Goal: Transaction & Acquisition: Purchase product/service

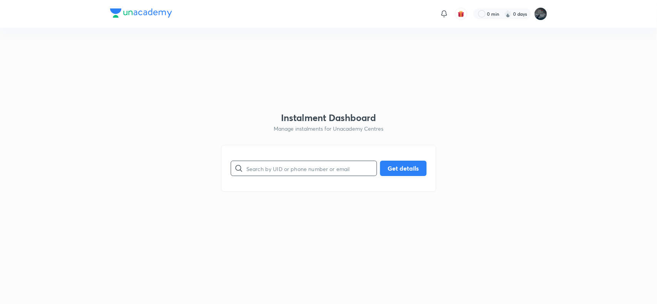
click at [283, 172] on input "text" at bounding box center [311, 169] width 130 height 20
paste input "9966840144"
type input "9966840144"
click at [395, 163] on button "Get details" at bounding box center [403, 167] width 47 height 15
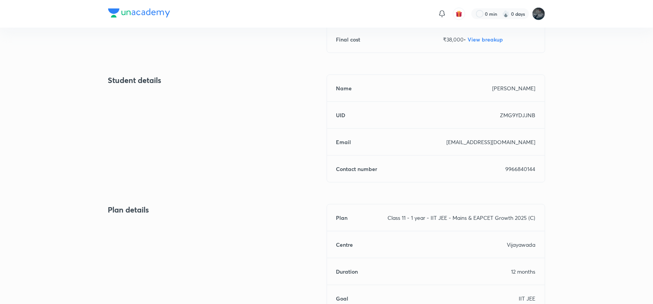
scroll to position [275, 0]
click at [509, 141] on p "kanthblk@gmail.com" at bounding box center [491, 141] width 89 height 8
copy h6 "Email"
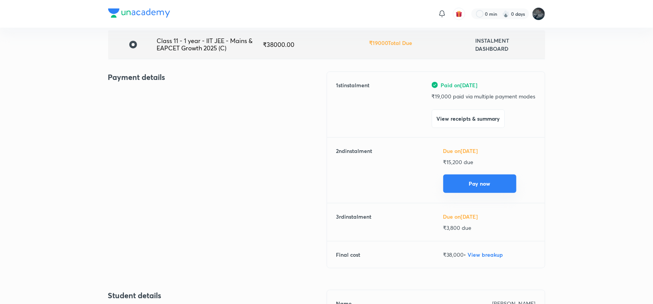
scroll to position [58, 0]
click at [454, 162] on p "₹ 15,200 due" at bounding box center [489, 163] width 92 height 8
copy p "15,200"
click at [454, 162] on p "₹ 15,200 due" at bounding box center [489, 163] width 92 height 8
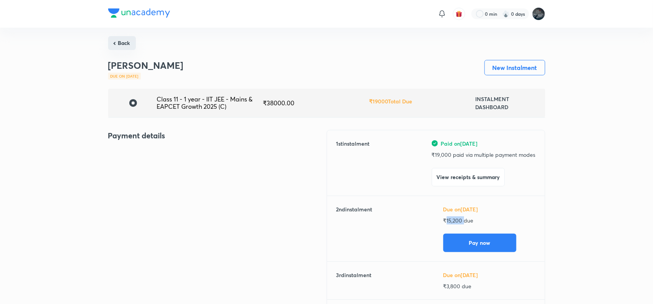
click at [120, 44] on button "Back" at bounding box center [122, 43] width 28 height 14
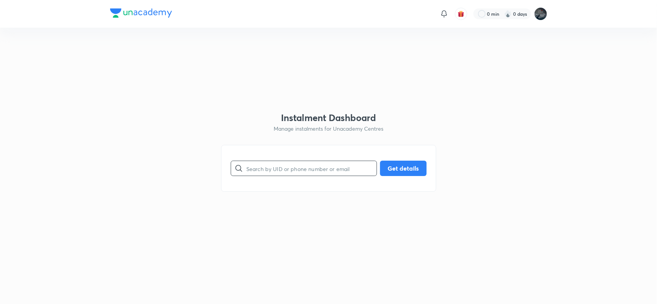
click at [276, 170] on input "text" at bounding box center [311, 169] width 130 height 20
type input "9866334721"
click at [391, 167] on button "Get details" at bounding box center [403, 167] width 47 height 15
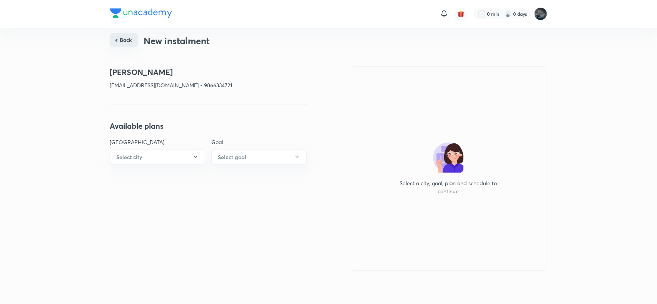
click at [123, 38] on button "Back" at bounding box center [124, 40] width 28 height 14
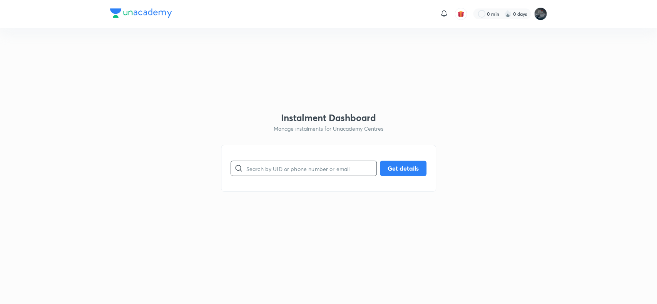
click at [280, 170] on input "text" at bounding box center [311, 169] width 130 height 20
type input "9550093275"
click at [394, 168] on button "Get details" at bounding box center [403, 167] width 47 height 15
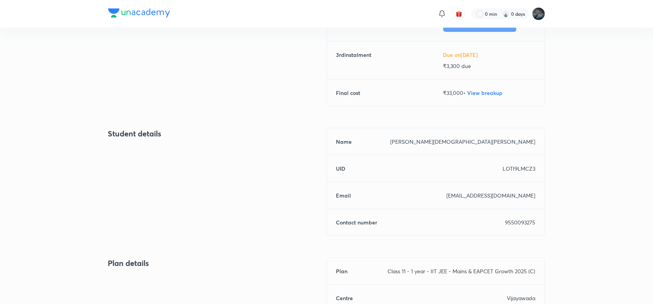
scroll to position [222, 0]
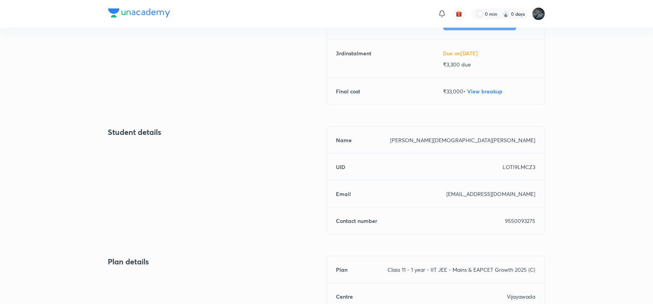
click at [520, 222] on p "9550093275" at bounding box center [520, 221] width 30 height 8
copy p "9550093275"
click at [520, 222] on p "9550093275" at bounding box center [520, 221] width 30 height 8
copy p "9550093275"
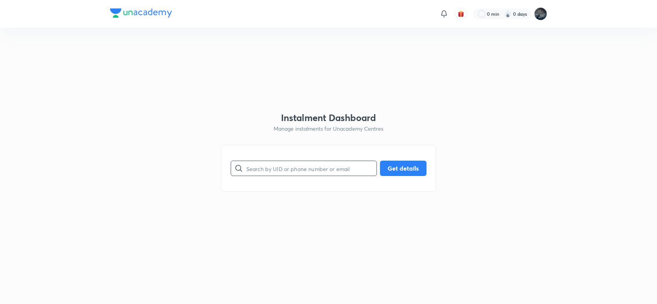
click at [303, 166] on input "text" at bounding box center [311, 169] width 130 height 20
type input "8333090312"
click at [402, 172] on button "Get details" at bounding box center [403, 167] width 47 height 15
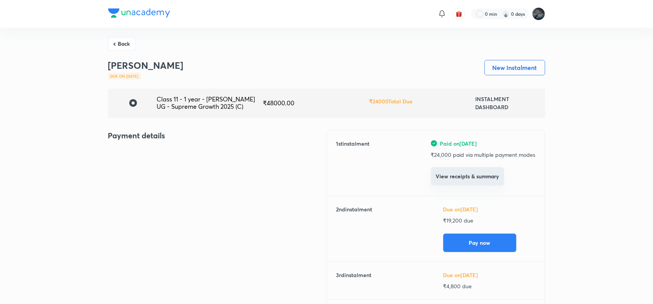
click at [466, 178] on button "View receipts & summary" at bounding box center [467, 176] width 73 height 18
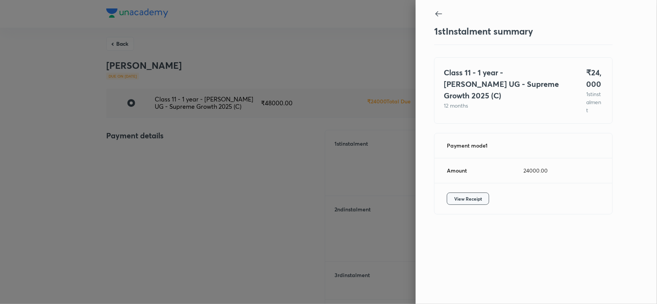
click at [465, 205] on button "View Receipt" at bounding box center [468, 199] width 42 height 12
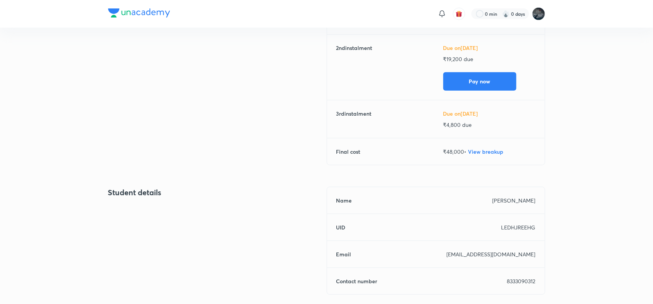
scroll to position [172, 0]
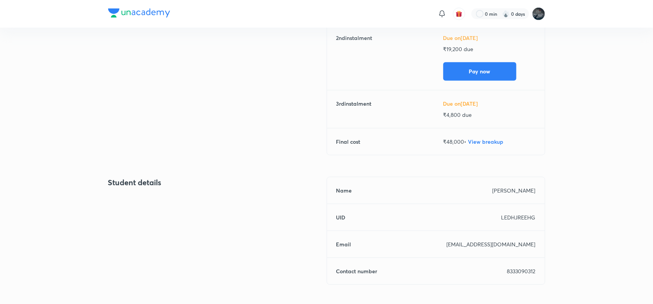
click at [521, 268] on p "8333090312" at bounding box center [521, 272] width 28 height 8
copy p "8333090312"
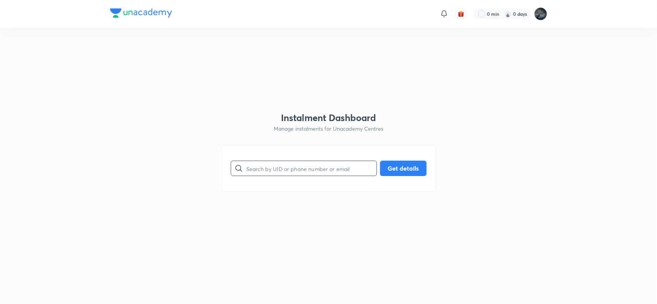
click at [261, 161] on input "text" at bounding box center [311, 169] width 130 height 20
paste input "9866031515"
type input "9866031515"
click at [395, 168] on button "Get details" at bounding box center [403, 167] width 47 height 15
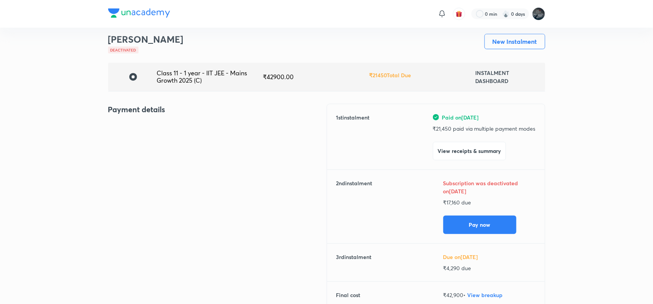
scroll to position [27, 0]
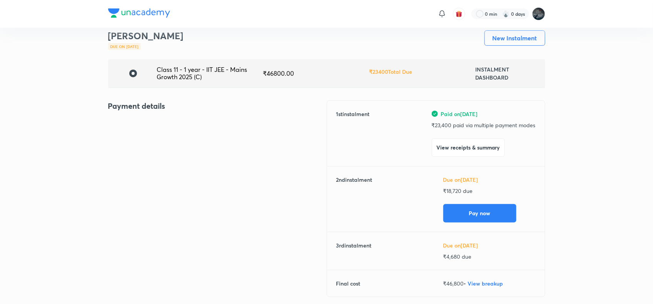
scroll to position [30, 0]
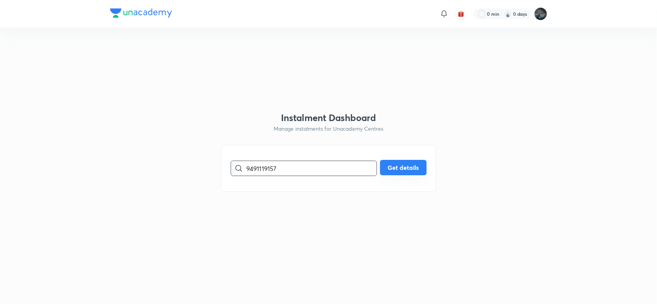
type input "9491119157"
click at [404, 166] on button "Get details" at bounding box center [403, 167] width 47 height 15
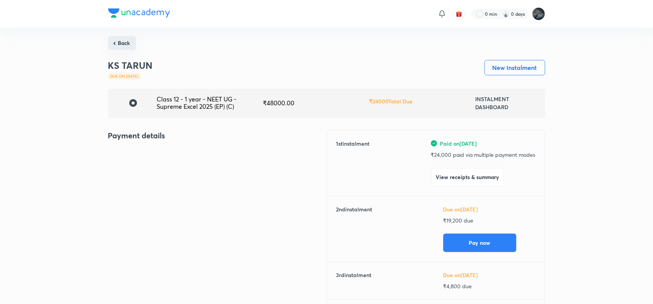
click at [125, 42] on button "Back" at bounding box center [122, 43] width 28 height 14
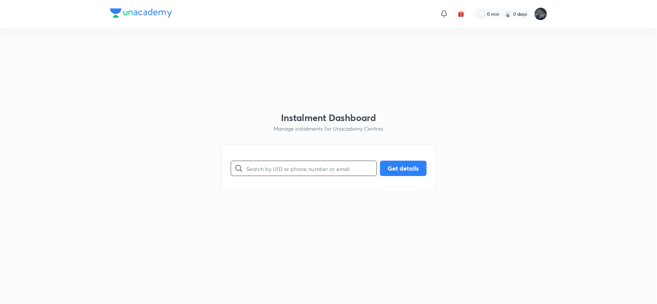
click at [264, 168] on input "text" at bounding box center [311, 169] width 130 height 20
click at [286, 167] on input "text" at bounding box center [311, 169] width 130 height 20
type input "7649987999"
click at [401, 170] on button "Get details" at bounding box center [403, 167] width 47 height 15
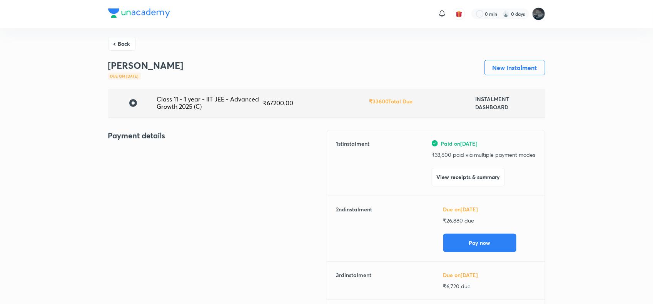
click at [415, 186] on div "1 st instalment Paid on Jun 8, 2025 ₹ 33,600 paid via multiple payment modes Vi…" at bounding box center [435, 163] width 199 height 47
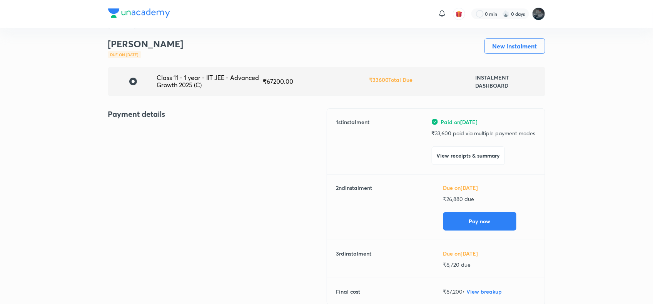
scroll to position [20, 0]
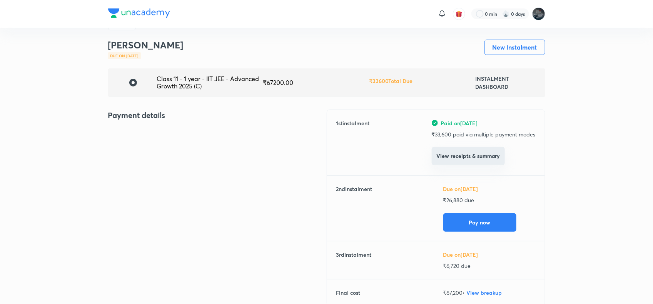
click at [475, 157] on button "View receipts & summary" at bounding box center [468, 156] width 73 height 18
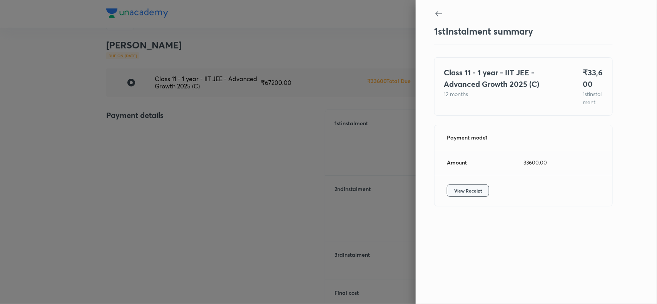
click at [476, 195] on span "View Receipt" at bounding box center [468, 191] width 28 height 8
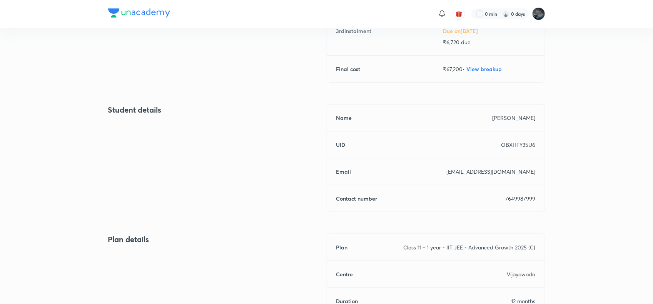
scroll to position [249, 0]
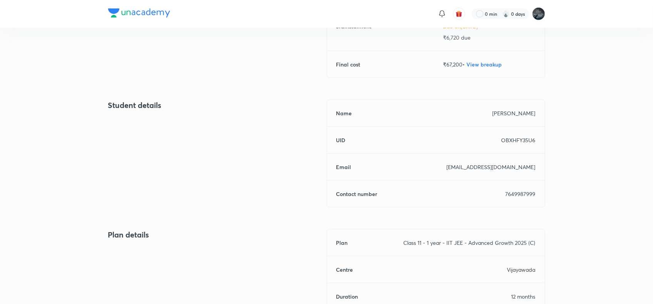
click at [530, 190] on p "7649987999" at bounding box center [521, 194] width 30 height 8
copy p "7649987999"
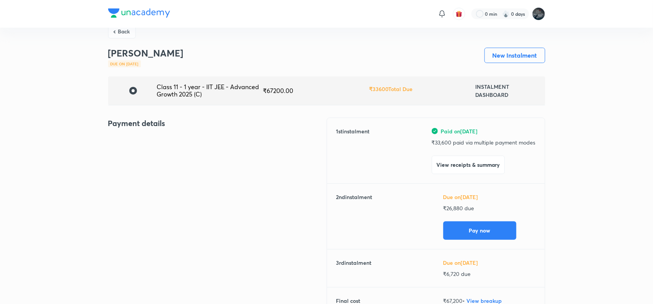
scroll to position [12, 0]
click at [457, 205] on p "₹ 26,880 due" at bounding box center [489, 209] width 92 height 8
copy p "26,880"
click at [130, 35] on button "Back" at bounding box center [122, 31] width 28 height 14
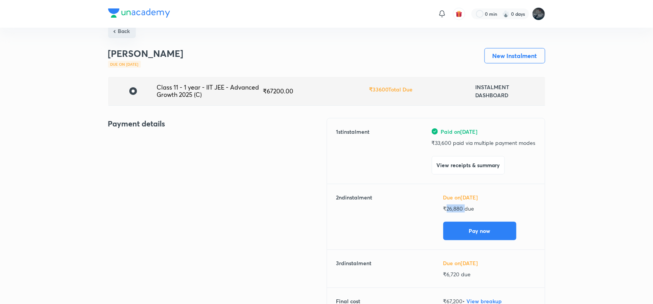
scroll to position [0, 0]
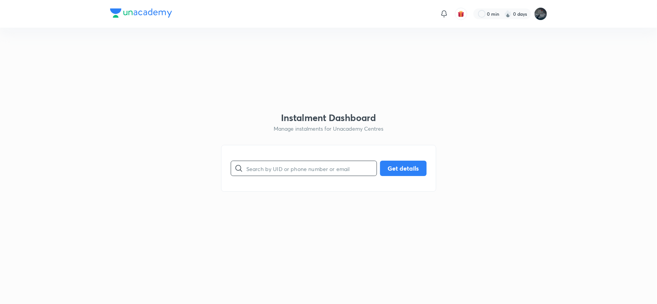
click at [281, 164] on input "text" at bounding box center [311, 169] width 130 height 20
type input "9491594560"
click at [403, 167] on button "Get details" at bounding box center [403, 167] width 47 height 15
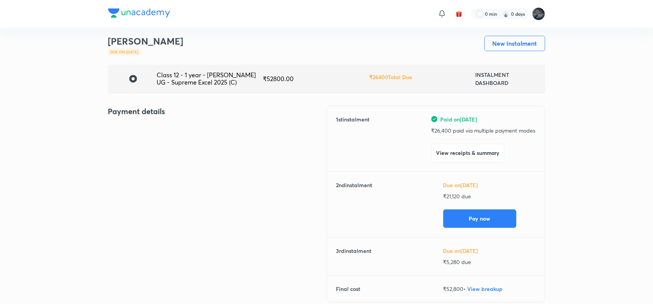
scroll to position [25, 0]
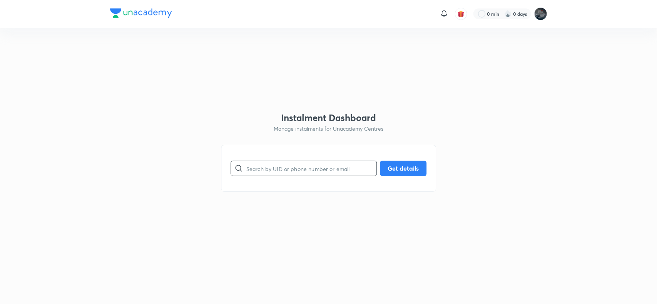
click at [270, 170] on input "text" at bounding box center [311, 169] width 130 height 20
click at [286, 168] on input "text" at bounding box center [311, 169] width 130 height 20
click at [264, 176] on input "text" at bounding box center [311, 169] width 130 height 20
click at [272, 171] on input "text" at bounding box center [311, 169] width 130 height 20
type input "9491594560"
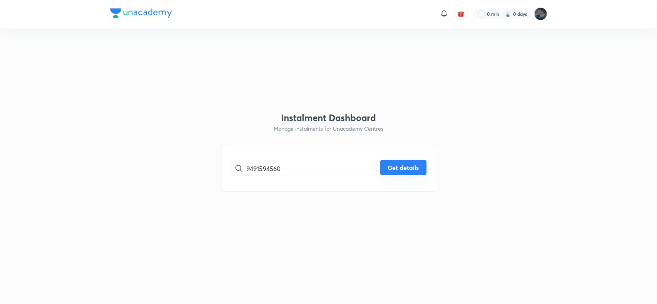
click at [391, 170] on button "Get details" at bounding box center [403, 167] width 47 height 15
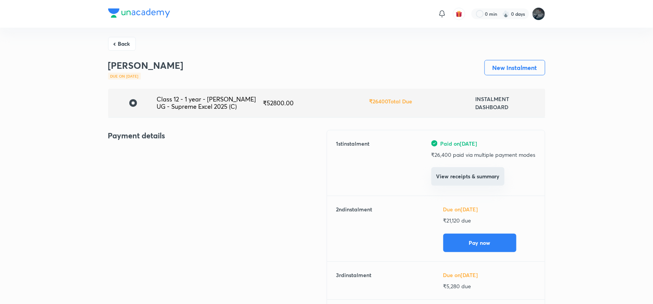
scroll to position [27, 0]
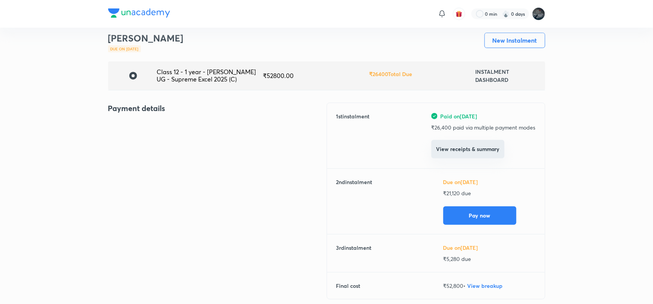
click at [464, 148] on button "View receipts & summary" at bounding box center [468, 149] width 73 height 18
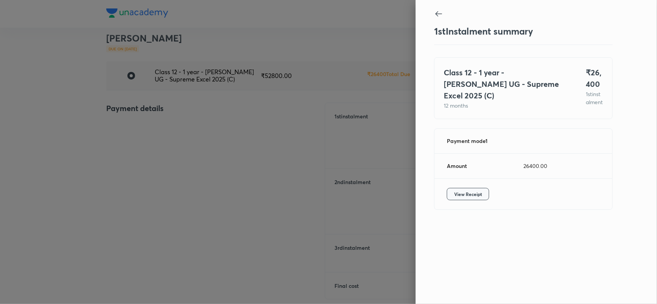
click at [475, 198] on span "View Receipt" at bounding box center [468, 195] width 28 height 8
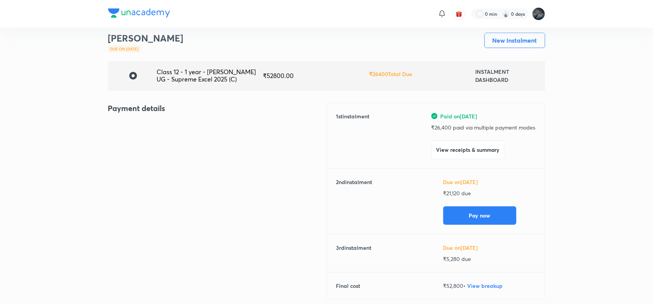
click at [582, 144] on div "Back PAGADALA VARSHIN Due on Nov 16, 2025 New Instalment Class 12 - 1 year - NE…" at bounding box center [326, 307] width 653 height 614
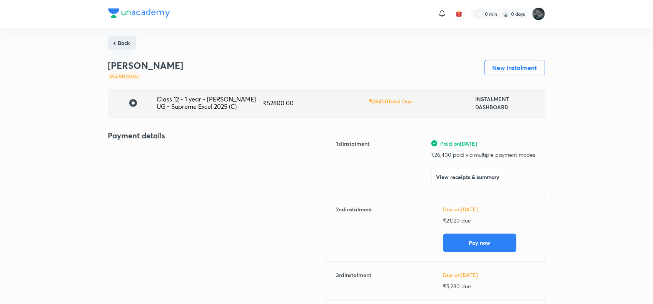
click at [125, 46] on button "Back" at bounding box center [122, 43] width 28 height 14
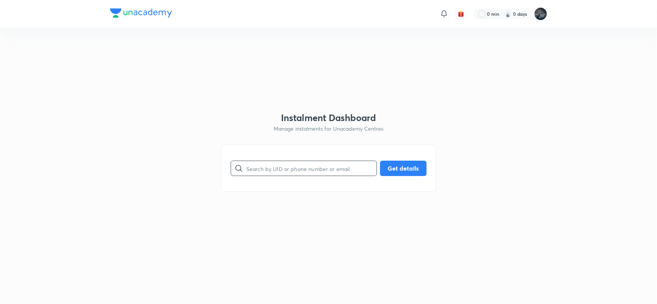
click at [276, 172] on input "text" at bounding box center [311, 169] width 130 height 20
type input "9492411418"
click at [406, 173] on button "Get details" at bounding box center [403, 167] width 47 height 15
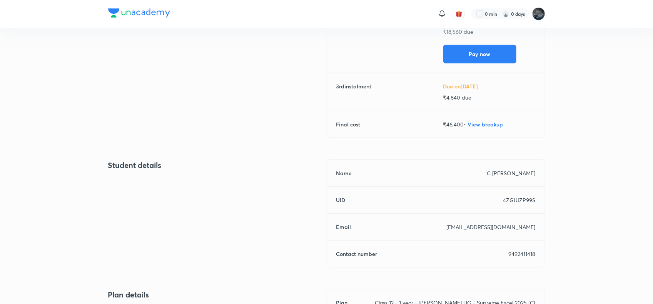
scroll to position [189, 0]
click at [520, 255] on p "9492411418" at bounding box center [522, 254] width 27 height 8
copy p "9492411418"
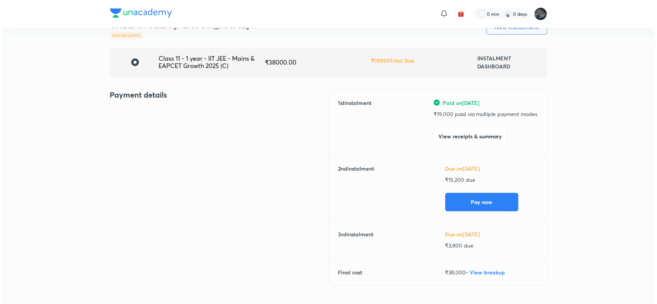
scroll to position [41, 0]
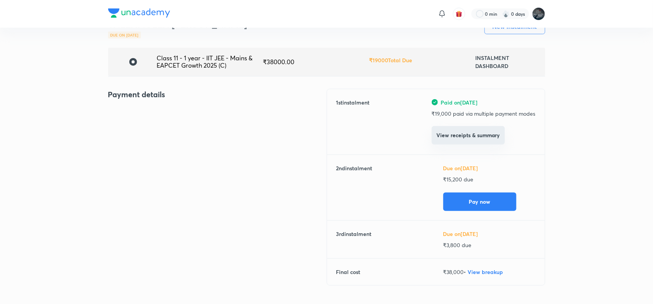
click at [478, 139] on button "View receipts & summary" at bounding box center [468, 135] width 73 height 18
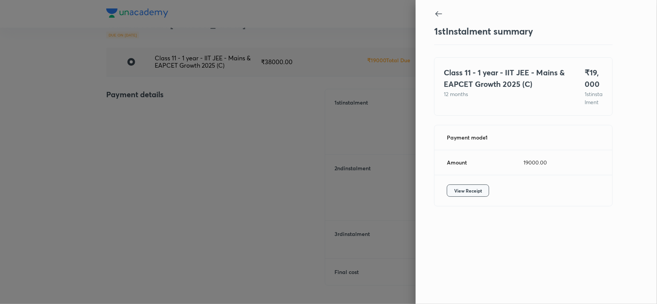
click at [460, 195] on span "View Receipt" at bounding box center [468, 191] width 28 height 8
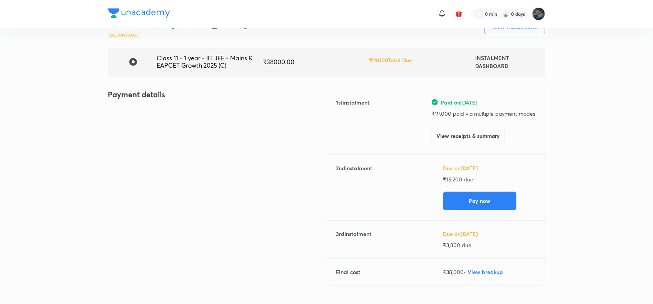
click at [468, 207] on button "Pay now" at bounding box center [479, 201] width 73 height 18
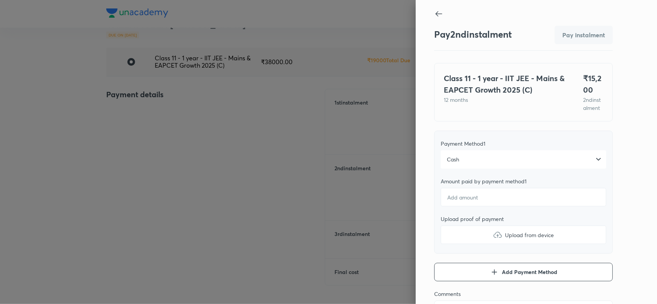
click at [462, 167] on div "Cash" at bounding box center [524, 160] width 166 height 18
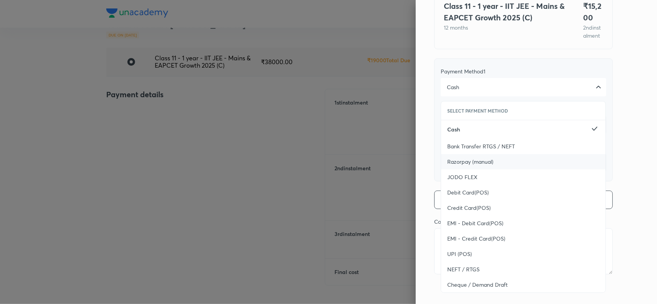
scroll to position [84, 0]
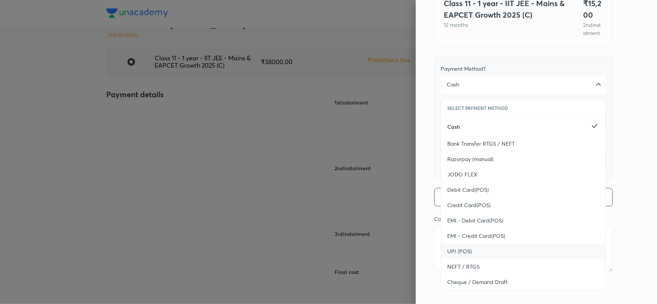
click at [449, 246] on div "UPI (POS)" at bounding box center [523, 251] width 164 height 15
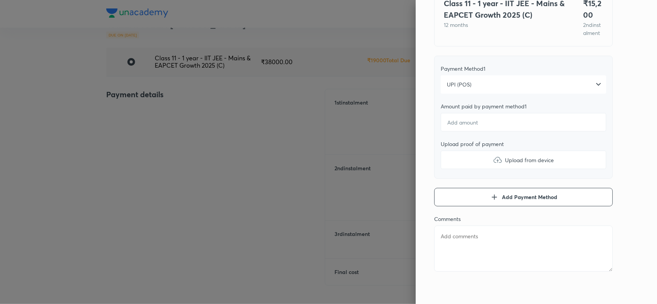
click at [616, 124] on div "Pay 2 nd instalment Pay instalment Class 11 - 1 year - IIT JEE - Mains & EAPCET…" at bounding box center [536, 152] width 241 height 304
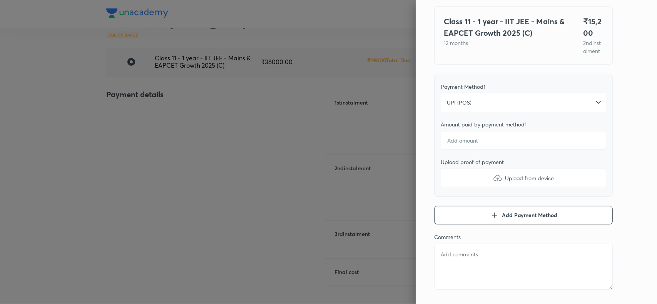
scroll to position [57, 0]
click at [482, 150] on input "number" at bounding box center [524, 141] width 166 height 18
type textarea "x"
type input "1"
type textarea "x"
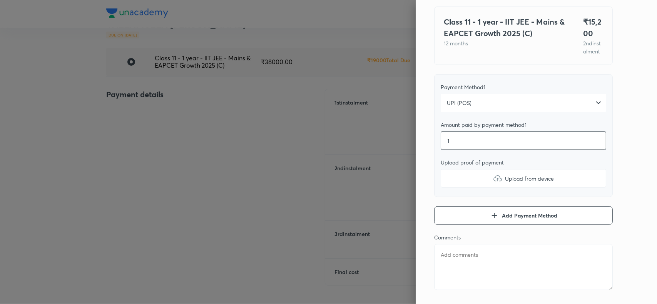
type input "15"
type textarea "x"
type input "152"
type textarea "x"
type input "1520"
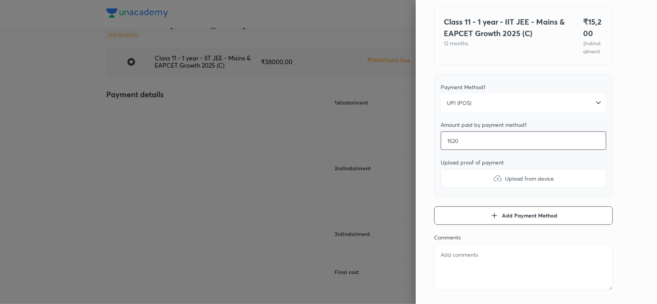
type textarea "x"
type input "15200"
type textarea "x"
type input "15200"
click at [484, 184] on label "Upload from device" at bounding box center [524, 178] width 166 height 18
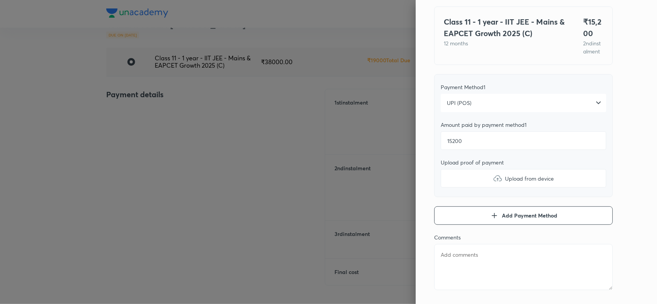
click at [0, 0] on input "Upload from device" at bounding box center [0, 0] width 0 height 0
type textarea "x"
click at [482, 253] on textarea at bounding box center [523, 267] width 179 height 46
paste textarea "VALLAMULLA JAHNAVI"
type textarea "VALLAMULLA JAHNAVI"
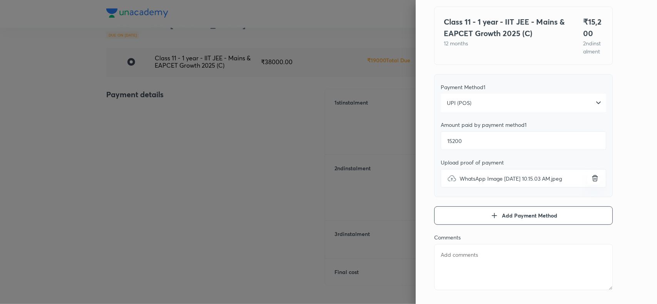
type textarea "x"
type textarea "VALLAMULLA JAHNAVI"
click at [615, 114] on div "Pay 2 nd instalment Pay instalment Class 11 - 1 year - IIT JEE - Mains & EAPCET…" at bounding box center [536, 152] width 241 height 304
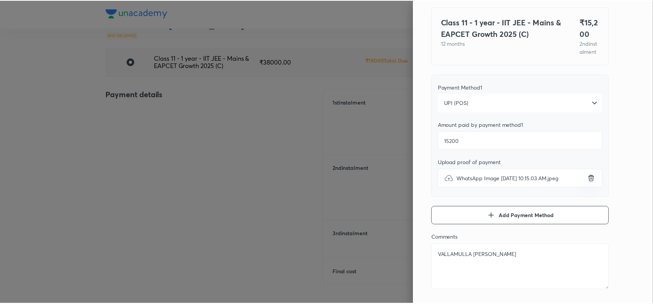
scroll to position [0, 0]
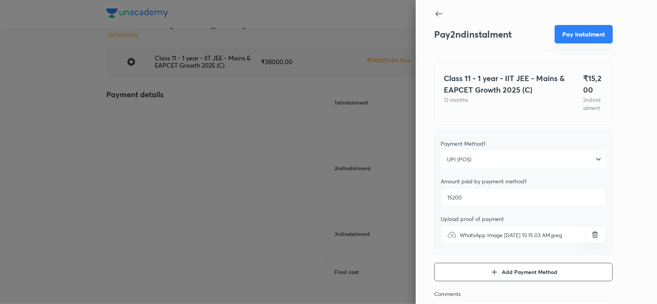
click at [578, 29] on button "Pay instalment" at bounding box center [584, 34] width 58 height 18
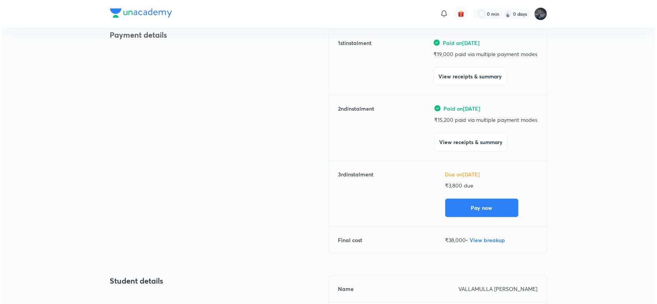
scroll to position [101, 0]
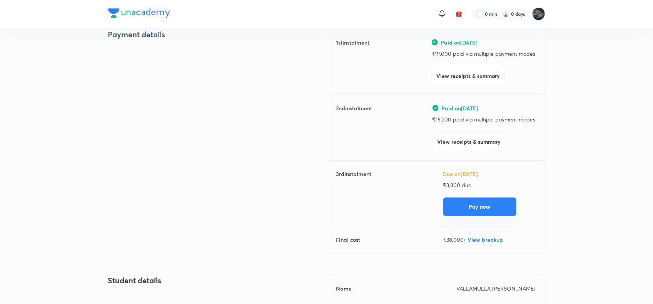
click at [483, 204] on button "Pay now" at bounding box center [479, 207] width 73 height 18
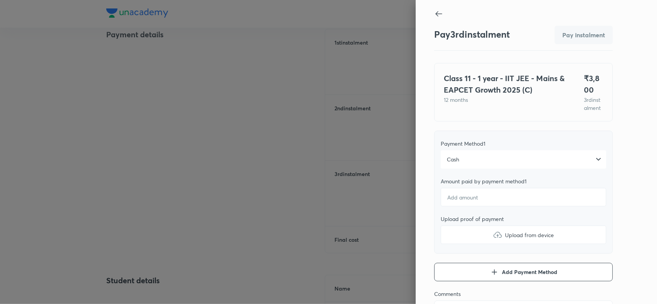
click at [472, 169] on div "Cash" at bounding box center [524, 160] width 166 height 18
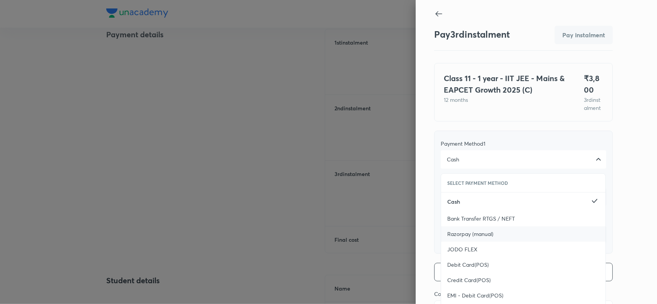
scroll to position [84, 0]
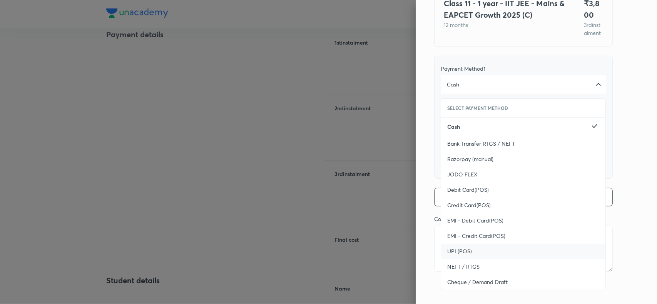
click at [452, 246] on div "UPI (POS)" at bounding box center [523, 251] width 164 height 15
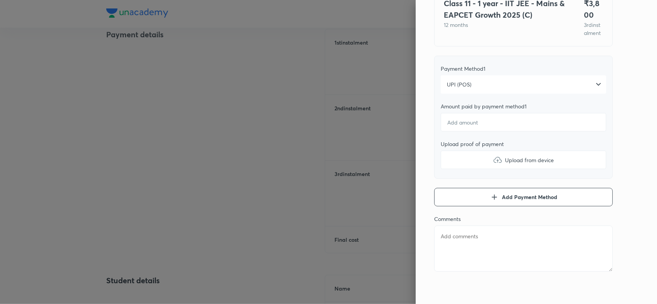
click at [624, 127] on div "Pay 3 rd instalment Pay instalment Class 11 - 1 year - IIT JEE - Mains & EAPCET…" at bounding box center [536, 152] width 241 height 304
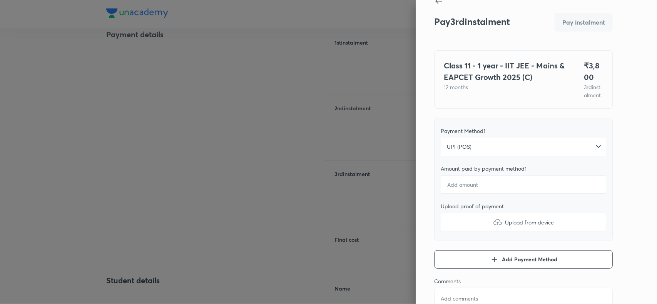
scroll to position [12, 0]
click at [471, 191] on input "number" at bounding box center [524, 185] width 166 height 18
type textarea "x"
type input "3"
type textarea "x"
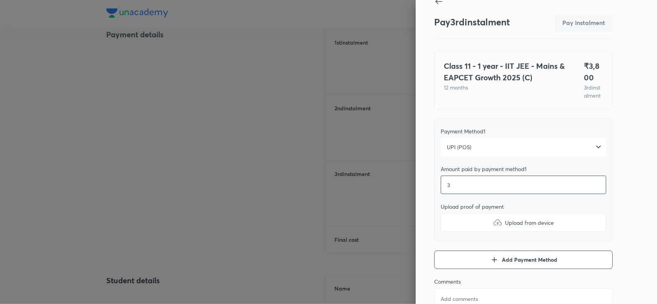
type input "38"
type textarea "x"
type input "380"
type textarea "x"
type input "3800"
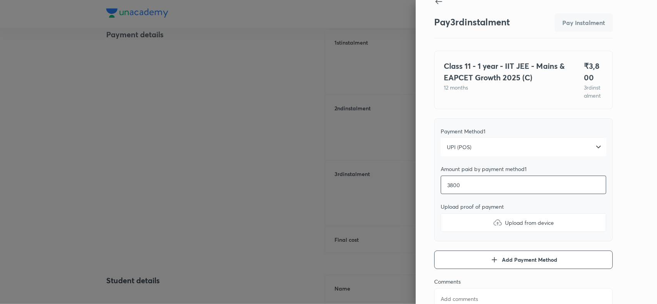
type textarea "x"
type input "3800"
click at [493, 227] on img at bounding box center [497, 222] width 9 height 9
click at [0, 0] on input "Upload from device" at bounding box center [0, 0] width 0 height 0
type textarea "x"
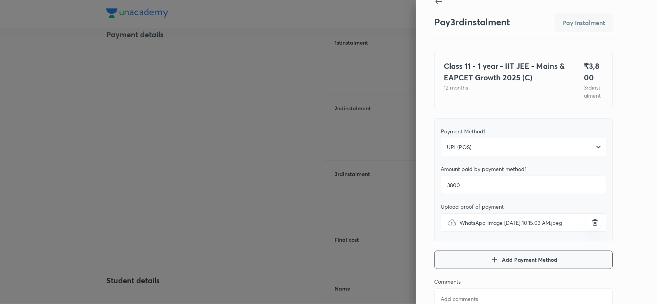
scroll to position [84, 0]
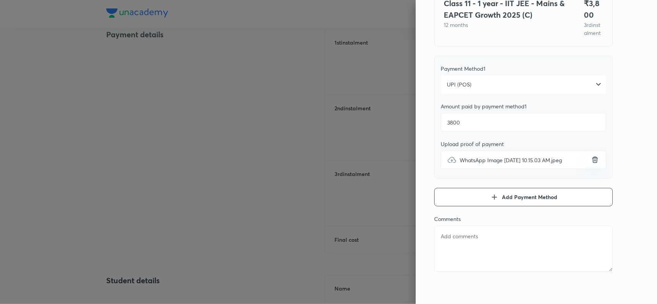
click at [455, 246] on textarea at bounding box center [523, 249] width 179 height 46
paste textarea "VALLAMULLA JAHNAVI"
type textarea "VALLAMULLA JAHNAVI"
type textarea "x"
type textarea "VALLAMULLA JAHNAVI"
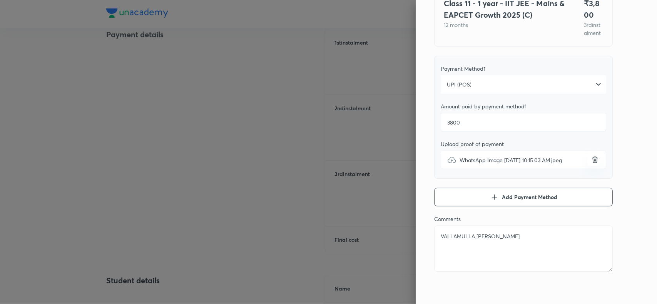
click at [642, 117] on div "Pay 3 rd instalment Pay instalment Class 11 - 1 year - IIT JEE - Mains & EAPCET…" at bounding box center [536, 152] width 241 height 304
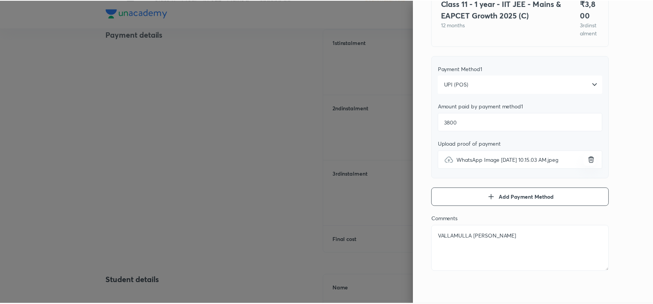
scroll to position [0, 0]
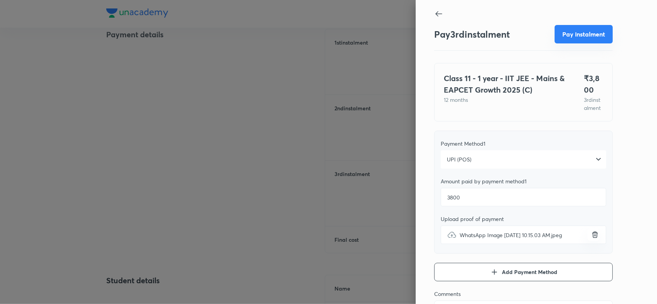
click at [573, 35] on button "Pay instalment" at bounding box center [584, 34] width 58 height 18
type textarea "x"
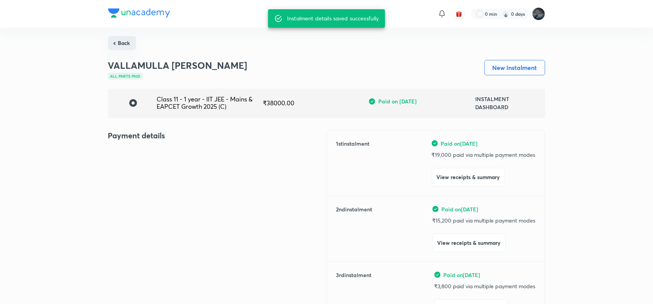
click at [115, 41] on button "Back" at bounding box center [122, 43] width 28 height 14
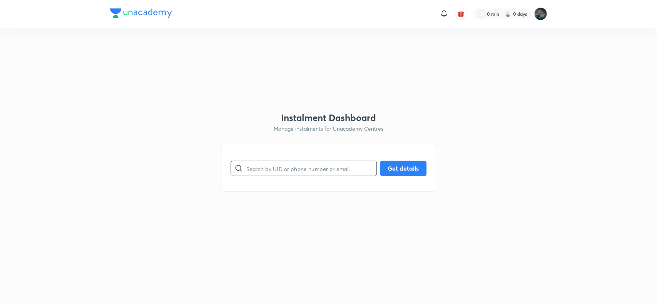
click at [254, 170] on input "text" at bounding box center [311, 169] width 130 height 20
paste input "PGB7GU8RFD"
type input "PGB7GU8RFD"
click at [403, 169] on button "Get details" at bounding box center [403, 167] width 47 height 15
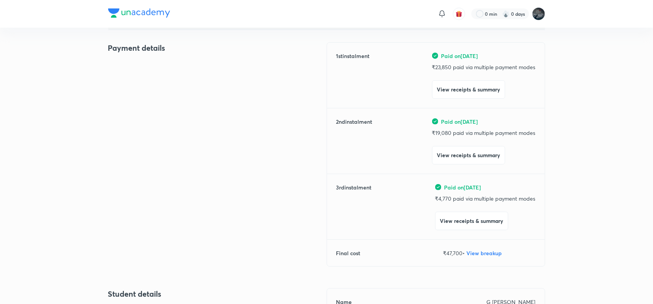
scroll to position [87, 0]
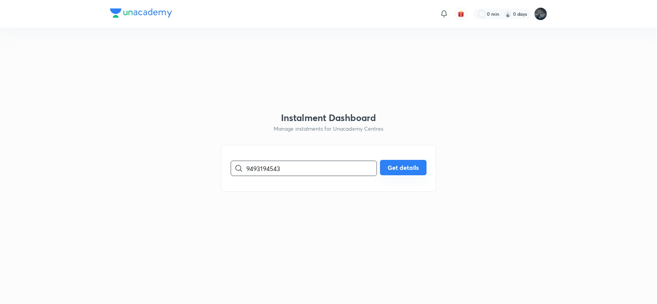
type input "9493194543"
click at [399, 166] on button "Get details" at bounding box center [403, 167] width 47 height 15
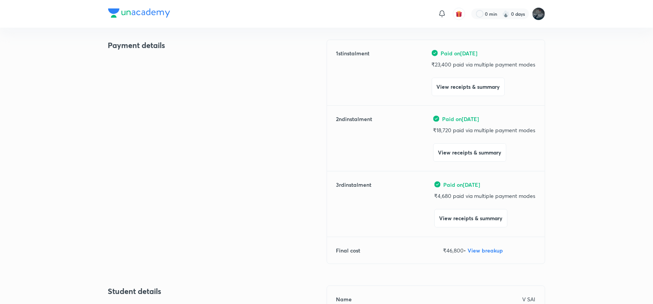
scroll to position [91, 0]
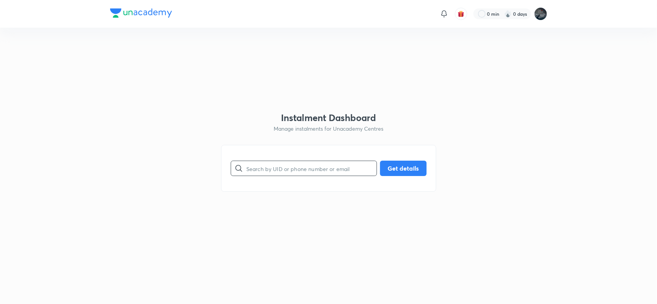
click at [277, 174] on input "text" at bounding box center [311, 169] width 130 height 20
paste input "530WKPUW8V"
type input "530WKPUW8V"
click at [398, 164] on button "Get details" at bounding box center [403, 167] width 47 height 15
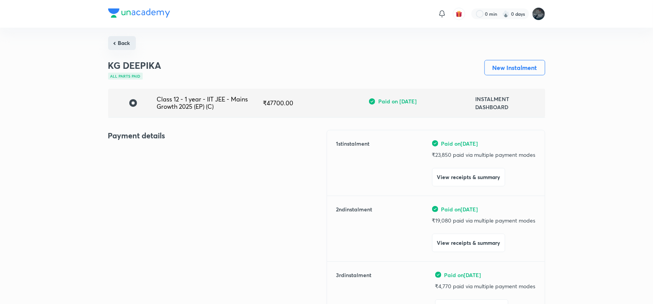
click at [119, 41] on button "Back" at bounding box center [122, 43] width 28 height 14
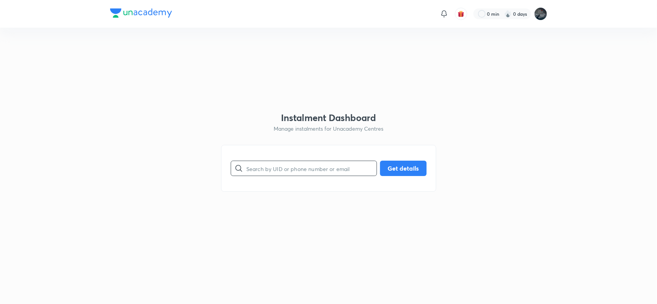
click at [297, 172] on input "text" at bounding box center [311, 169] width 130 height 20
type input "7013068975"
click at [405, 165] on button "Get details" at bounding box center [403, 167] width 47 height 15
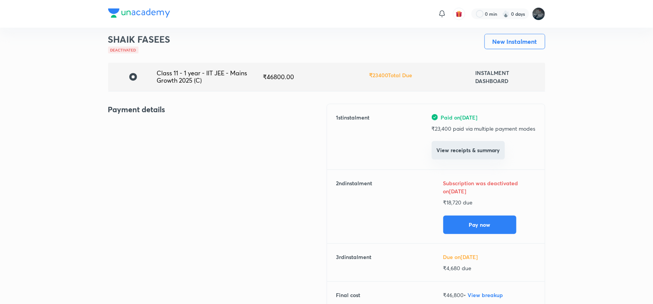
scroll to position [27, 0]
click at [470, 147] on button "View receipts & summary" at bounding box center [468, 149] width 73 height 18
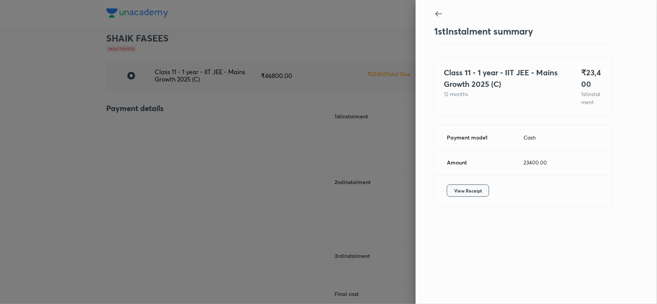
click at [468, 195] on span "View Receipt" at bounding box center [468, 191] width 28 height 8
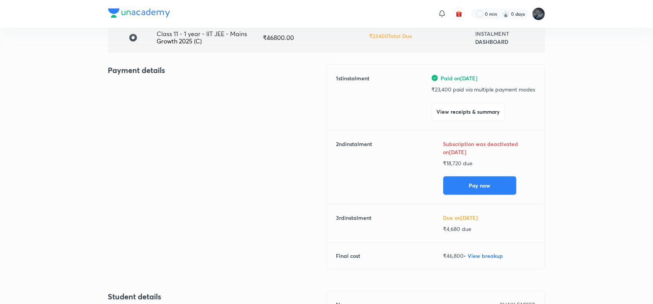
scroll to position [0, 0]
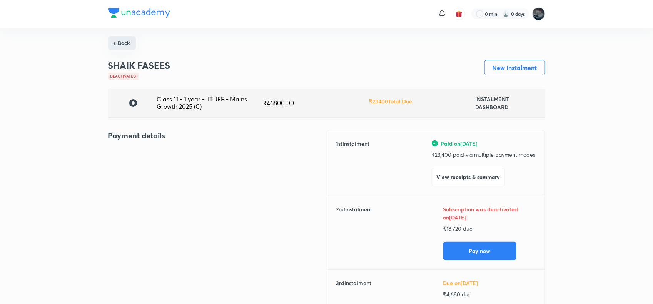
click at [122, 43] on button "Back" at bounding box center [122, 43] width 28 height 14
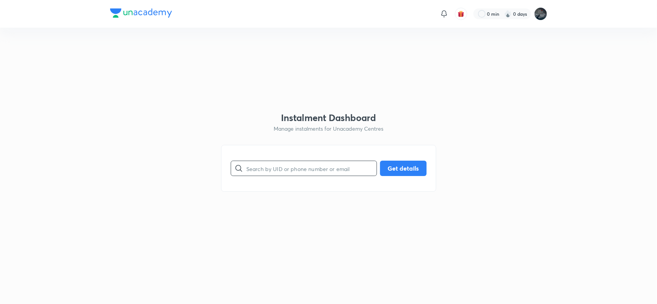
click at [291, 167] on input "text" at bounding box center [311, 169] width 130 height 20
type input "0"
type input "9705252826"
click at [400, 165] on button "Get details" at bounding box center [403, 167] width 47 height 15
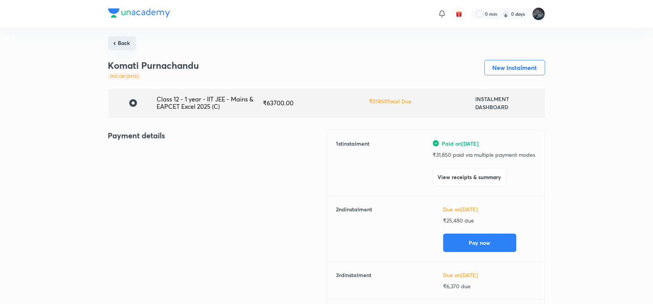
click at [126, 47] on button "Back" at bounding box center [122, 43] width 28 height 14
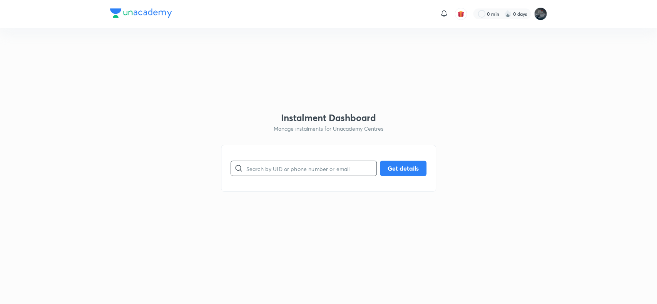
click at [278, 164] on input "text" at bounding box center [311, 169] width 130 height 20
paste input "9491110464"
type input "9491110464"
click at [401, 171] on button "Get details" at bounding box center [403, 167] width 47 height 15
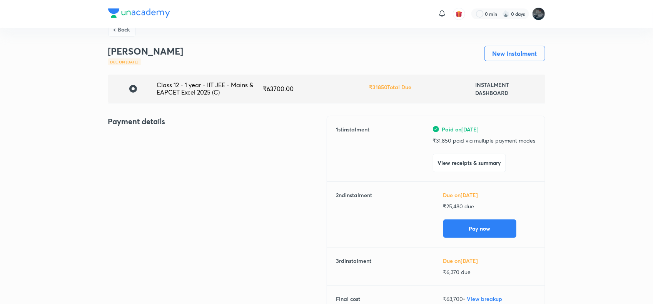
scroll to position [15, 0]
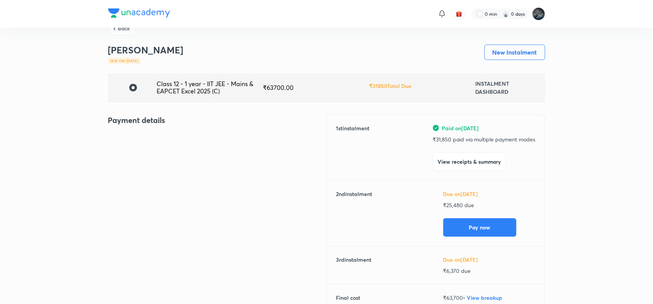
click at [442, 141] on p "₹ 31,850 paid via multiple payment modes" at bounding box center [484, 139] width 103 height 8
copy p "31,850"
click at [122, 32] on button "Back" at bounding box center [122, 28] width 28 height 14
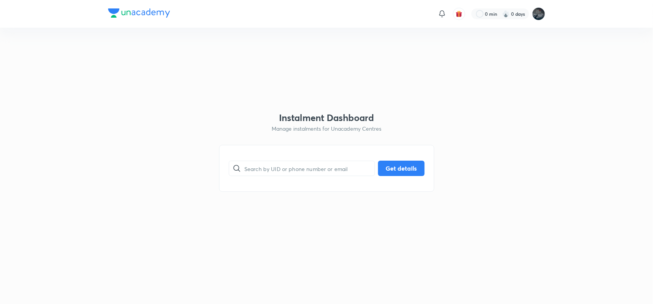
scroll to position [0, 0]
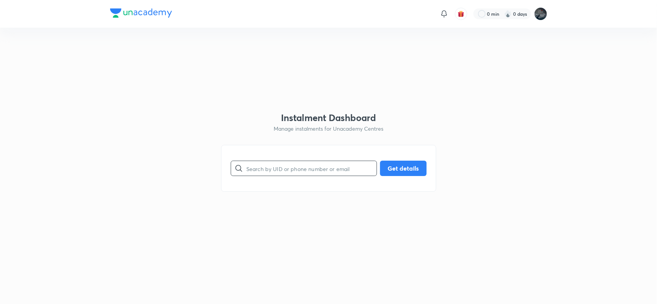
click at [269, 166] on input "text" at bounding box center [311, 169] width 130 height 20
type input "9705252826"
click at [386, 169] on button "Get details" at bounding box center [403, 167] width 47 height 15
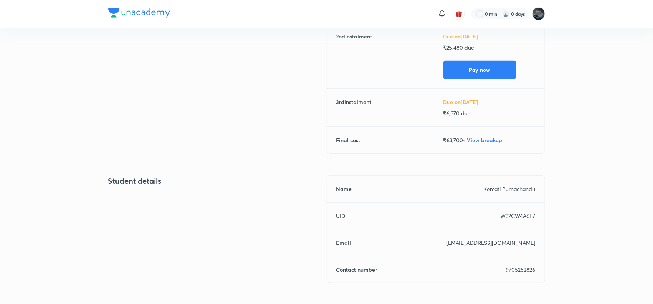
scroll to position [174, 0]
click at [516, 266] on p "9705252826" at bounding box center [521, 270] width 30 height 8
copy p "9705252826"
click at [516, 266] on p "9705252826" at bounding box center [521, 270] width 30 height 8
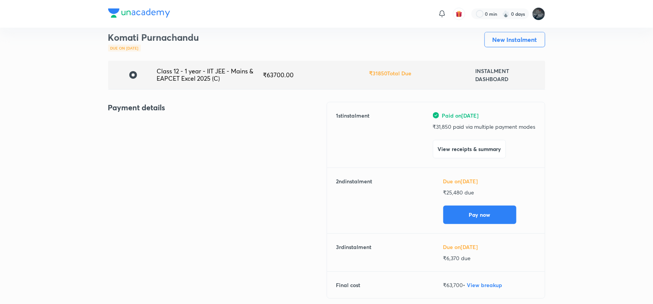
scroll to position [0, 0]
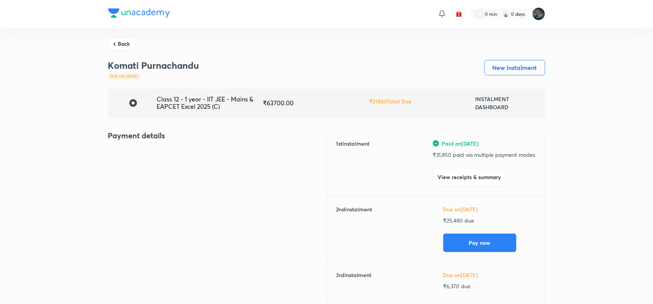
click at [447, 150] on div "Paid on Jun 27, 2025 ₹ 31,850 paid via multiple payment modes View receipts & s…" at bounding box center [484, 163] width 103 height 47
copy p "31,850"
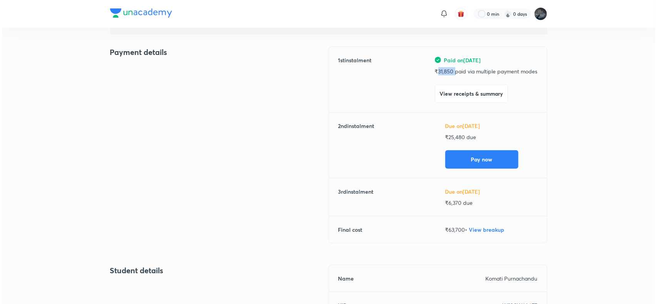
scroll to position [84, 0]
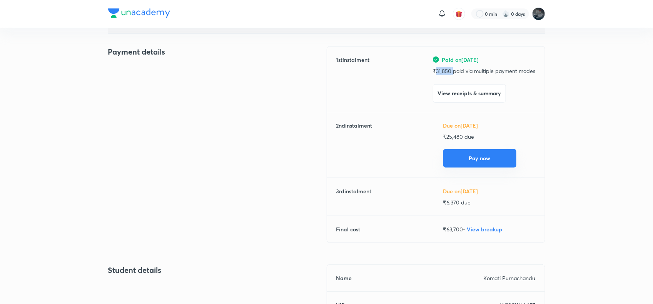
click at [470, 152] on button "Pay now" at bounding box center [479, 158] width 73 height 18
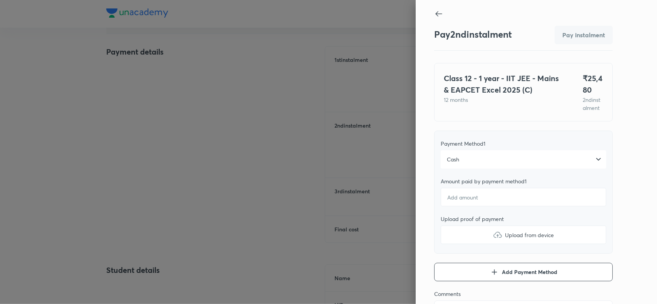
click at [476, 161] on div "Cash" at bounding box center [524, 160] width 166 height 18
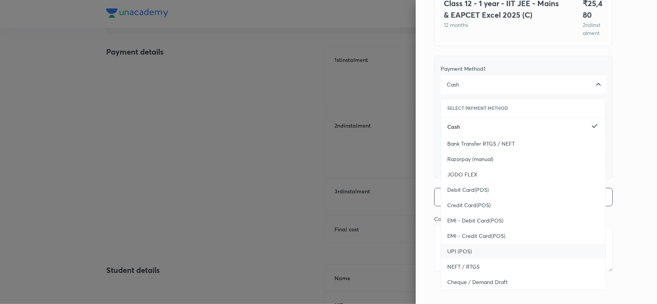
click at [465, 252] on div "UPI (POS)" at bounding box center [523, 251] width 164 height 15
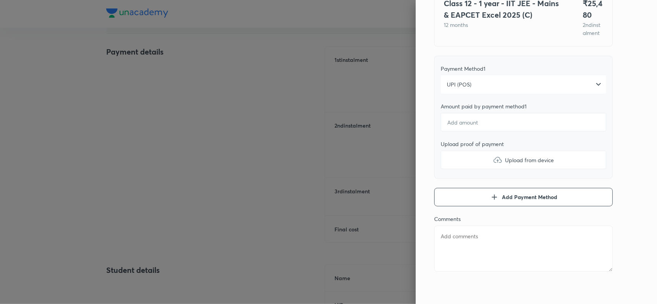
click at [627, 115] on div "Pay 2 nd instalment Pay instalment Class 12 - 1 year - IIT JEE - Mains & EAPCET…" at bounding box center [536, 152] width 241 height 304
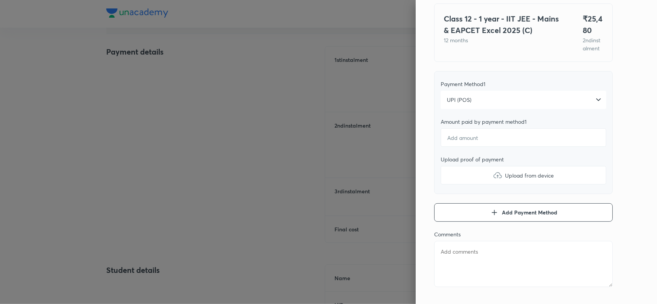
scroll to position [58, 0]
click at [464, 149] on input "number" at bounding box center [524, 139] width 166 height 18
type textarea "x"
type input "2"
type textarea "x"
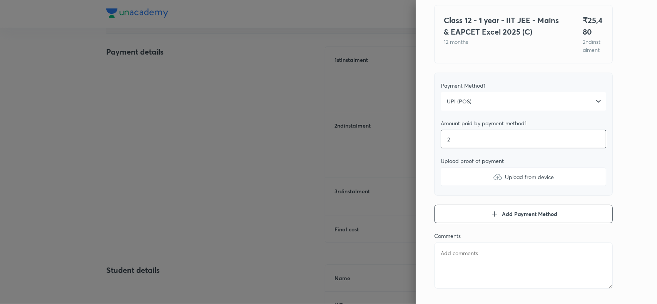
type input "25"
type textarea "x"
type input "254"
type textarea "x"
type input "2548"
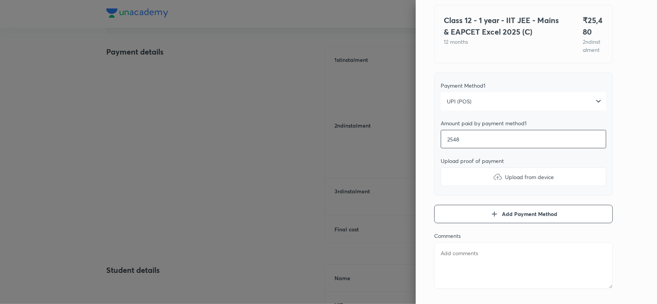
type textarea "x"
type input "25480"
type textarea "x"
type input "25480"
click at [493, 182] on img at bounding box center [497, 176] width 9 height 9
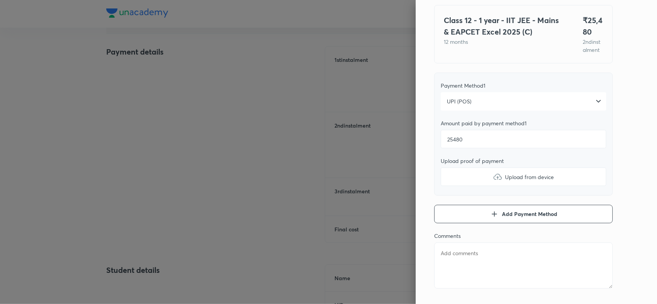
click at [0, 0] on input "Upload from device" at bounding box center [0, 0] width 0 height 0
type textarea "x"
click at [462, 271] on textarea at bounding box center [523, 266] width 179 height 46
paste textarea "Komati Purnachandu"
type textarea "Komati Purnachandu"
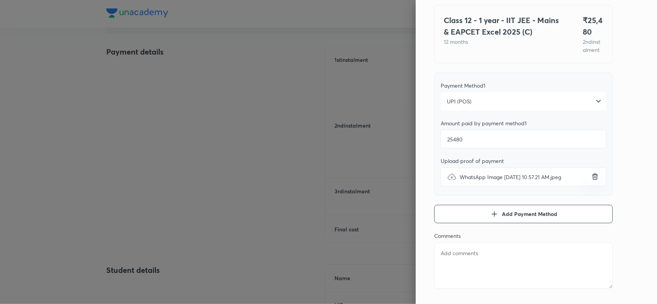
type textarea "x"
type textarea "Komati Purnachandu"
click at [620, 152] on div "Pay 2 nd instalment Pay instalment Class 12 - 1 year - IIT JEE - Mains & EAPCET…" at bounding box center [536, 152] width 241 height 304
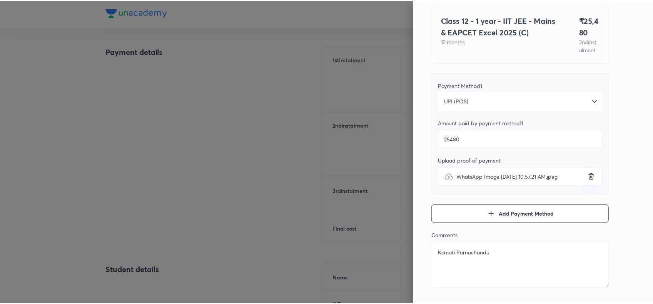
scroll to position [0, 0]
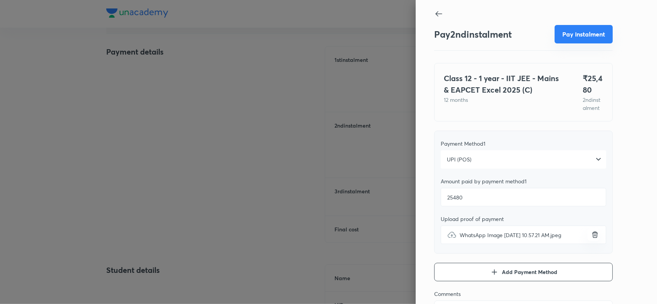
click at [584, 33] on button "Pay instalment" at bounding box center [584, 34] width 58 height 18
type textarea "x"
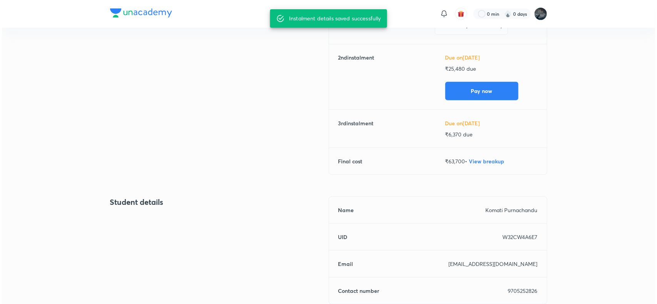
scroll to position [161, 0]
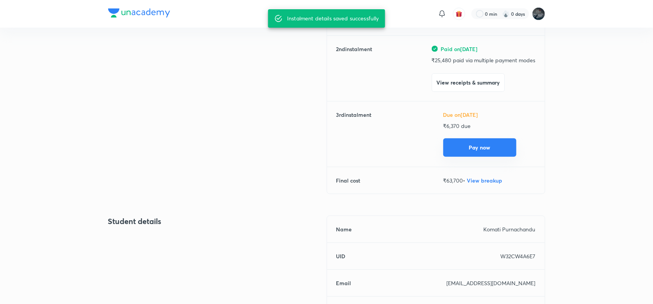
click at [474, 146] on button "Pay now" at bounding box center [479, 148] width 73 height 18
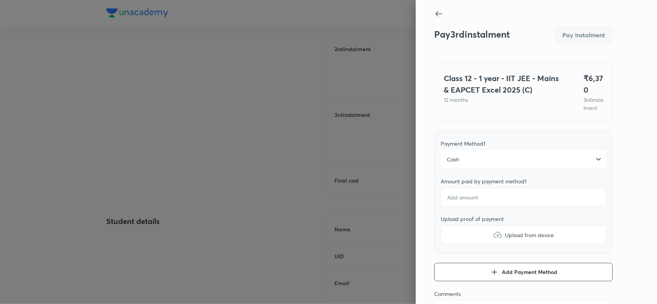
click at [453, 167] on div "Cash" at bounding box center [524, 160] width 166 height 18
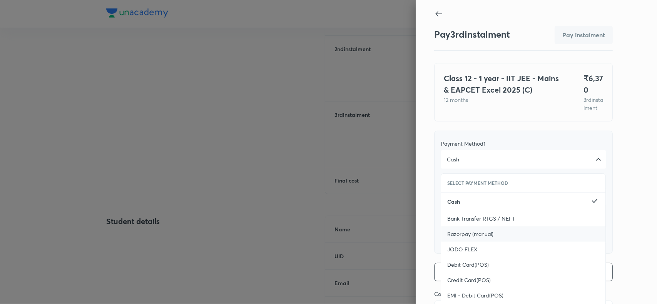
scroll to position [82, 0]
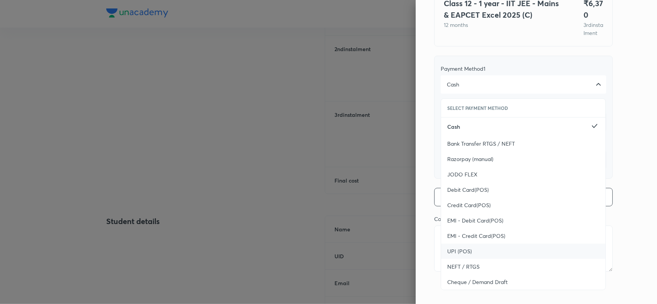
click at [449, 255] on span "UPI (POS)" at bounding box center [459, 252] width 25 height 8
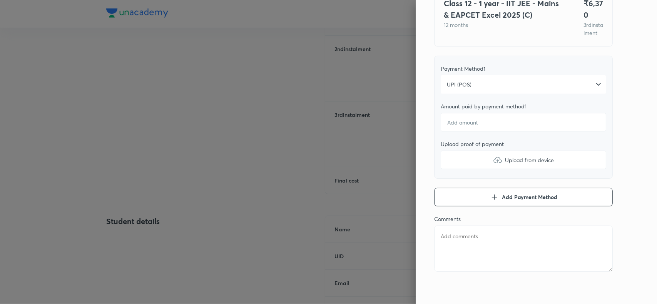
click at [616, 131] on div "Pay 3 rd instalment Pay instalment Class 12 - 1 year - IIT JEE - Mains & EAPCET…" at bounding box center [536, 152] width 241 height 304
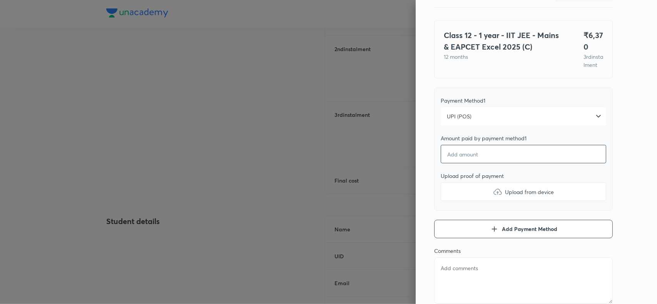
click at [486, 164] on input "number" at bounding box center [524, 154] width 166 height 18
type textarea "x"
type input "6"
type textarea "x"
type input "63"
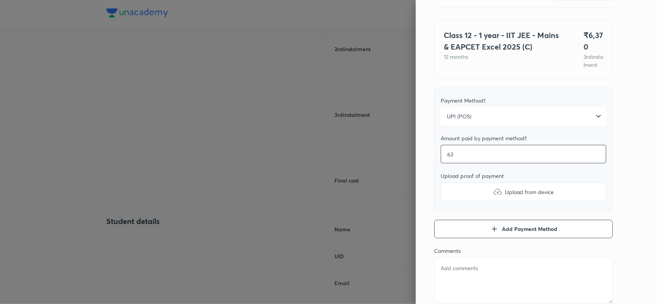
type textarea "x"
type input "637"
type textarea "x"
type input "6370"
type textarea "x"
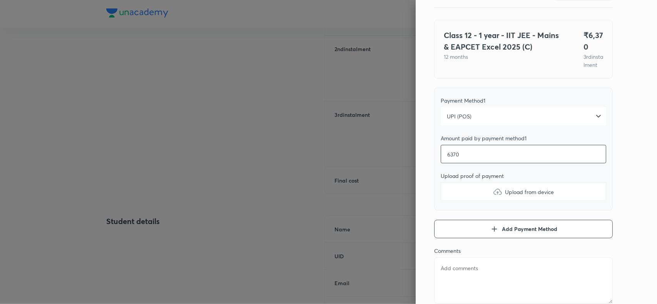
type input "6370"
click at [493, 197] on img at bounding box center [497, 191] width 9 height 9
click at [0, 0] on input "Upload from device" at bounding box center [0, 0] width 0 height 0
type textarea "x"
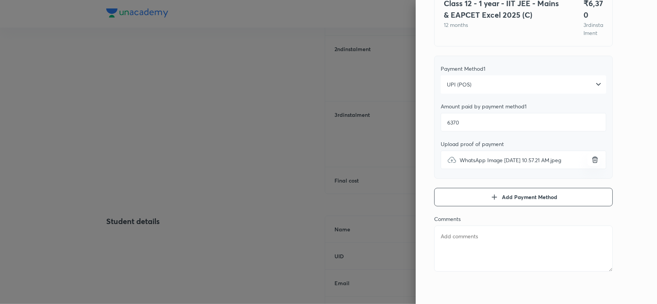
click at [457, 248] on textarea at bounding box center [523, 249] width 179 height 46
paste textarea "Komati Purnachandu"
type textarea "Komati Purnachandu"
type textarea "x"
type textarea "Komati Purnachandu"
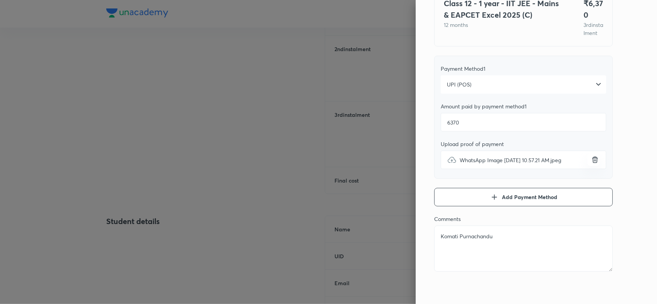
click at [614, 137] on div "Pay 3 rd instalment Pay instalment Class 12 - 1 year - IIT JEE - Mains & EAPCET…" at bounding box center [536, 152] width 241 height 304
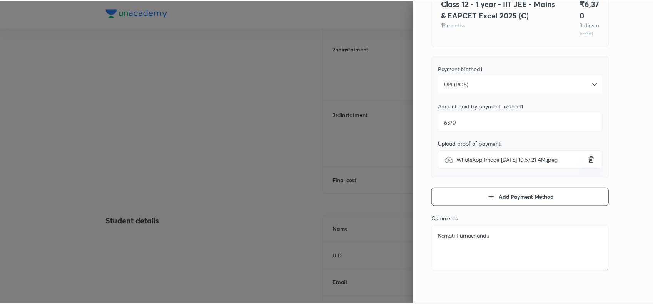
scroll to position [0, 0]
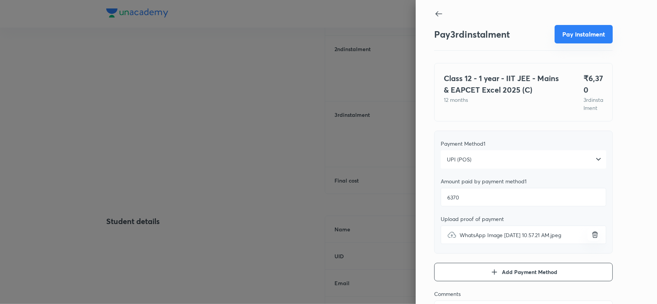
click at [586, 33] on button "Pay instalment" at bounding box center [584, 34] width 58 height 18
type textarea "x"
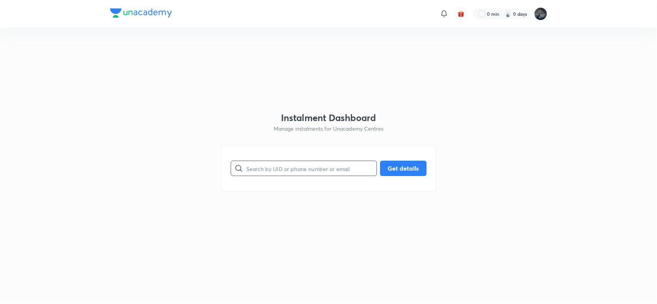
click at [303, 172] on input "text" at bounding box center [311, 169] width 130 height 20
type input "8886533559"
click at [400, 170] on button "Get details" at bounding box center [403, 167] width 47 height 15
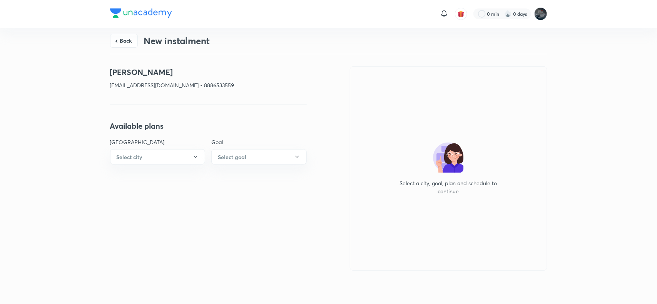
click at [209, 83] on p "khamuruddin.shaik@gmail.com • 8886533559" at bounding box center [208, 85] width 197 height 8
copy p "8886533559"
click at [209, 85] on p "khamuruddin.shaik@gmail.com • 8886533559" at bounding box center [208, 85] width 197 height 8
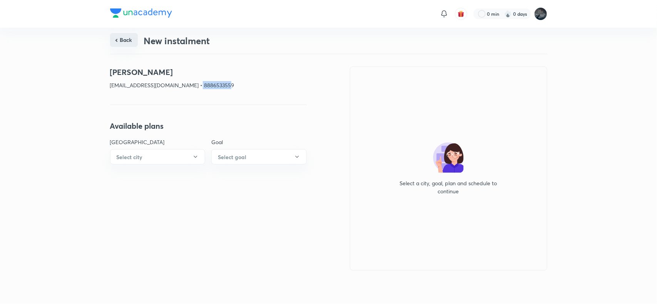
click at [124, 38] on button "Back" at bounding box center [124, 40] width 28 height 14
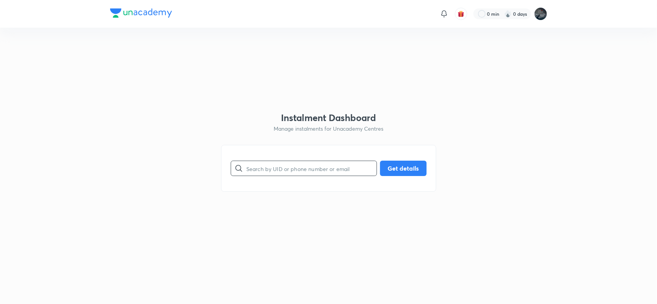
click at [263, 171] on input "text" at bounding box center [311, 169] width 130 height 20
type input "8374466871"
click at [401, 170] on button "Get details" at bounding box center [403, 167] width 47 height 15
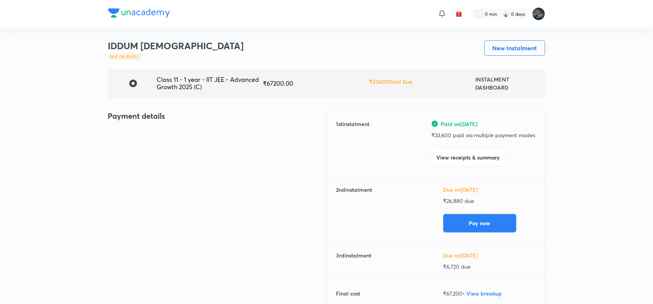
scroll to position [24, 0]
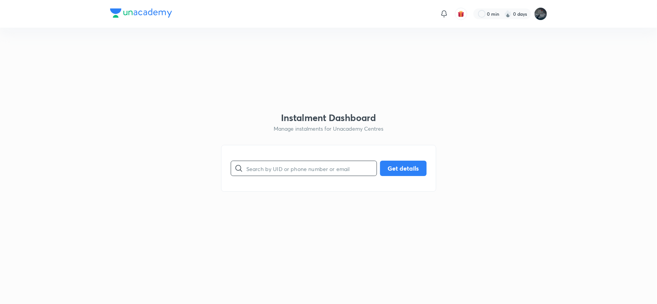
paste input "9848502336"
click at [273, 169] on input "text" at bounding box center [311, 169] width 130 height 20
type input "9848502336"
click at [391, 174] on button "Get details" at bounding box center [403, 167] width 47 height 15
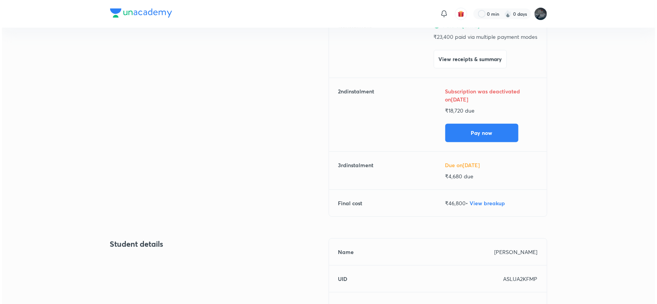
scroll to position [119, 0]
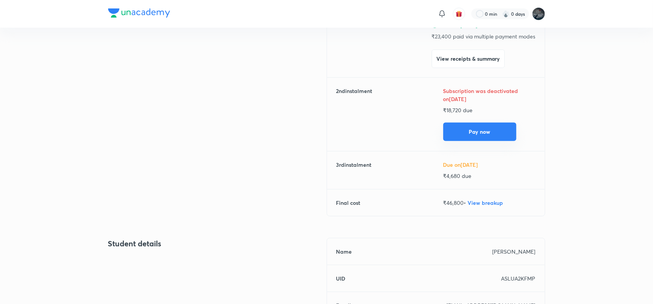
click at [491, 129] on button "Pay now" at bounding box center [479, 132] width 73 height 18
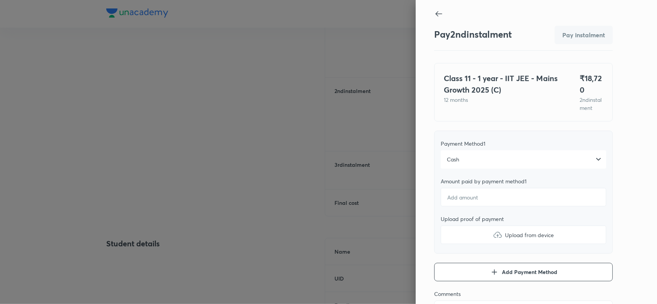
click at [461, 169] on div "Cash" at bounding box center [524, 160] width 166 height 18
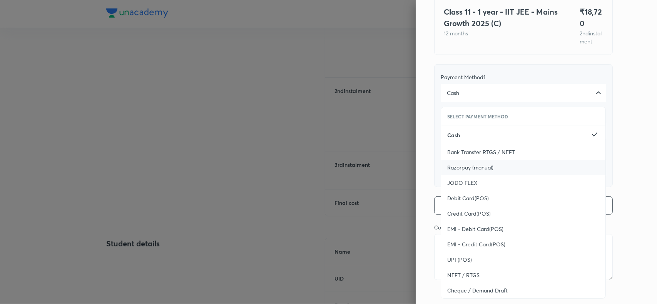
scroll to position [67, 0]
click at [444, 264] on div "UPI (POS)" at bounding box center [523, 259] width 164 height 15
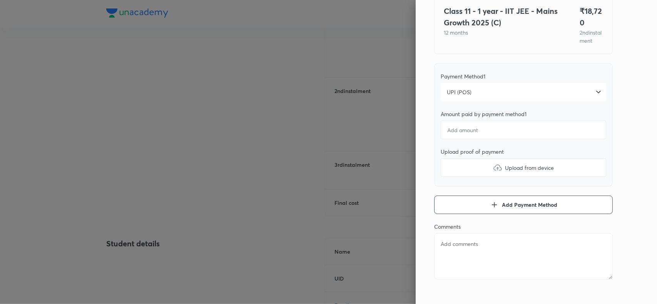
click at [616, 122] on div "Pay 2 nd instalment Pay instalment Class 11 - 1 year - IIT JEE - Mains Growth 2…" at bounding box center [536, 152] width 241 height 304
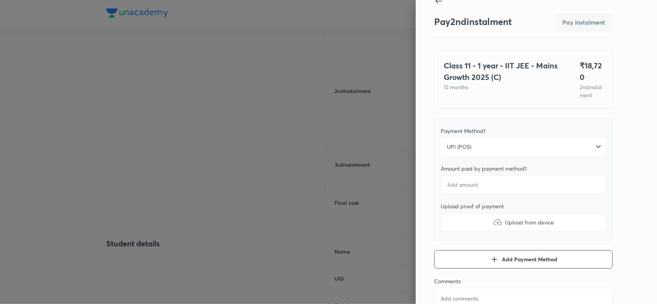
scroll to position [12, 0]
type textarea "x"
type input "1"
click at [464, 194] on input "1" at bounding box center [524, 185] width 166 height 18
type textarea "x"
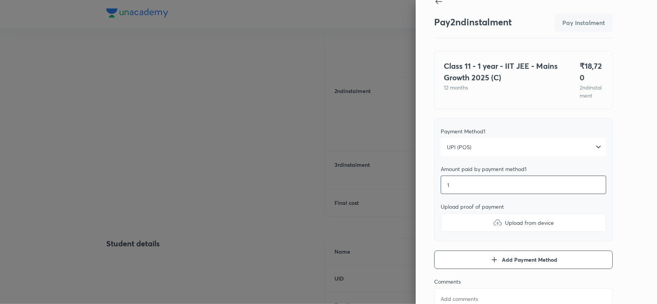
type input "18"
type textarea "x"
type input "187"
type textarea "x"
type input "1872"
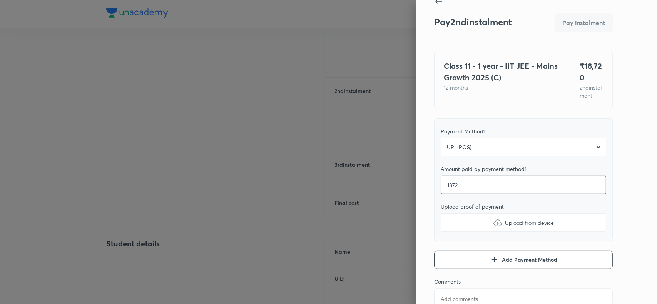
type textarea "x"
type input "18720"
type textarea "x"
type input "18720"
click at [493, 227] on img at bounding box center [497, 222] width 9 height 9
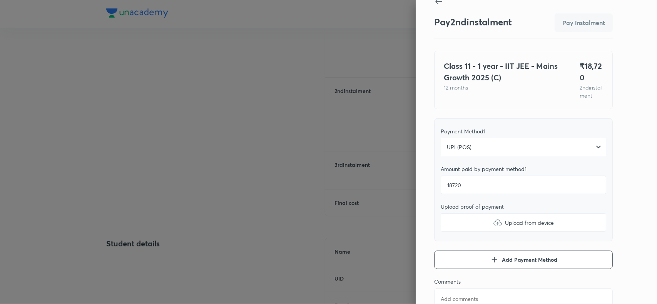
click at [0, 0] on input "Upload from device" at bounding box center [0, 0] width 0 height 0
type textarea "x"
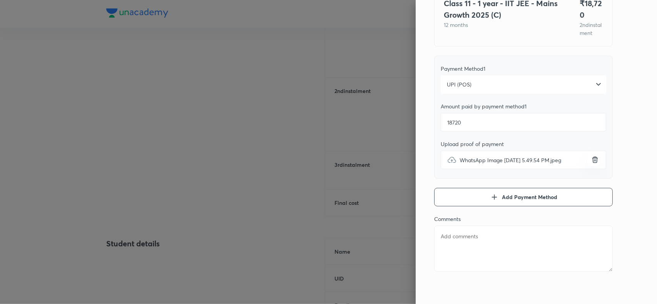
click at [462, 244] on textarea at bounding box center [523, 249] width 179 height 46
paste textarea "Chinta Rohith Phani"
type textarea "Chinta Rohith Phani"
type textarea "x"
type textarea "Chinta Rohith Phani"
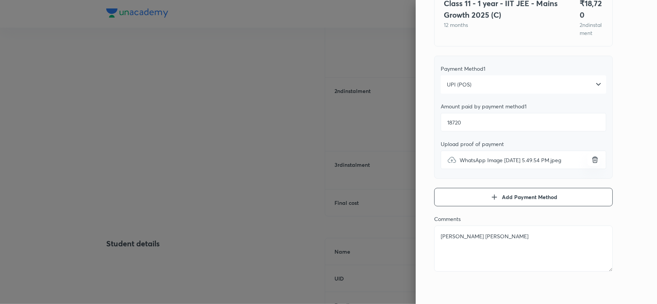
click at [621, 127] on div "Pay 2 nd instalment Pay instalment Class 11 - 1 year - IIT JEE - Mains Growth 2…" at bounding box center [536, 152] width 241 height 304
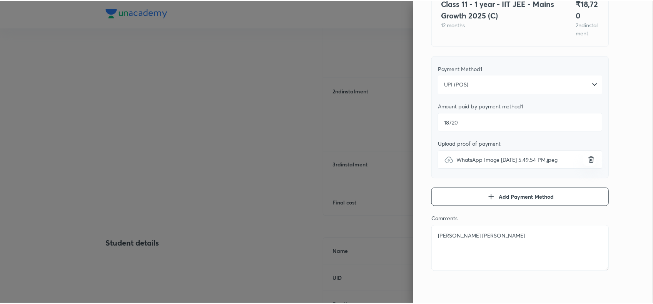
scroll to position [0, 0]
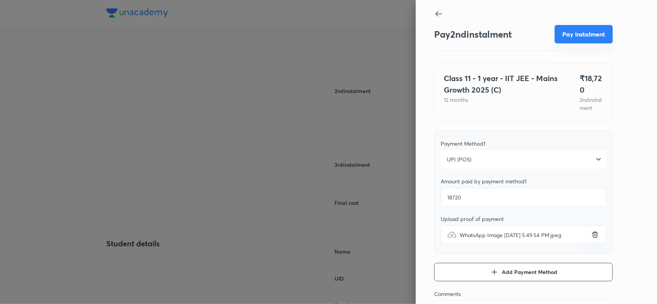
click at [578, 35] on button "Pay instalment" at bounding box center [584, 34] width 58 height 18
type textarea "x"
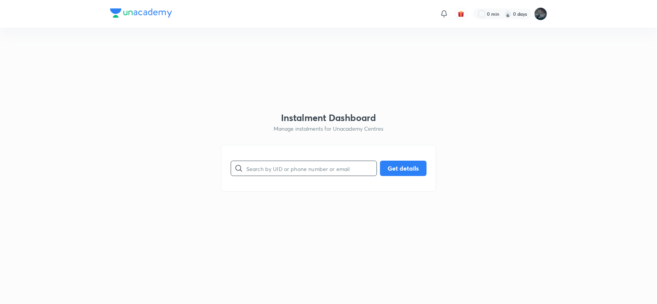
click at [278, 174] on input "text" at bounding box center [311, 169] width 130 height 20
paste input "9618166981"
type input "9618166981"
click at [392, 167] on button "Get details" at bounding box center [403, 167] width 47 height 15
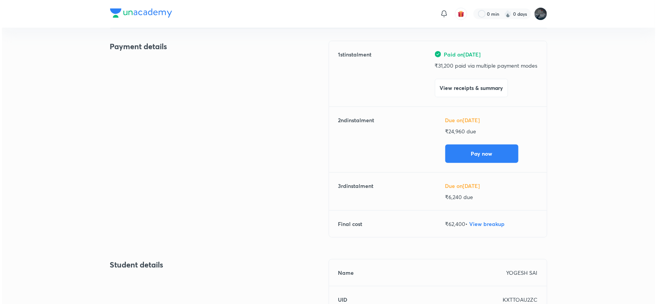
scroll to position [90, 0]
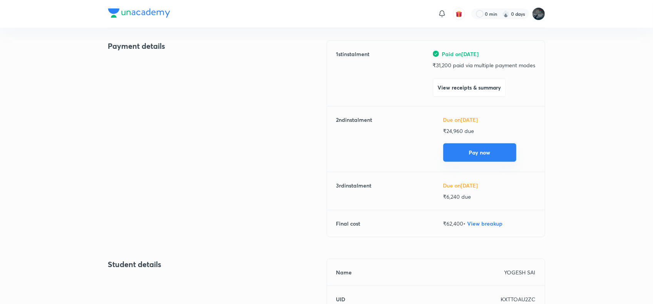
click at [455, 147] on button "Pay now" at bounding box center [479, 153] width 73 height 18
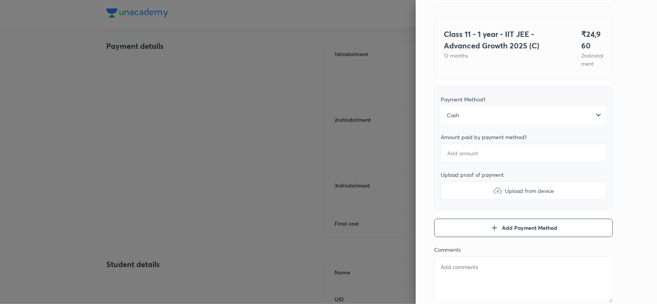
scroll to position [45, 0]
click at [545, 122] on div "Cash" at bounding box center [524, 114] width 166 height 18
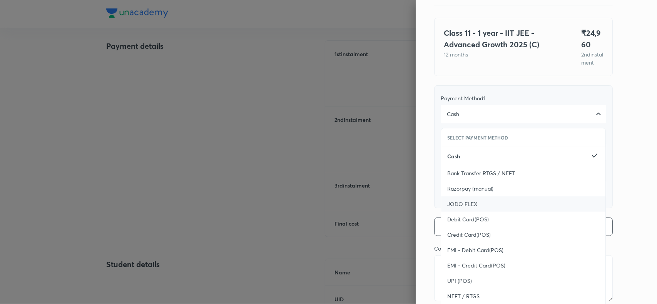
scroll to position [84, 0]
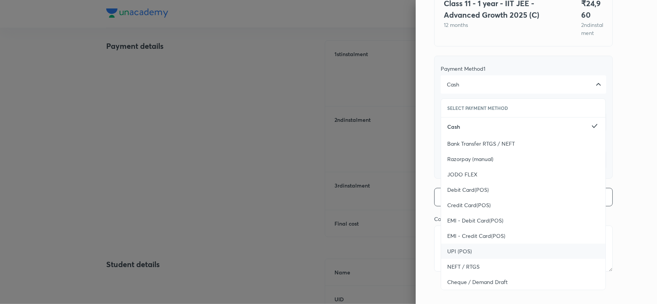
click at [447, 247] on div "UPI (POS)" at bounding box center [523, 251] width 164 height 15
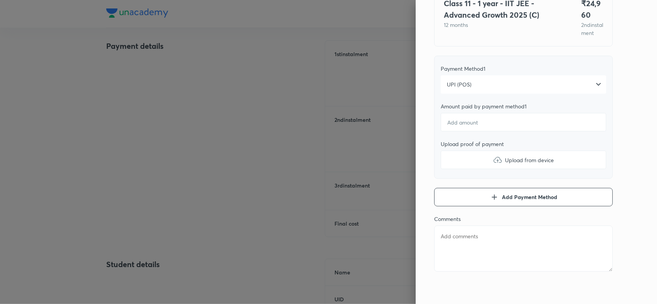
click at [626, 137] on div "Pay 2 nd instalment Pay instalment Class 11 - 1 year - IIT JEE - Advanced Growt…" at bounding box center [536, 152] width 241 height 304
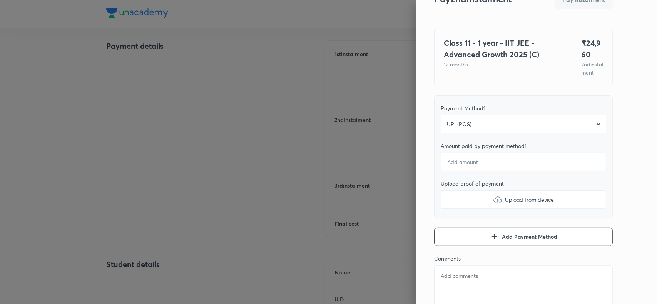
scroll to position [35, 0]
click at [460, 172] on input "number" at bounding box center [524, 162] width 166 height 18
type textarea "x"
type input "2"
type textarea "x"
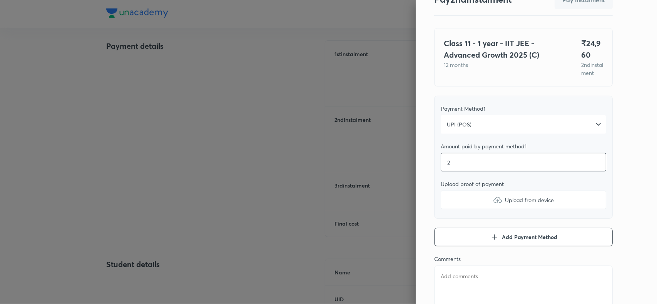
type input "24"
type textarea "x"
type input "249"
type textarea "x"
type input "2496"
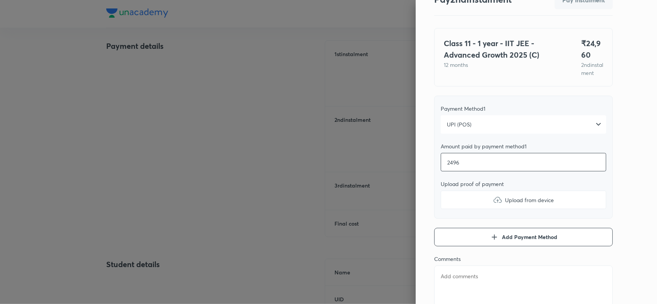
type textarea "x"
type input "24960"
type textarea "x"
type input "24960"
click at [493, 205] on img at bounding box center [497, 200] width 9 height 9
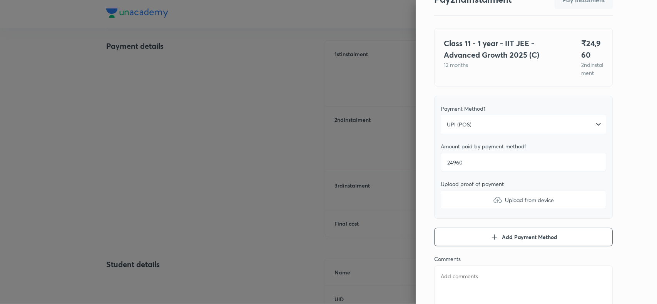
click at [0, 0] on input "Upload from device" at bounding box center [0, 0] width 0 height 0
type textarea "x"
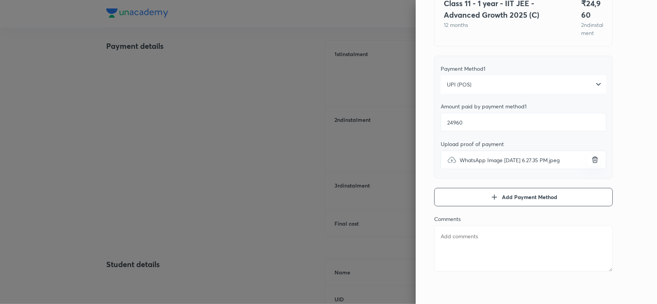
click at [475, 249] on textarea at bounding box center [523, 249] width 179 height 46
paste textarea "YOGESH SAI"
type textarea "YOGESH SAI"
type textarea "x"
type textarea "YOGESH SAI"
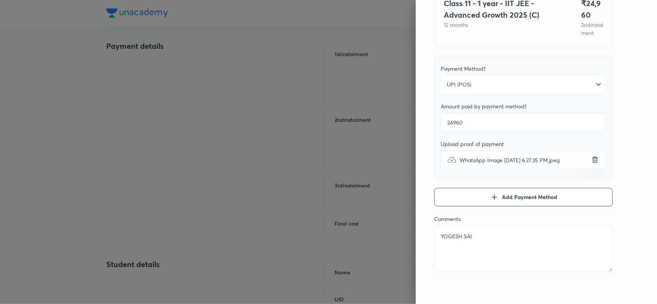
click at [626, 153] on div "Pay 2 nd instalment Pay instalment Class 11 - 1 year - IIT JEE - Advanced Growt…" at bounding box center [536, 152] width 241 height 304
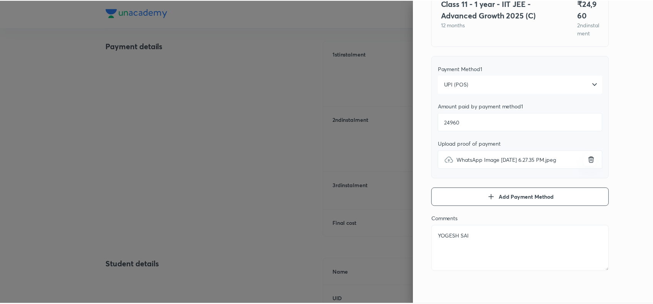
scroll to position [0, 0]
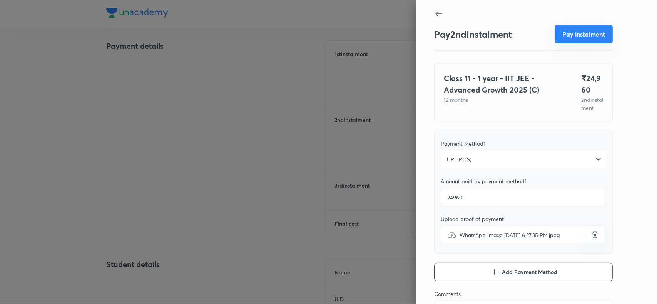
click at [579, 32] on button "Pay instalment" at bounding box center [584, 34] width 58 height 18
type textarea "x"
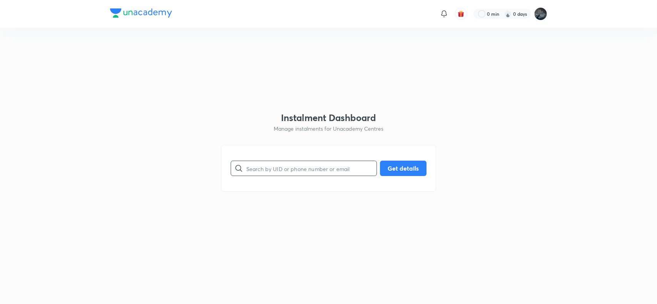
paste input "7799869133"
click at [257, 171] on input "text" at bounding box center [311, 169] width 130 height 20
type input "7799869133"
click at [395, 162] on button "Get details" at bounding box center [403, 167] width 47 height 15
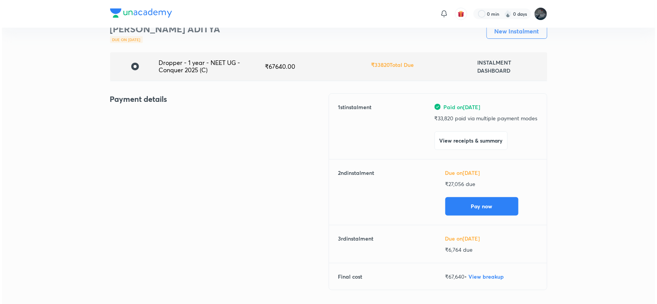
scroll to position [40, 0]
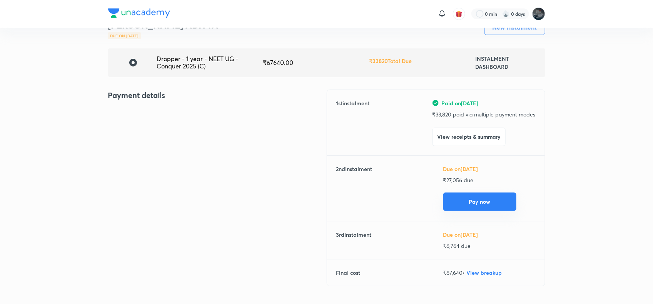
click at [482, 199] on button "Pay now" at bounding box center [479, 202] width 73 height 18
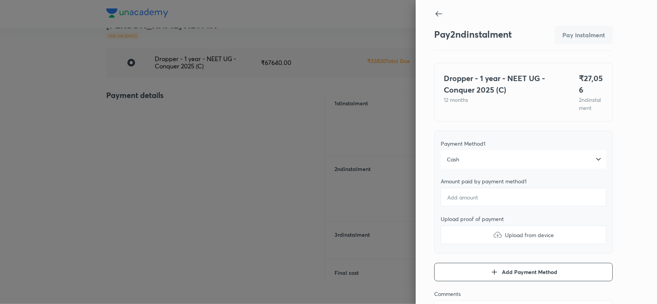
click at [482, 169] on div "Cash" at bounding box center [524, 160] width 166 height 18
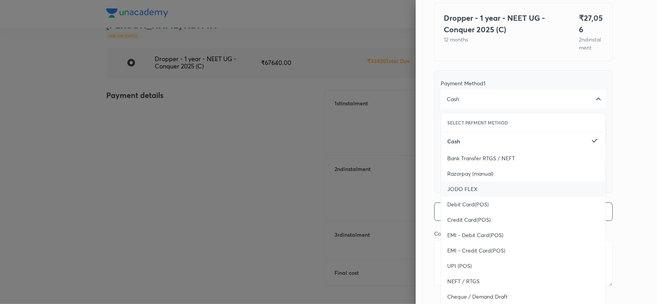
scroll to position [61, 0]
click at [443, 270] on div "UPI (POS)" at bounding box center [523, 265] width 164 height 15
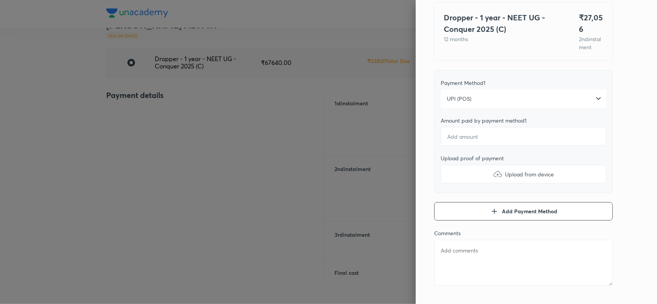
click at [609, 137] on div "Pay 2 nd instalment Pay instalment Dropper - 1 year - NEET UG - Conquer 2025 (C…" at bounding box center [536, 152] width 241 height 304
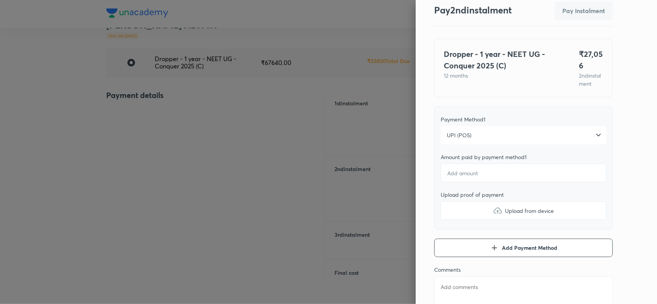
scroll to position [24, 0]
click at [449, 183] on input "number" at bounding box center [524, 173] width 166 height 18
type textarea "x"
type input "2"
type textarea "x"
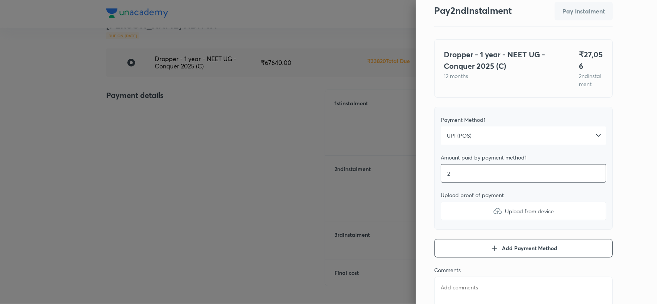
type input "27"
type textarea "x"
type input "270"
type textarea "x"
type input "2705"
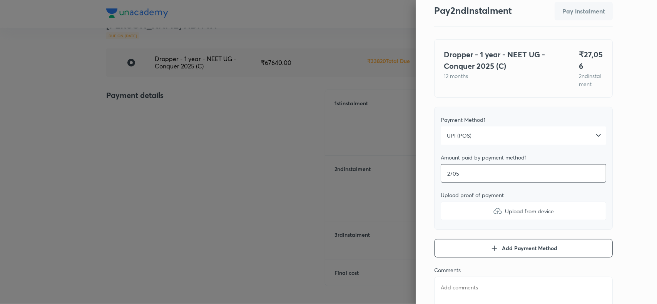
type textarea "x"
type input "27056"
type textarea "x"
type input "27056"
click at [493, 216] on img at bounding box center [497, 211] width 9 height 9
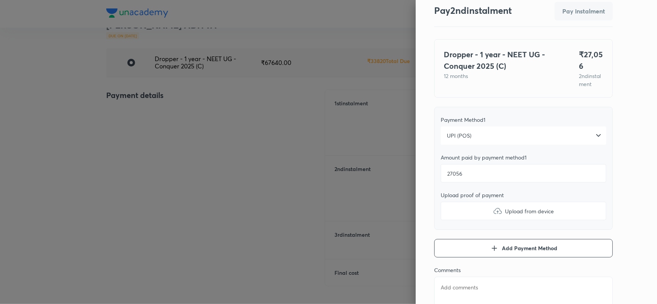
click at [0, 0] on input "Upload from device" at bounding box center [0, 0] width 0 height 0
type textarea "x"
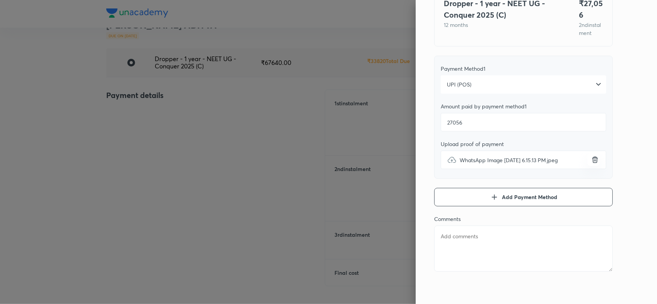
scroll to position [84, 0]
click at [475, 237] on textarea at bounding box center [523, 249] width 179 height 46
paste textarea "MALAMPATI SAI ADITYA"
type textarea "MALAMPATI SAI ADITYA"
type textarea "x"
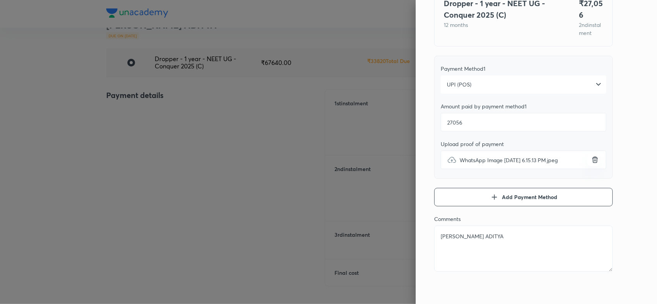
type textarea "MALAMPATI SAI ADITYA"
click at [620, 128] on div "Pay 2 nd instalment Pay instalment Dropper - 1 year - NEET UG - Conquer 2025 (C…" at bounding box center [536, 152] width 241 height 304
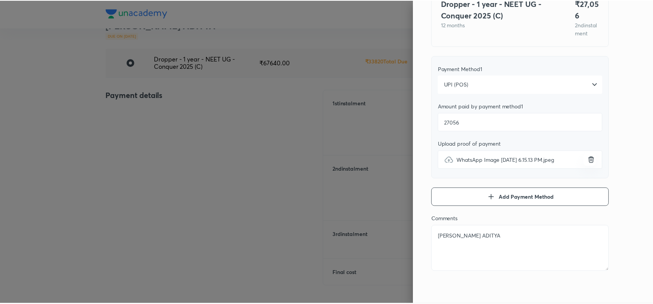
scroll to position [0, 0]
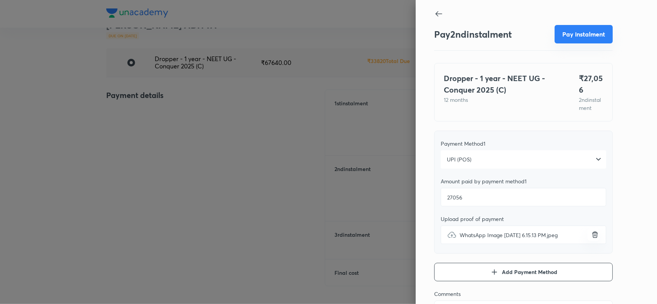
click at [581, 33] on button "Pay instalment" at bounding box center [584, 34] width 58 height 18
type textarea "x"
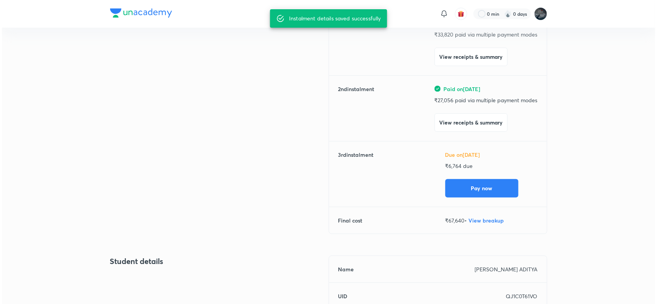
scroll to position [123, 0]
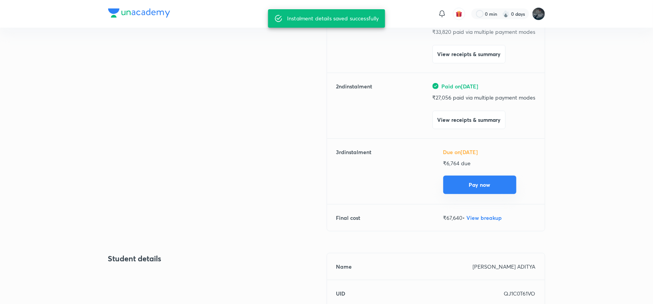
click at [470, 184] on button "Pay now" at bounding box center [479, 185] width 73 height 18
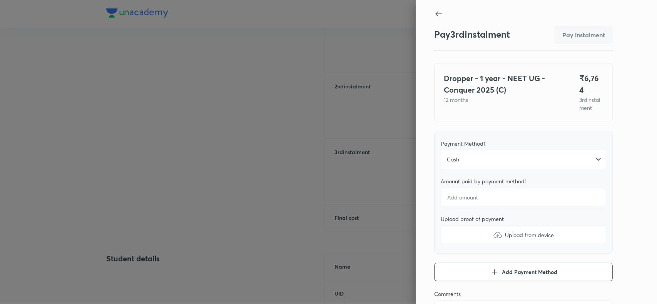
click at [470, 158] on div "Cash" at bounding box center [524, 160] width 166 height 18
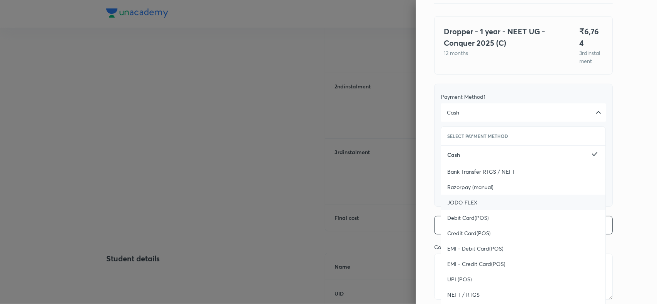
scroll to position [48, 0]
click at [452, 271] on div "UPI (POS)" at bounding box center [523, 278] width 164 height 15
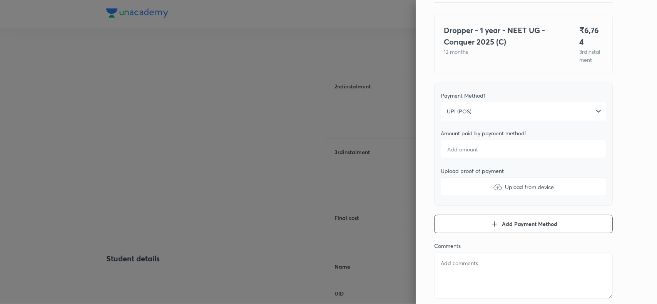
click at [624, 131] on div "Pay 3 rd instalment Pay instalment Dropper - 1 year - NEET UG - Conquer 2025 (C…" at bounding box center [536, 152] width 241 height 304
click at [493, 149] on input "number" at bounding box center [524, 149] width 166 height 18
type textarea "x"
type input "6"
type textarea "x"
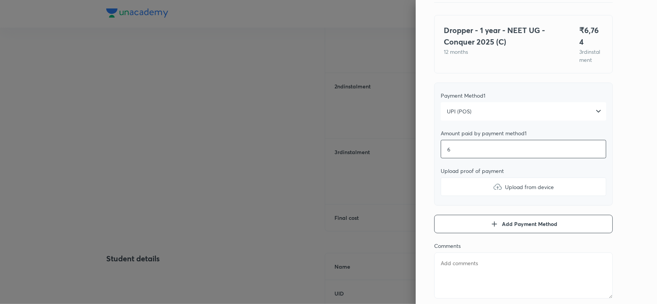
type input "67"
type textarea "x"
type input "676"
type textarea "x"
type input "6764"
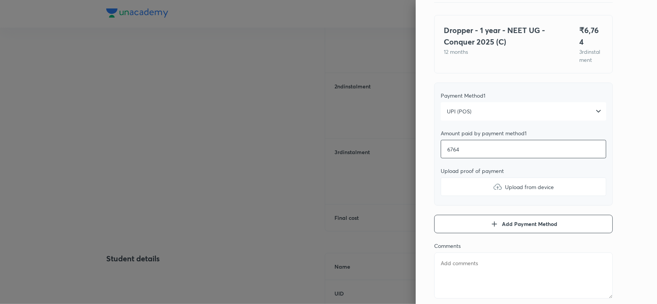
type textarea "x"
type input "6764"
click at [493, 184] on img at bounding box center [497, 186] width 9 height 9
click at [0, 0] on input "Upload from device" at bounding box center [0, 0] width 0 height 0
type textarea "x"
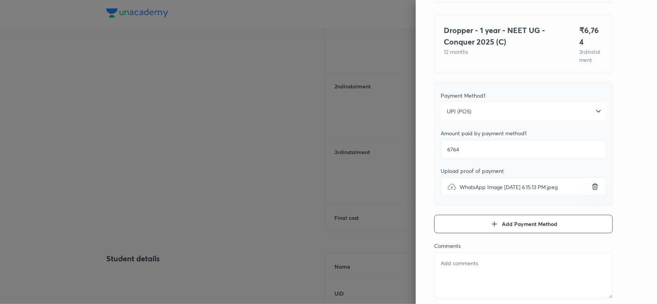
click at [443, 265] on textarea at bounding box center [523, 276] width 179 height 46
paste textarea "MALAMPATI SAI ADITYA"
type textarea "MALAMPATI SAI ADITYA"
type textarea "x"
type textarea "MALAMPATI SAI ADITYA"
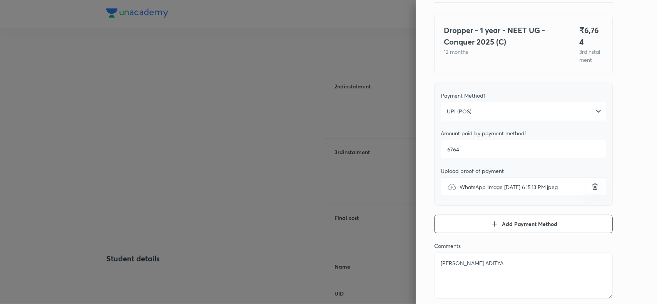
click at [626, 150] on div "Pay 3 rd instalment Pay instalment Dropper - 1 year - NEET UG - Conquer 2025 (C…" at bounding box center [536, 152] width 241 height 304
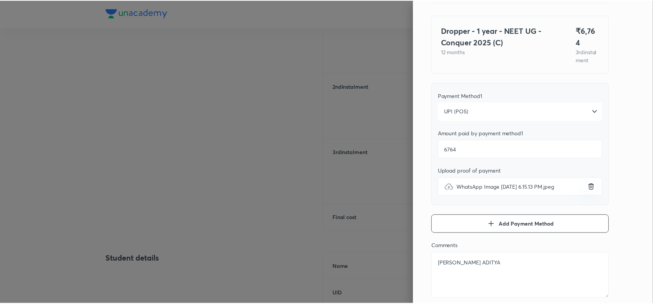
scroll to position [0, 0]
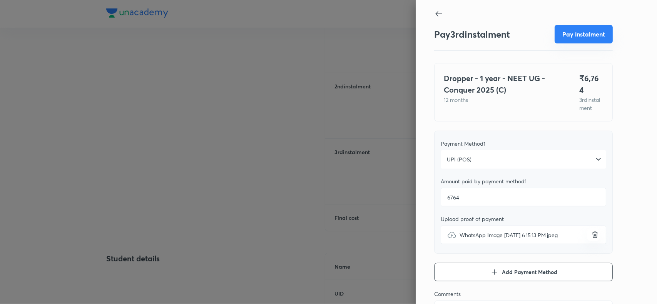
click at [578, 38] on button "Pay instalment" at bounding box center [584, 34] width 58 height 18
type textarea "x"
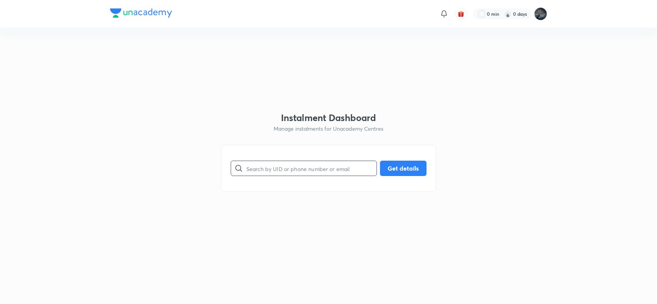
click at [279, 176] on input "text" at bounding box center [311, 169] width 130 height 20
paste input "8519893700"
type input "8519893700"
click at [408, 167] on button "Get details" at bounding box center [403, 167] width 47 height 15
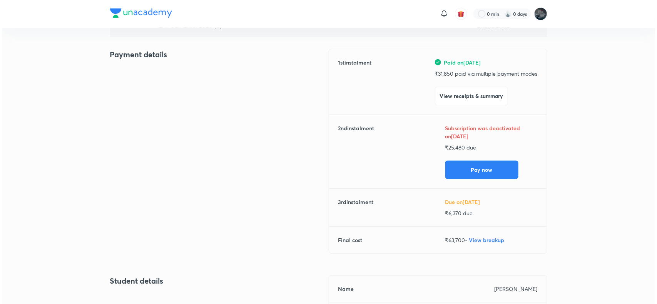
scroll to position [84, 0]
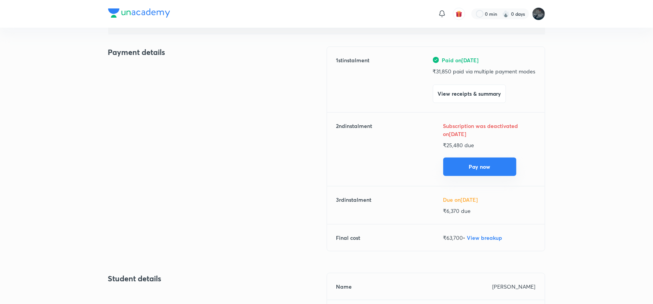
click at [478, 164] on button "Pay now" at bounding box center [479, 167] width 73 height 18
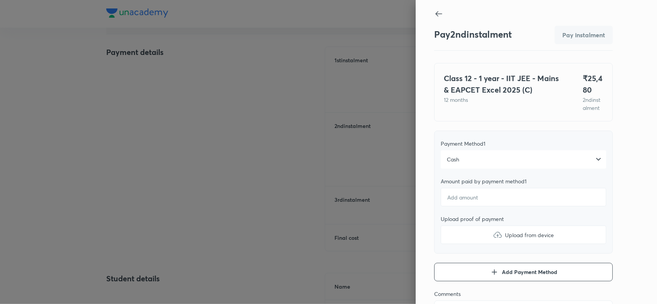
click at [472, 163] on div "Cash" at bounding box center [524, 160] width 166 height 18
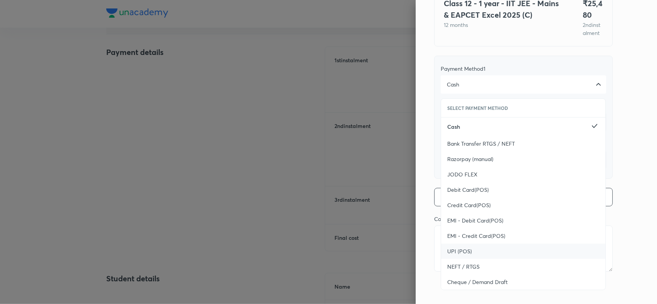
scroll to position [79, 0]
click at [451, 254] on span "UPI (POS)" at bounding box center [459, 252] width 25 height 8
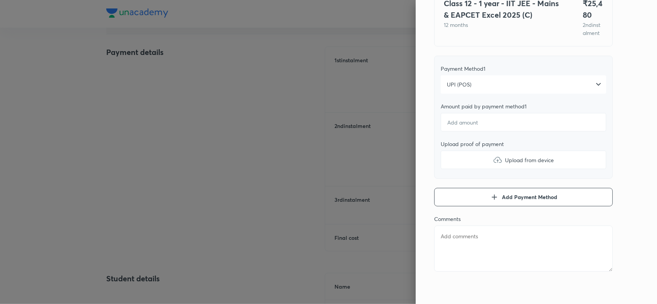
click at [622, 157] on div "Pay 2 nd instalment Pay instalment Class 12 - 1 year - IIT JEE - Mains & EAPCET…" at bounding box center [536, 152] width 241 height 304
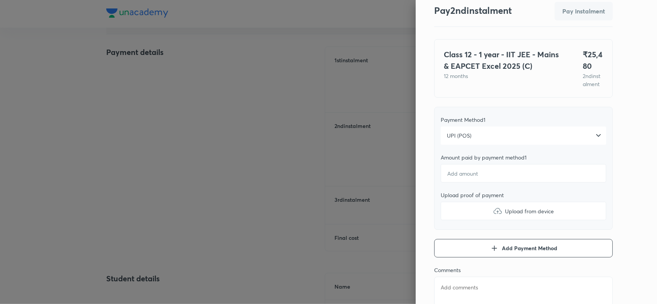
scroll to position [23, 0]
click at [475, 181] on input "number" at bounding box center [524, 174] width 166 height 18
type textarea "x"
type input "2"
type textarea "x"
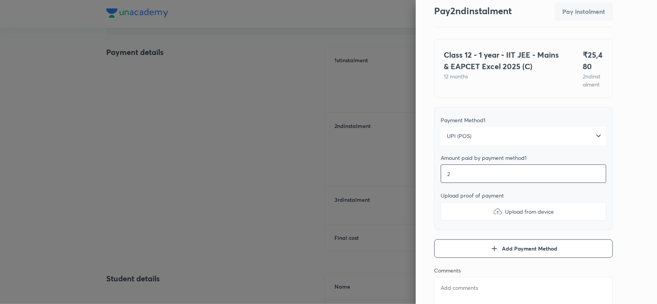
type input "25"
type textarea "x"
type input "254"
type textarea "x"
type input "2548"
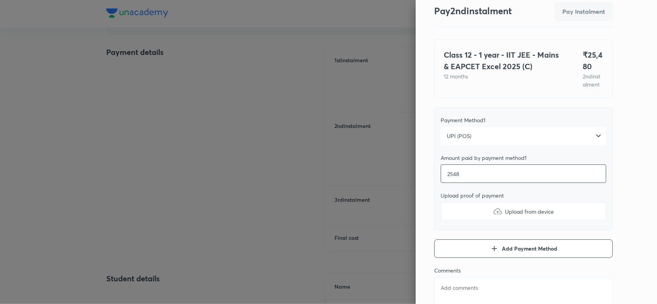
type textarea "x"
type input "25480"
type textarea "x"
type input "25480"
click at [493, 216] on img at bounding box center [497, 211] width 9 height 9
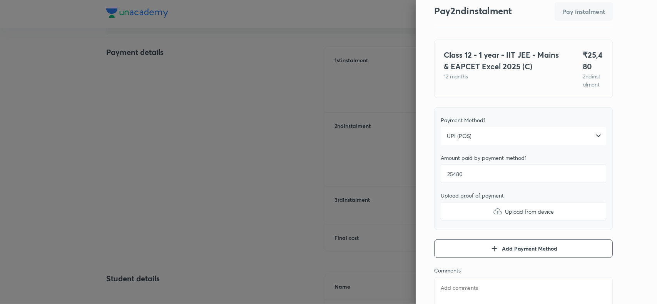
click at [0, 0] on input "Upload from device" at bounding box center [0, 0] width 0 height 0
type textarea "x"
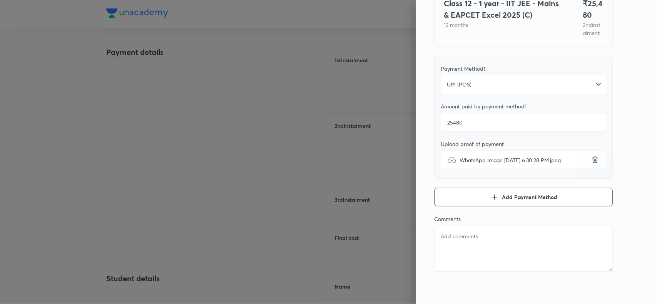
click at [453, 253] on textarea at bounding box center [523, 249] width 179 height 46
paste textarea "[PERSON_NAME]"
type textarea "[PERSON_NAME]"
type textarea "x"
type textarea "[PERSON_NAME]"
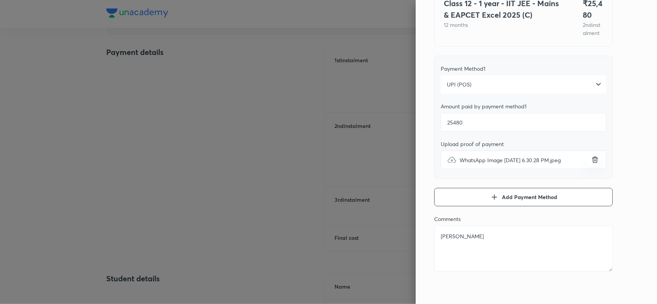
click at [639, 135] on div "Pay 2 nd instalment Pay instalment Class 12 - 1 year - IIT JEE - Mains & EAPCET…" at bounding box center [536, 152] width 241 height 304
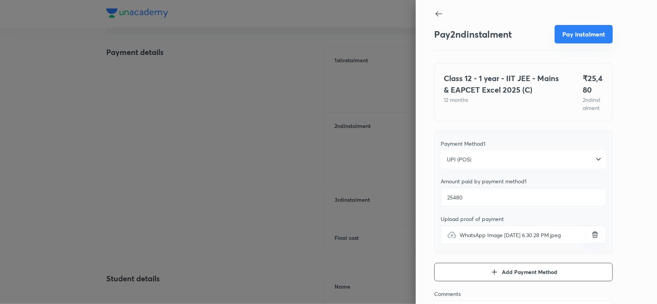
click at [577, 39] on button "Pay instalment" at bounding box center [584, 34] width 58 height 18
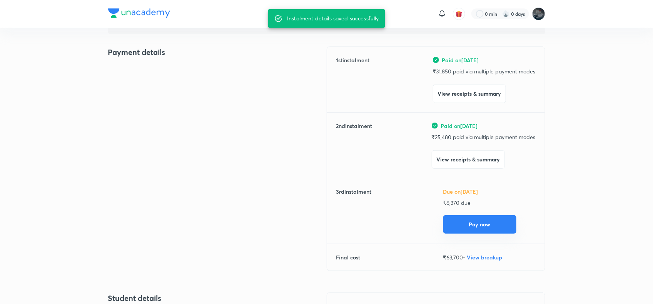
click at [478, 228] on button "Pay now" at bounding box center [479, 225] width 73 height 18
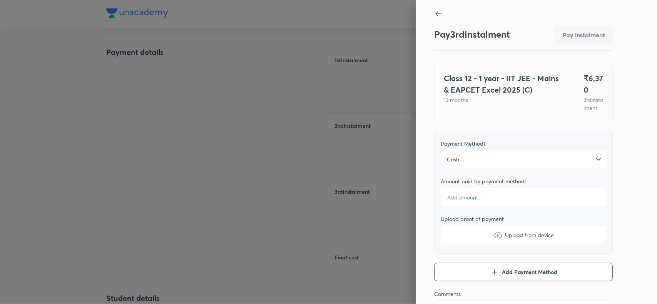
click at [462, 169] on div "Cash" at bounding box center [524, 160] width 166 height 18
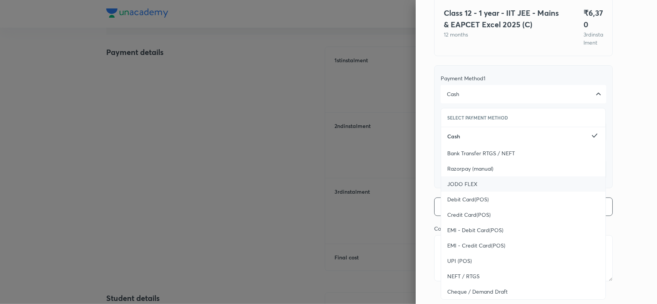
scroll to position [69, 0]
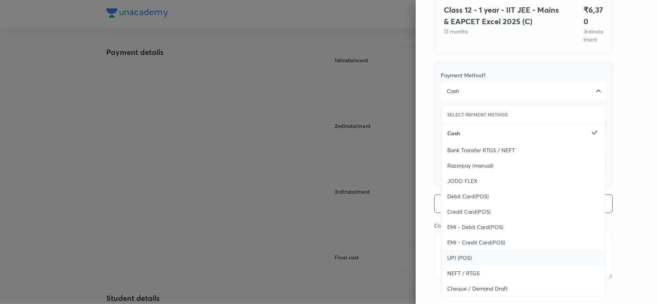
click at [460, 263] on div "UPI (POS)" at bounding box center [523, 258] width 164 height 15
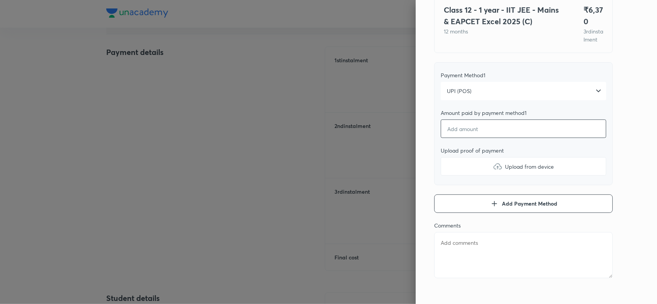
click at [478, 138] on input "number" at bounding box center [524, 129] width 166 height 18
type textarea "x"
type input "6"
type textarea "x"
type input "63"
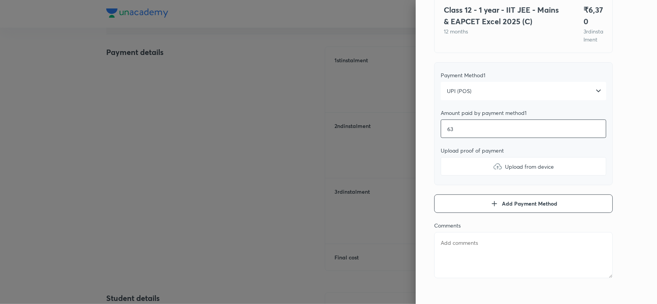
type textarea "x"
type input "637"
type textarea "x"
type input "6370"
type textarea "x"
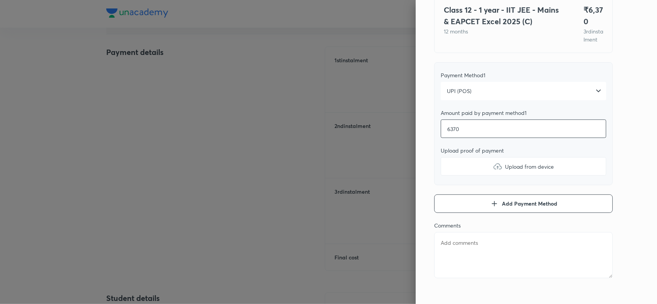
type input "6370"
click at [493, 171] on img at bounding box center [497, 166] width 9 height 9
click at [0, 0] on input "Upload from device" at bounding box center [0, 0] width 0 height 0
type textarea "x"
click at [450, 254] on textarea at bounding box center [523, 256] width 179 height 46
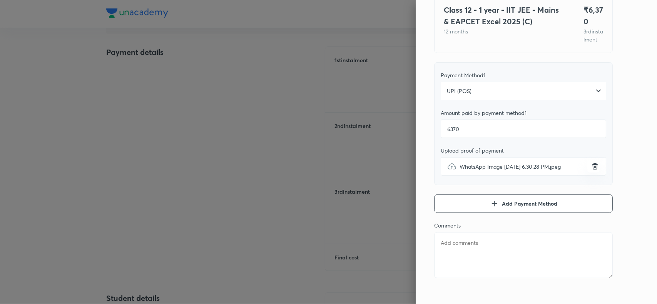
paste textarea "[PERSON_NAME]"
type textarea "[PERSON_NAME]"
type textarea "x"
type textarea "[PERSON_NAME]"
click at [627, 95] on div "Pay 3 rd instalment Pay instalment Class 12 - 1 year - IIT JEE - Mains & EAPCET…" at bounding box center [536, 152] width 241 height 304
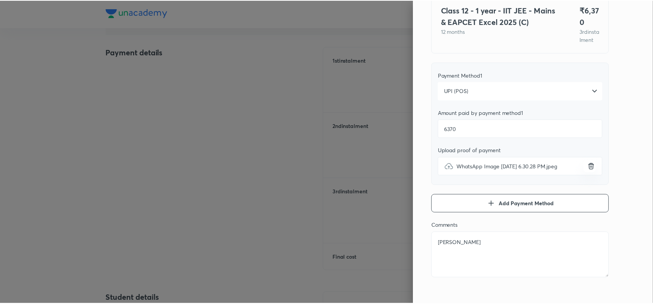
scroll to position [0, 0]
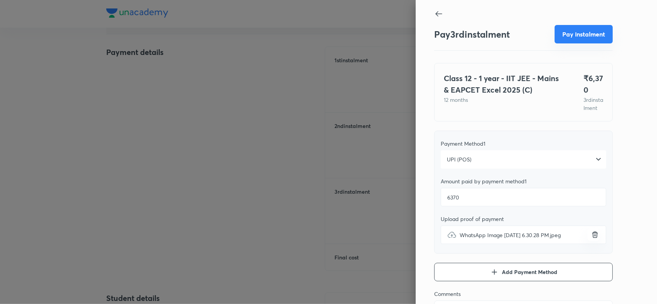
click at [572, 39] on button "Pay instalment" at bounding box center [584, 34] width 58 height 18
type textarea "x"
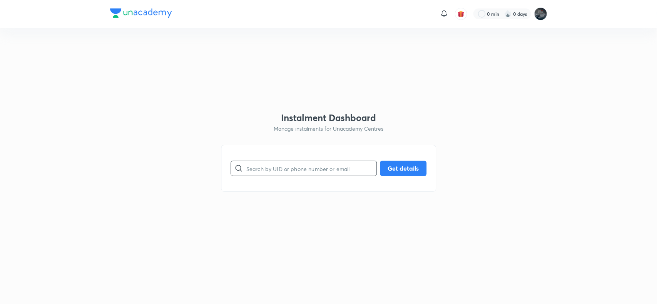
click at [273, 171] on input "text" at bounding box center [311, 169] width 130 height 20
click at [383, 168] on button "Get details" at bounding box center [403, 167] width 47 height 15
click at [266, 172] on input "9398179126" at bounding box center [311, 169] width 130 height 20
type input "9492411418"
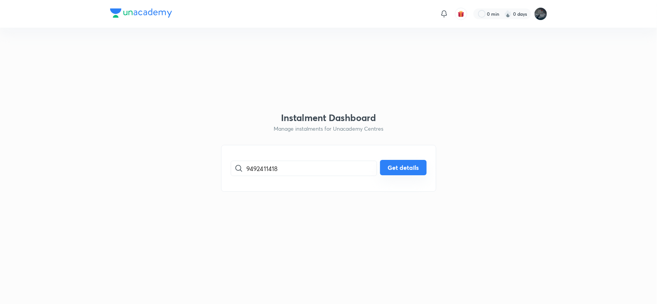
click at [405, 165] on button "Get details" at bounding box center [403, 167] width 47 height 15
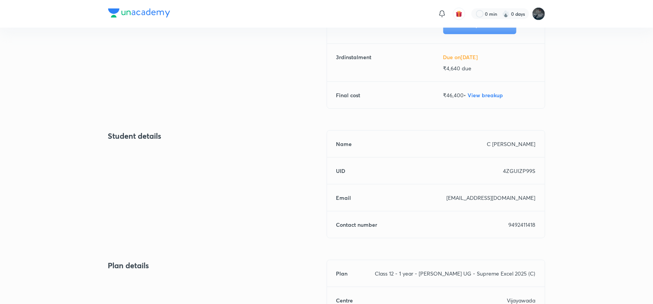
scroll to position [219, 0]
click at [523, 226] on p "9492411418" at bounding box center [522, 225] width 27 height 8
copy p "9492411418"
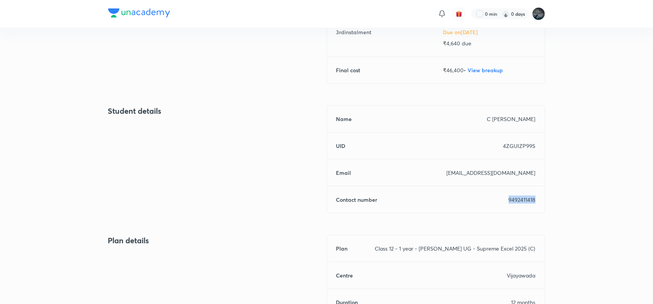
scroll to position [244, 0]
copy p "9492411418"
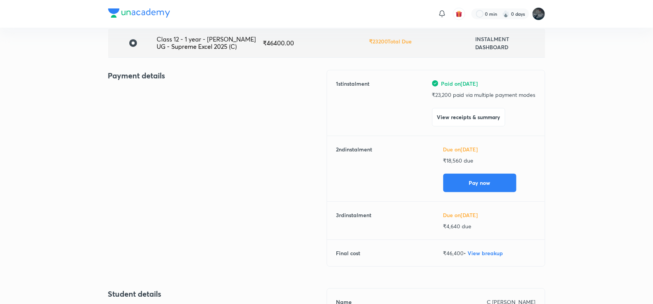
scroll to position [0, 0]
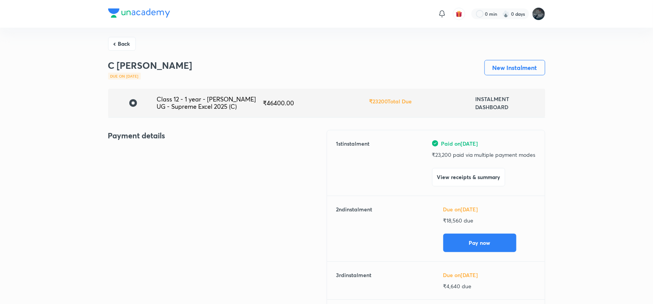
click at [441, 154] on p "₹ 23,200 paid via multiple payment modes" at bounding box center [484, 155] width 104 height 8
copy p "23,200"
click at [441, 154] on p "₹ 23,200 paid via multiple payment modes" at bounding box center [484, 155] width 104 height 8
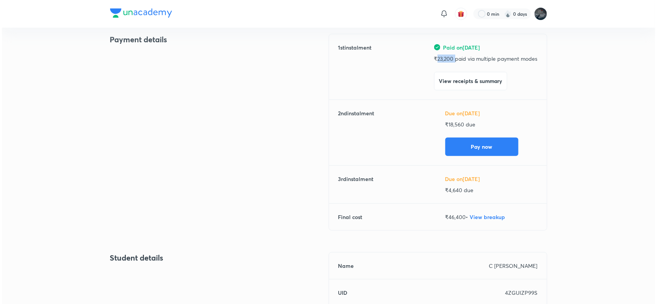
scroll to position [97, 0]
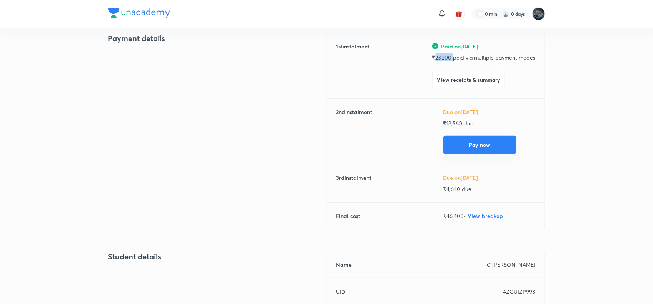
click at [474, 147] on button "Pay now" at bounding box center [479, 145] width 73 height 18
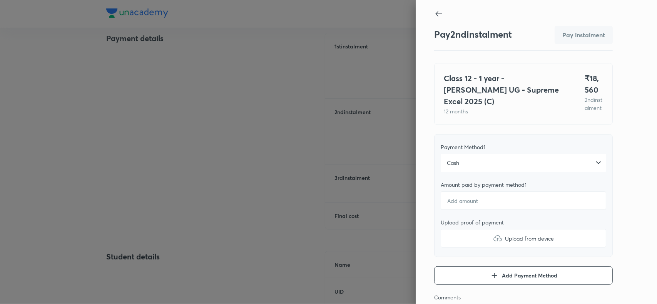
click at [469, 168] on div "Cash" at bounding box center [524, 163] width 166 height 18
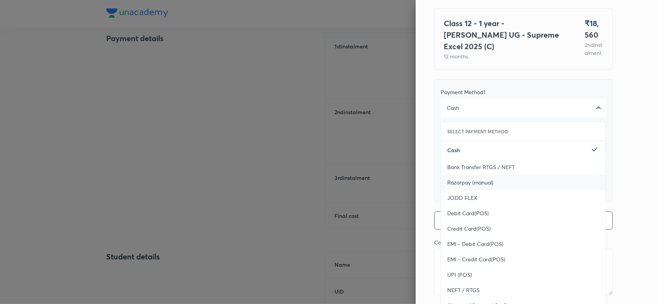
scroll to position [84, 0]
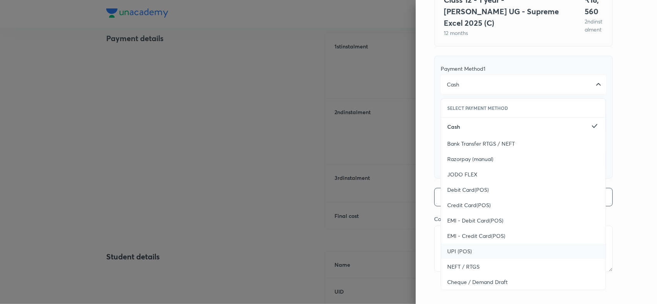
click at [463, 253] on span "UPI (POS)" at bounding box center [459, 252] width 25 height 8
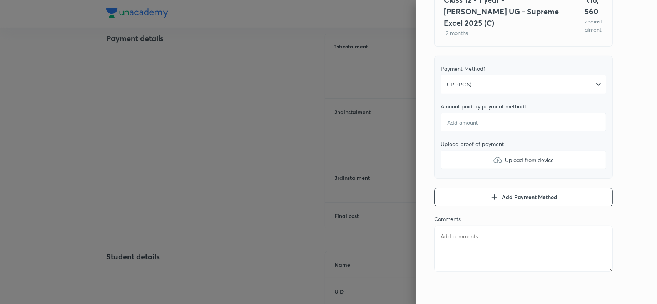
click at [621, 125] on div "Pay 2 nd instalment Pay instalment Class 12 - 1 year - NEET UG - Supreme Excel …" at bounding box center [536, 152] width 241 height 304
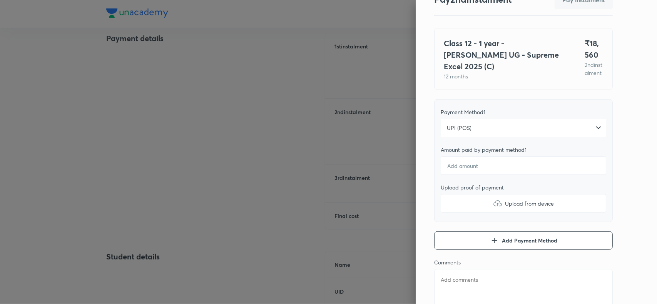
scroll to position [35, 0]
click at [488, 166] on input "number" at bounding box center [524, 166] width 166 height 18
type textarea "x"
type input "1"
type textarea "x"
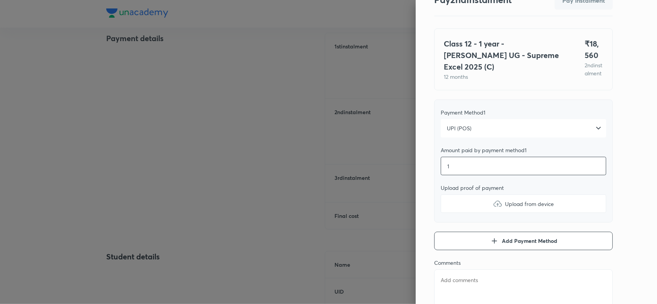
type input "18"
type textarea "x"
type input "185"
type textarea "x"
type input "1856"
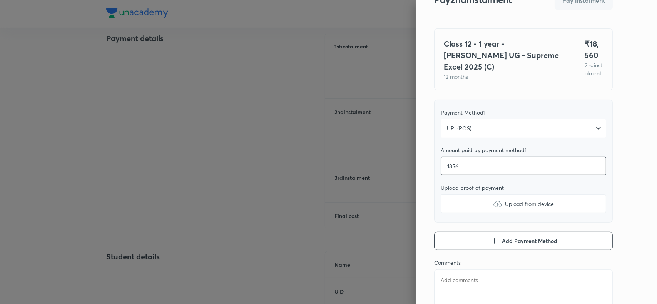
type textarea "x"
type input "18560"
type textarea "x"
type input "18560"
click at [493, 209] on img at bounding box center [497, 203] width 9 height 9
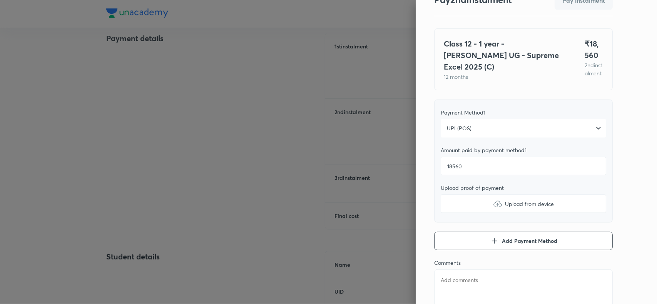
click at [0, 0] on input "Upload from device" at bounding box center [0, 0] width 0 height 0
type textarea "x"
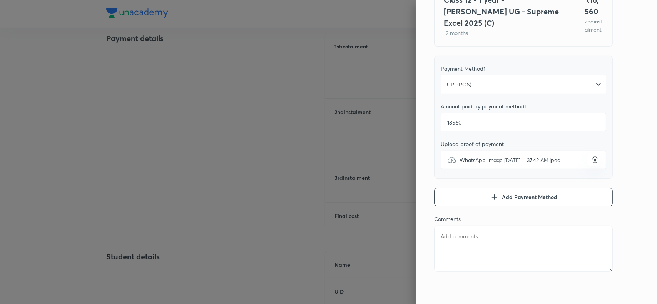
click at [458, 239] on textarea at bounding box center [523, 249] width 179 height 46
paste textarea "C JASWANTH"
type textarea "C JASWANTH"
type textarea "x"
type textarea "C JASWANTH"
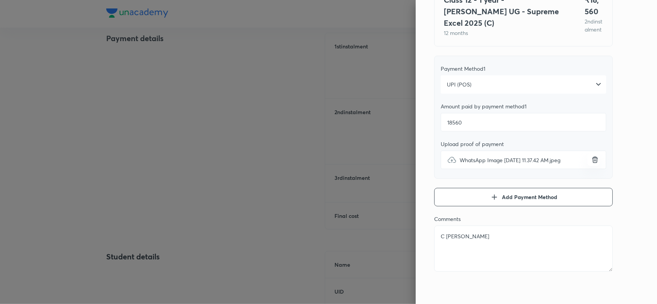
click at [624, 122] on div "Pay 2 nd instalment Pay instalment Class 12 - 1 year - NEET UG - Supreme Excel …" at bounding box center [536, 152] width 241 height 304
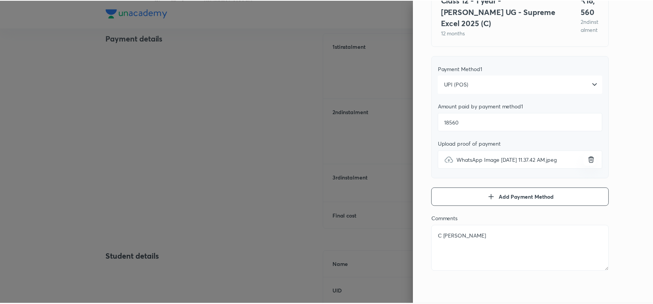
scroll to position [0, 0]
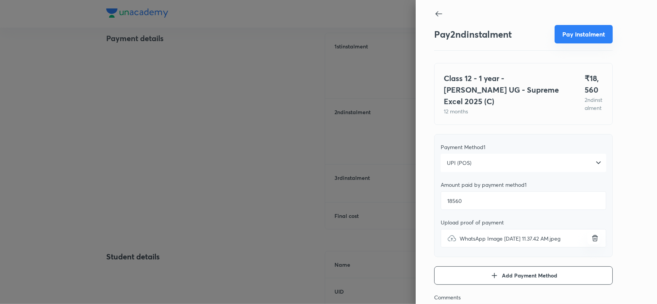
click at [576, 39] on button "Pay instalment" at bounding box center [584, 34] width 58 height 18
type textarea "x"
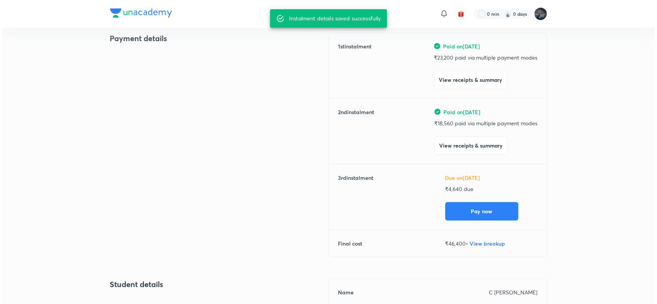
scroll to position [153, 0]
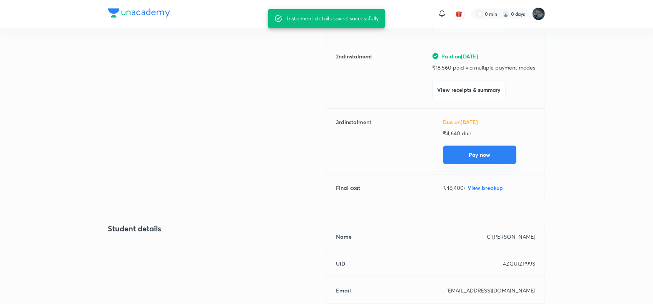
click at [468, 155] on button "Pay now" at bounding box center [479, 155] width 73 height 18
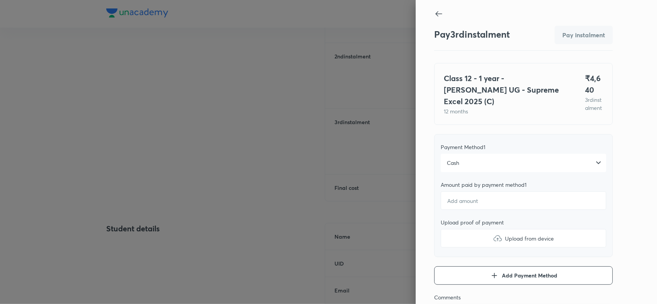
click at [472, 167] on div "Cash" at bounding box center [524, 163] width 166 height 18
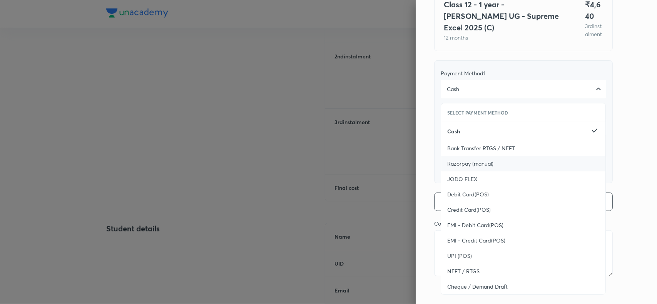
scroll to position [74, 0]
click at [449, 260] on span "UPI (POS)" at bounding box center [459, 256] width 25 height 8
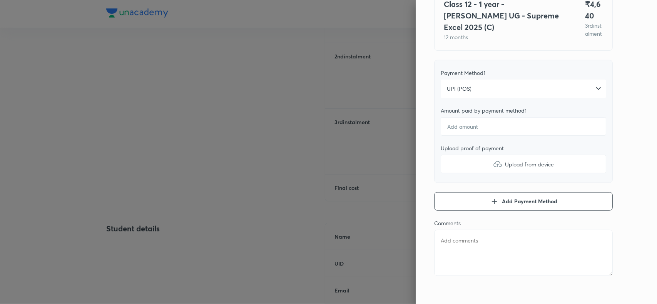
click at [617, 124] on div "Pay 3 rd instalment Pay instalment Class 12 - 1 year - NEET UG - Supreme Excel …" at bounding box center [536, 152] width 241 height 304
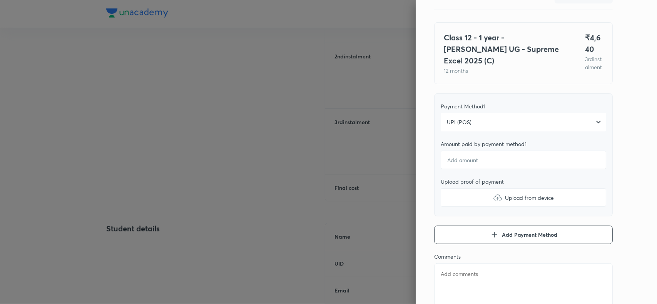
scroll to position [40, 0]
click at [489, 166] on input "number" at bounding box center [524, 160] width 166 height 18
type textarea "x"
type input "4"
type textarea "x"
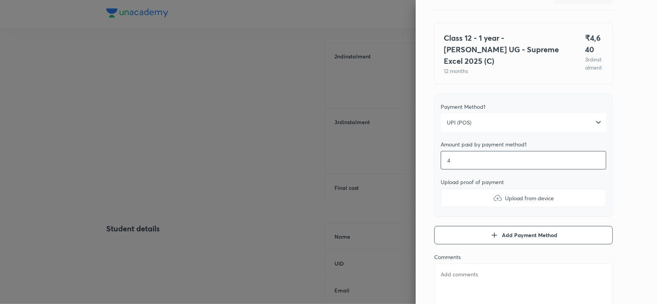
type input "46"
type textarea "x"
type input "464"
type textarea "x"
type input "4640"
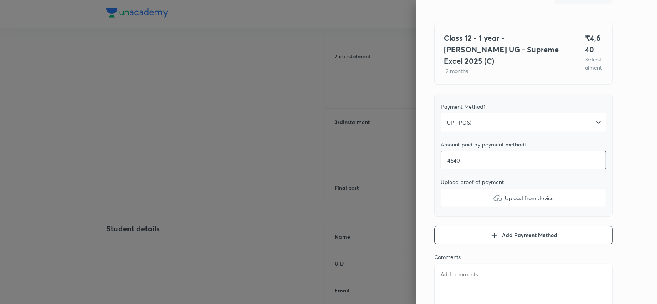
type textarea "x"
type input "4640"
click at [493, 201] on img at bounding box center [497, 198] width 9 height 9
click at [0, 0] on input "Upload from device" at bounding box center [0, 0] width 0 height 0
type textarea "x"
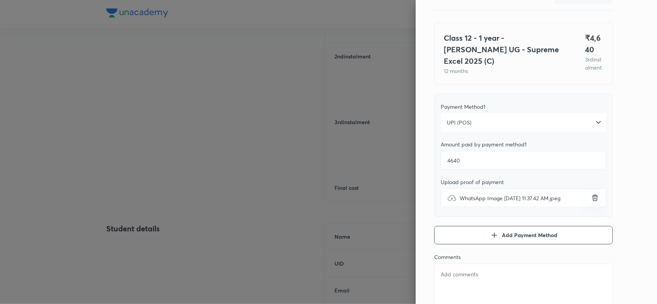
scroll to position [84, 0]
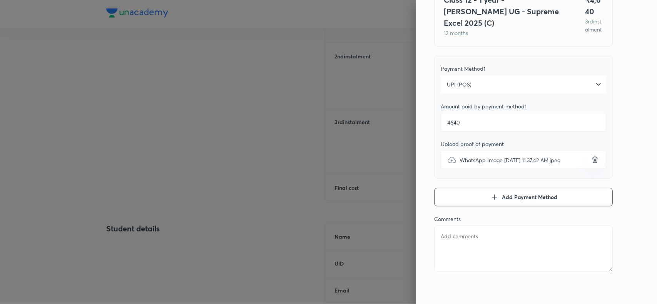
click at [460, 236] on textarea at bounding box center [523, 249] width 179 height 46
paste textarea "C JASWANTH"
type textarea "C JASWANTH"
type textarea "x"
type textarea "C JASWANTH"
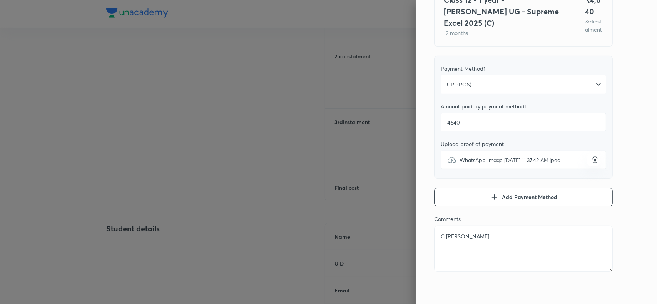
click at [619, 147] on div "Pay 3 rd instalment Pay instalment Class 12 - 1 year - NEET UG - Supreme Excel …" at bounding box center [536, 152] width 241 height 304
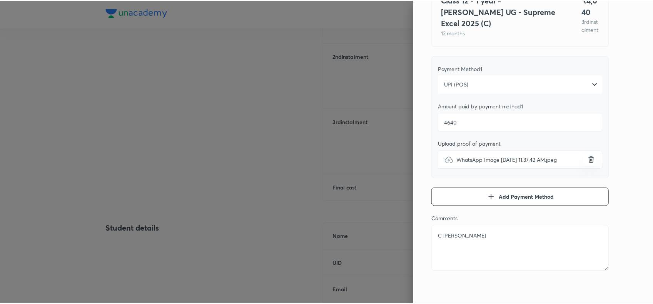
scroll to position [0, 0]
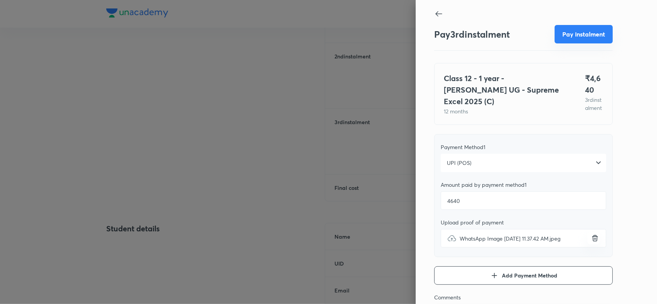
click at [566, 33] on button "Pay instalment" at bounding box center [584, 34] width 58 height 18
type textarea "x"
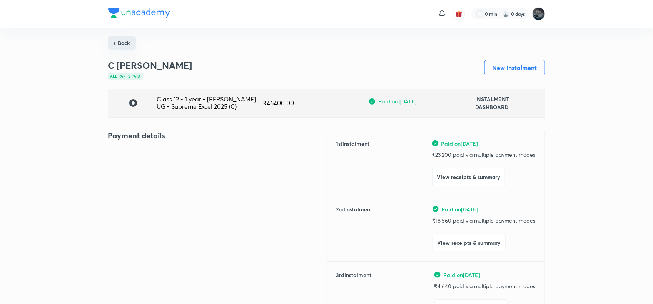
click at [122, 45] on button "Back" at bounding box center [122, 43] width 28 height 14
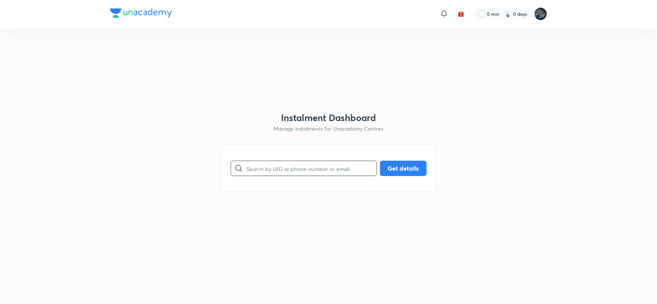
click at [265, 171] on input "text" at bounding box center [311, 169] width 130 height 20
type input "7287097137"
click at [398, 167] on button "Get details" at bounding box center [403, 167] width 47 height 15
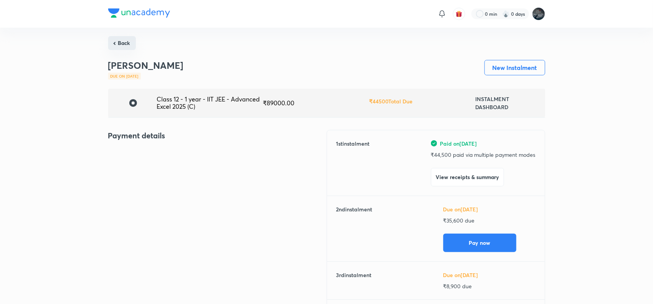
click at [128, 42] on button "Back" at bounding box center [122, 43] width 28 height 14
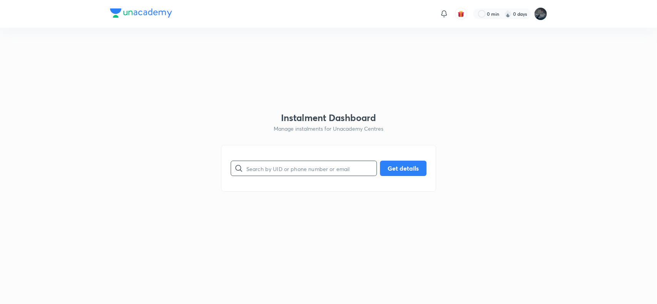
click at [293, 168] on input "text" at bounding box center [311, 169] width 130 height 20
paste input "9299755367"
type input "9299755367"
click at [399, 165] on button "Get details" at bounding box center [403, 167] width 47 height 15
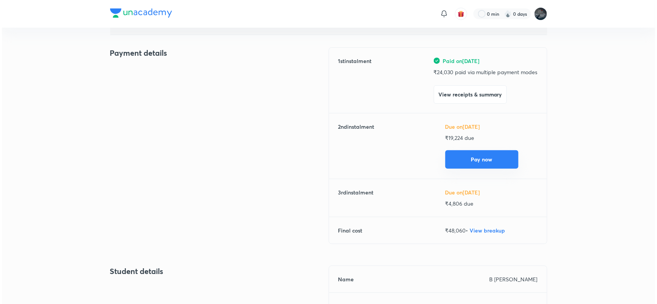
scroll to position [87, 0]
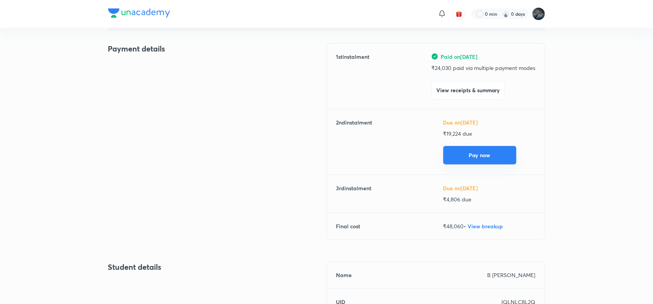
click at [484, 150] on button "Pay now" at bounding box center [479, 155] width 73 height 18
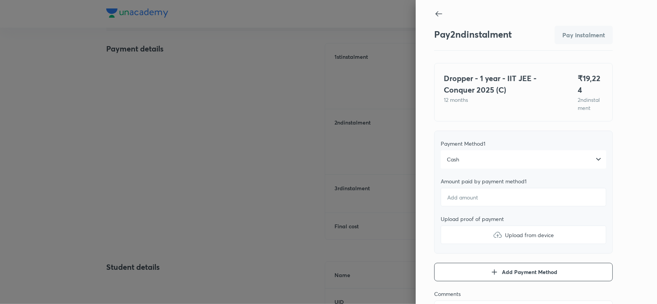
click at [480, 160] on div "Cash" at bounding box center [524, 160] width 166 height 18
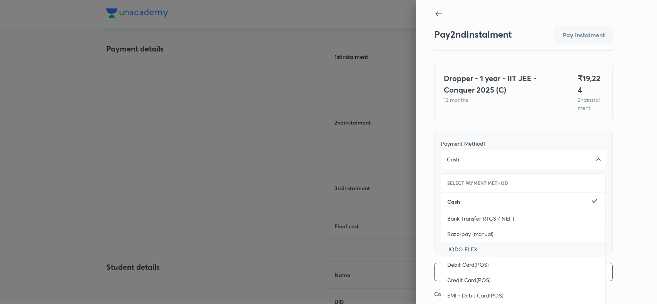
scroll to position [68, 0]
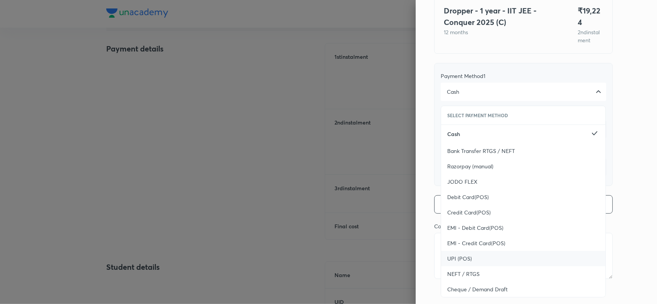
click at [450, 255] on span "UPI (POS)" at bounding box center [459, 259] width 25 height 8
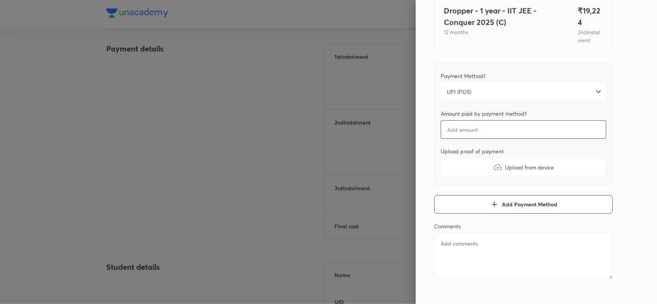
click at [472, 120] on input "number" at bounding box center [524, 129] width 166 height 18
type textarea "x"
type input "1"
type textarea "x"
type input "19"
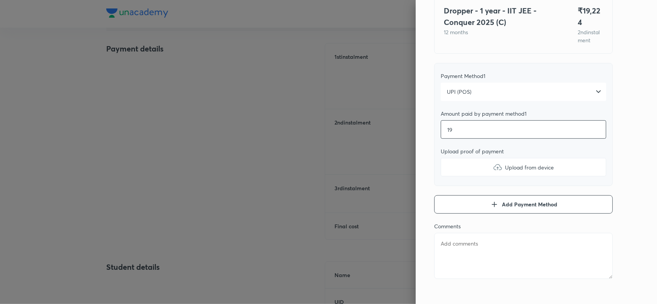
type textarea "x"
type input "192"
type textarea "x"
type input "1922"
type textarea "x"
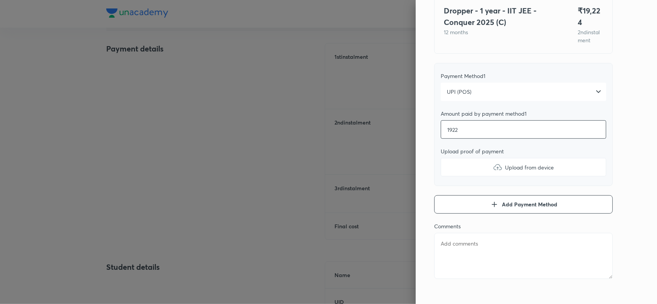
type input "19224"
type textarea "x"
type input "19224"
click at [493, 163] on img at bounding box center [497, 167] width 9 height 9
click at [0, 0] on input "Upload from device" at bounding box center [0, 0] width 0 height 0
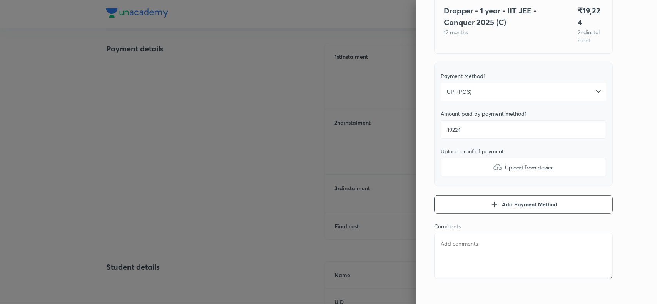
type textarea "x"
click at [459, 237] on textarea at bounding box center [523, 256] width 179 height 46
paste textarea "B KAVYA HARSHITHA"
type textarea "B KAVYA HARSHITHA"
type textarea "x"
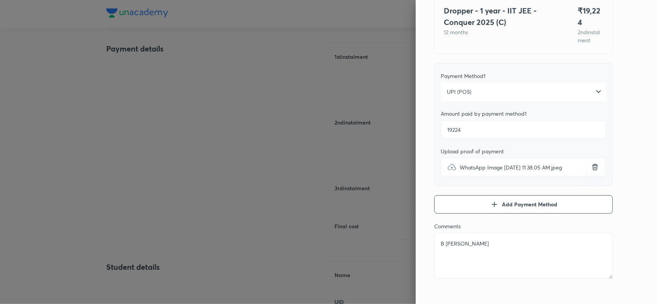
type textarea "B KAVYA HARSHITHA"
click at [626, 135] on div "Pay 2 nd instalment Pay instalment Dropper - 1 year - IIT JEE - Conquer 2025 (C…" at bounding box center [536, 152] width 241 height 304
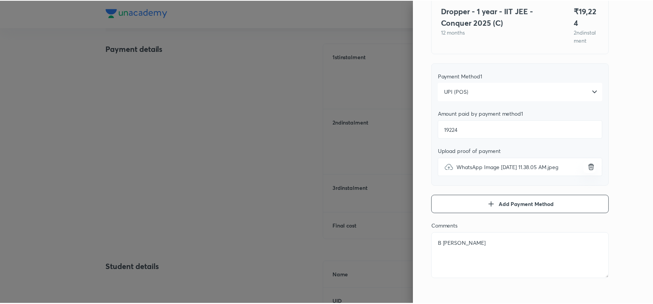
scroll to position [0, 0]
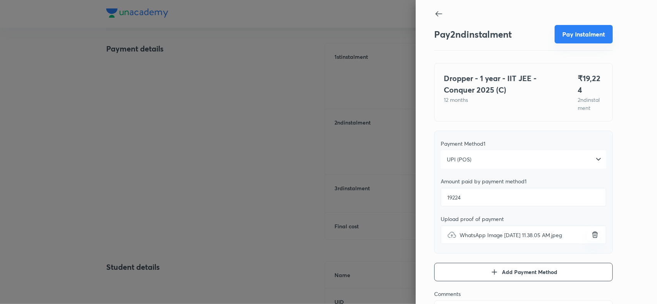
click at [575, 37] on button "Pay instalment" at bounding box center [584, 34] width 58 height 18
type textarea "x"
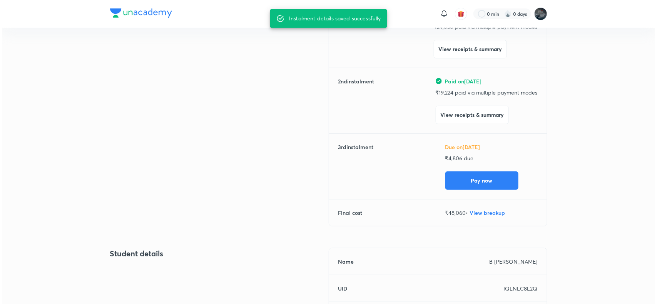
scroll to position [135, 0]
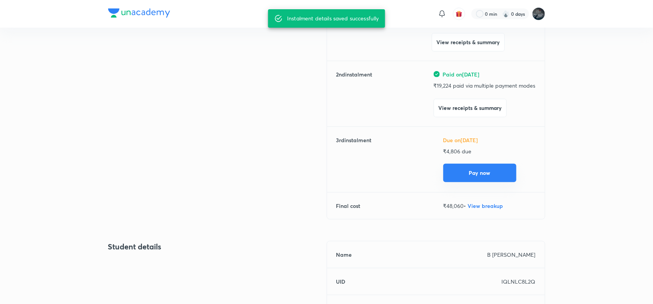
click at [480, 176] on button "Pay now" at bounding box center [479, 173] width 73 height 18
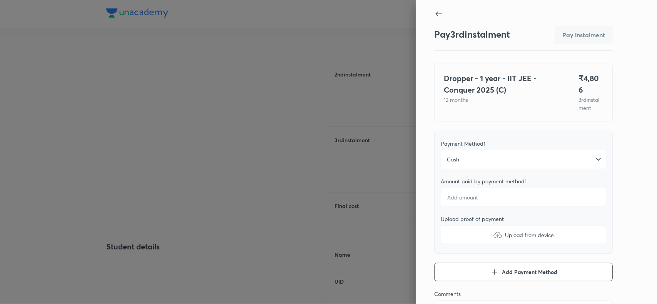
click at [468, 158] on div "Cash" at bounding box center [524, 160] width 166 height 18
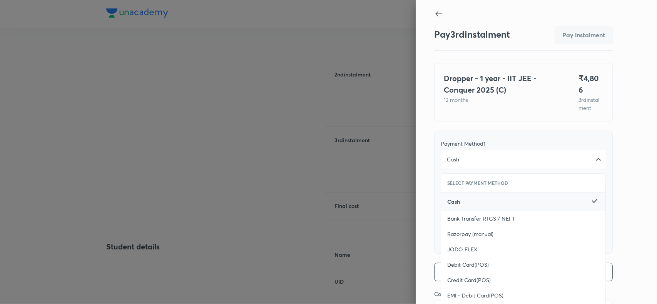
scroll to position [72, 0]
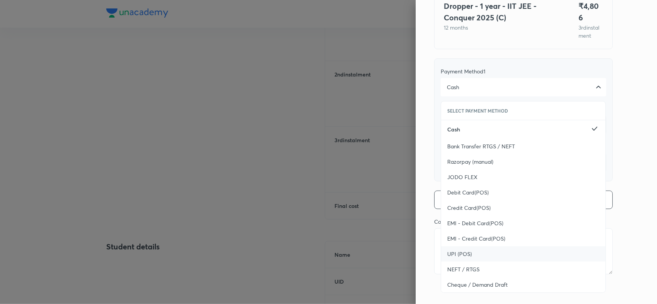
click at [447, 251] on span "UPI (POS)" at bounding box center [459, 255] width 25 height 8
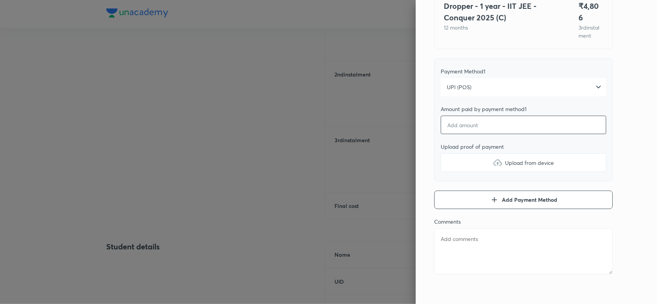
click at [460, 123] on input "number" at bounding box center [524, 125] width 166 height 18
type textarea "x"
type input "4"
type textarea "x"
type input "48"
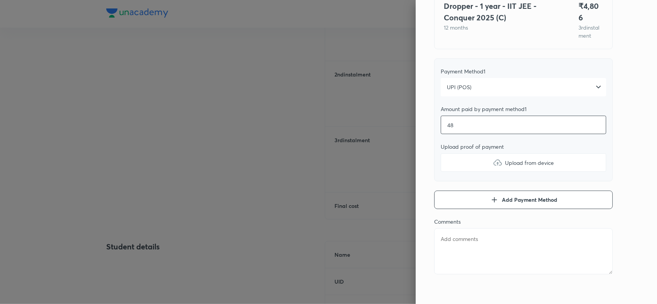
type textarea "x"
type input "480"
type textarea "x"
type input "4806"
type textarea "x"
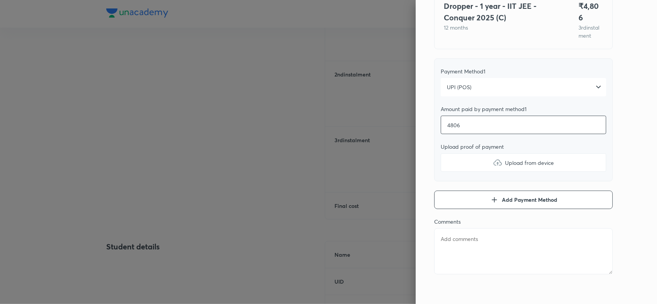
type input "4806"
click at [493, 159] on img at bounding box center [497, 162] width 9 height 9
click at [0, 0] on input "Upload from device" at bounding box center [0, 0] width 0 height 0
type textarea "x"
click at [447, 240] on textarea at bounding box center [523, 252] width 179 height 46
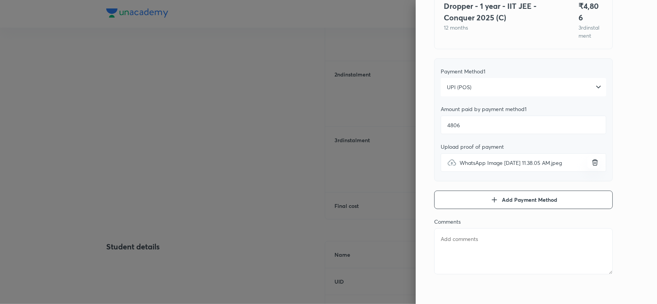
paste textarea "B KAVYA HARSHITHA"
type textarea "B KAVYA HARSHITHA"
type textarea "x"
type textarea "B KAVYA HARSHITHA"
click at [622, 136] on div "Pay 3 rd instalment Pay instalment Dropper - 1 year - IIT JEE - Conquer 2025 (C…" at bounding box center [536, 152] width 241 height 304
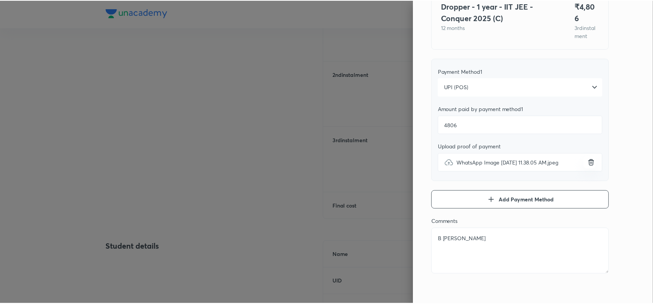
scroll to position [0, 0]
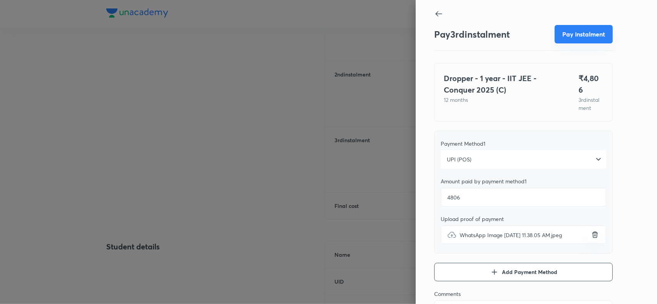
click at [577, 37] on button "Pay instalment" at bounding box center [584, 34] width 58 height 18
type textarea "x"
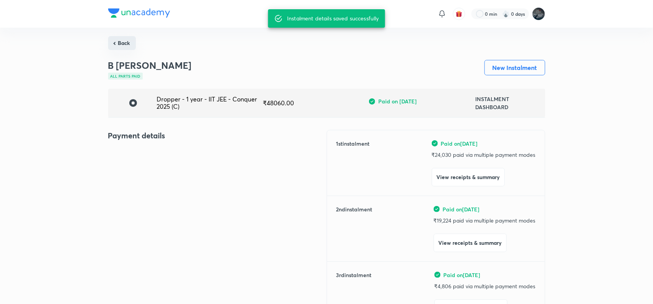
click at [124, 43] on button "Back" at bounding box center [122, 43] width 28 height 14
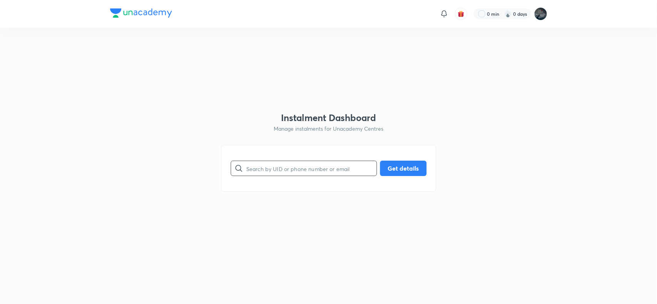
click at [264, 172] on input "text" at bounding box center [311, 169] width 130 height 20
paste input "9299755367"
type input "9299755367"
click at [408, 165] on button "Get details" at bounding box center [403, 167] width 47 height 15
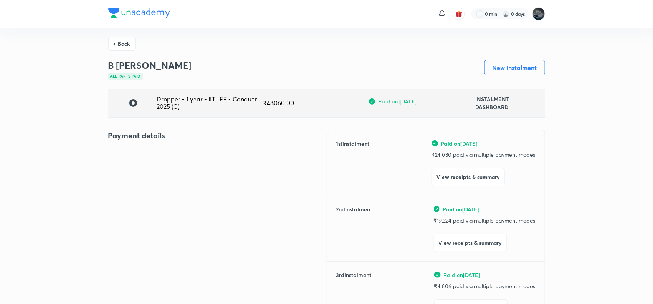
click at [443, 153] on p "₹ 24,030 paid via multiple payment modes" at bounding box center [484, 155] width 104 height 8
copy p "24,030"
click at [131, 45] on button "Back" at bounding box center [122, 43] width 28 height 14
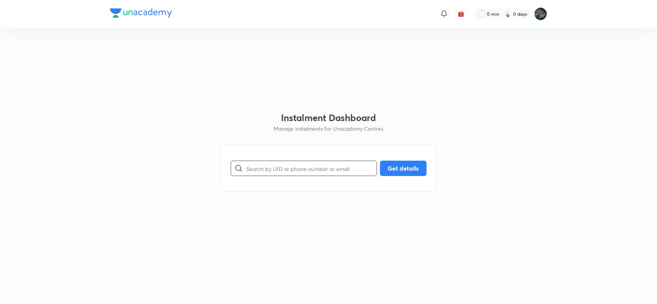
click at [276, 172] on input "text" at bounding box center [311, 169] width 130 height 20
paste input "9642063240"
type input "9642063240"
click at [399, 164] on button "Get details" at bounding box center [403, 167] width 47 height 15
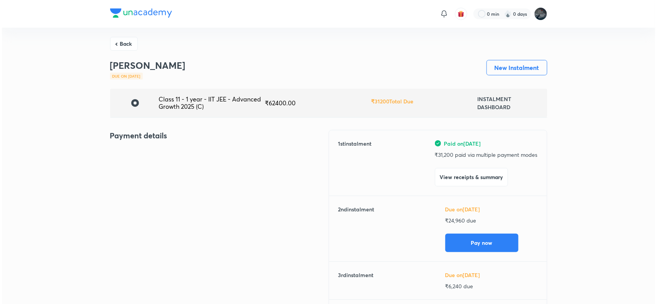
scroll to position [57, 0]
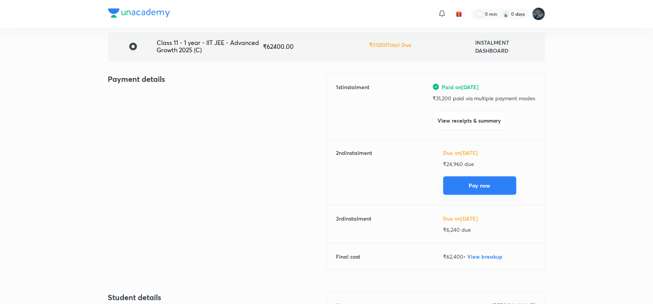
click at [492, 187] on button "Pay now" at bounding box center [479, 186] width 73 height 18
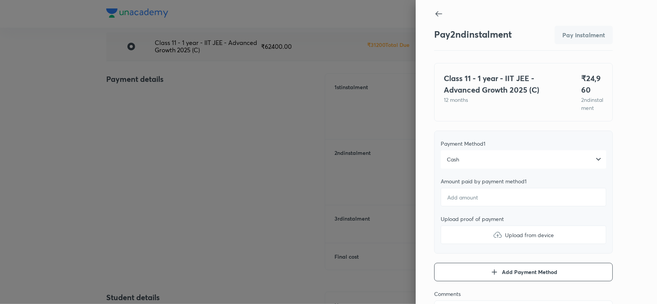
click at [465, 166] on div "Cash" at bounding box center [524, 160] width 166 height 18
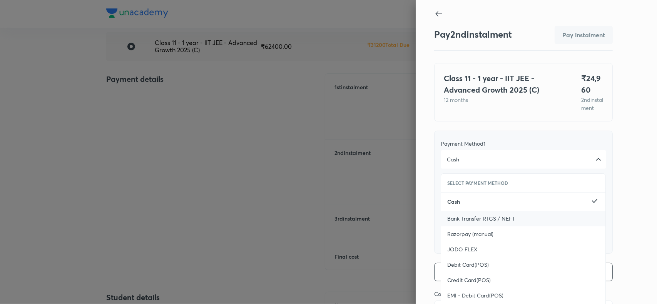
scroll to position [84, 0]
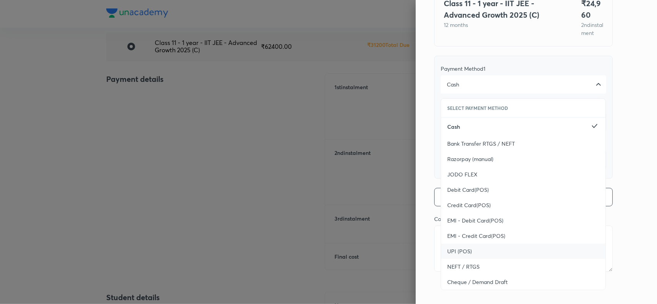
click at [450, 249] on span "UPI (POS)" at bounding box center [459, 252] width 25 height 8
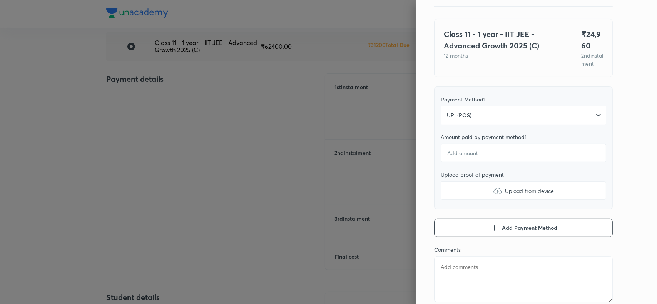
scroll to position [43, 0]
click at [468, 163] on input "number" at bounding box center [524, 154] width 166 height 18
type textarea "x"
type input "2"
type textarea "x"
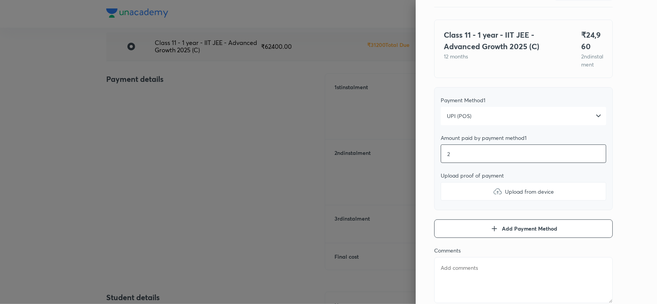
type input "24"
type textarea "x"
type input "249"
type textarea "x"
type input "2496"
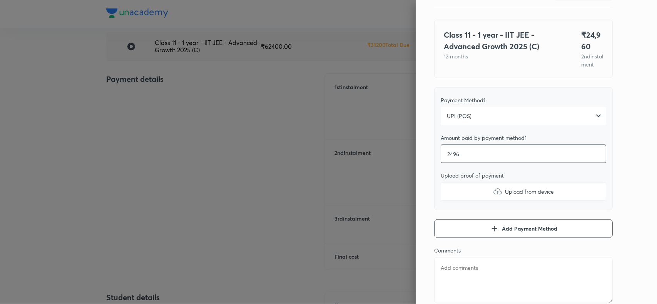
type textarea "x"
type input "24960"
type textarea "x"
type input "24960"
click at [493, 196] on img at bounding box center [497, 191] width 9 height 9
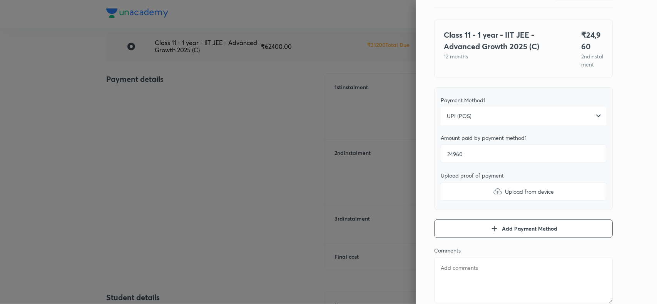
click at [0, 0] on input "Upload from device" at bounding box center [0, 0] width 0 height 0
type textarea "x"
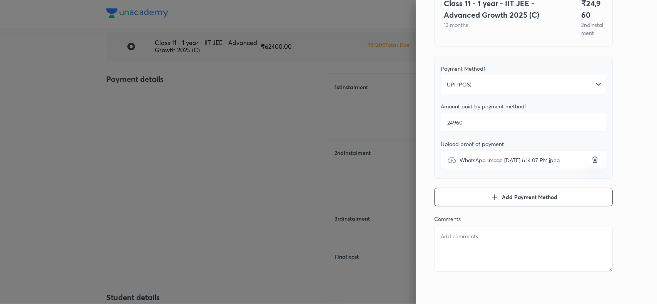
click at [453, 241] on textarea at bounding box center [523, 249] width 179 height 46
paste textarea "Jasti Aineesh"
type textarea "Jasti Aineesh"
type textarea "x"
type textarea "Jasti Aineesh"
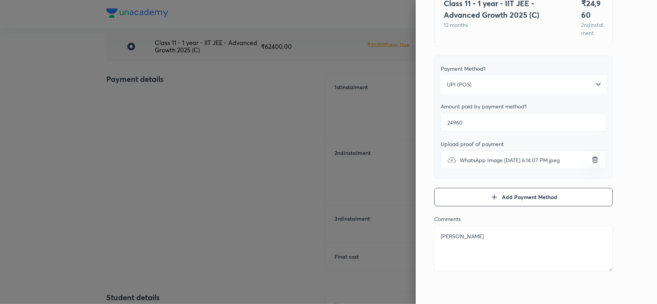
click at [632, 119] on div "Pay 2 nd instalment Pay instalment Class 11 - 1 year - IIT JEE - Advanced Growt…" at bounding box center [536, 152] width 241 height 304
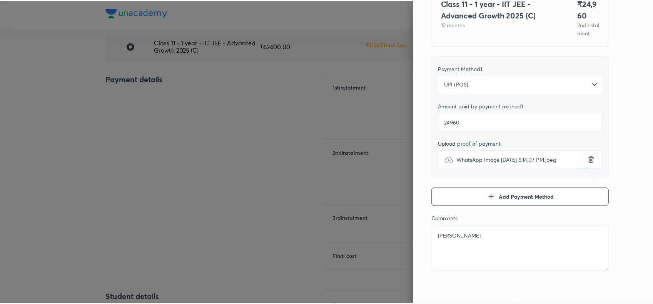
scroll to position [0, 0]
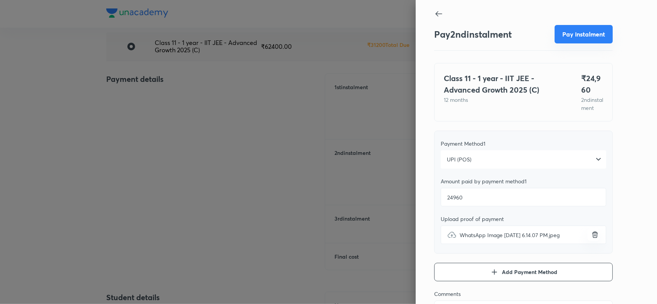
click at [574, 37] on button "Pay instalment" at bounding box center [584, 34] width 58 height 18
type textarea "x"
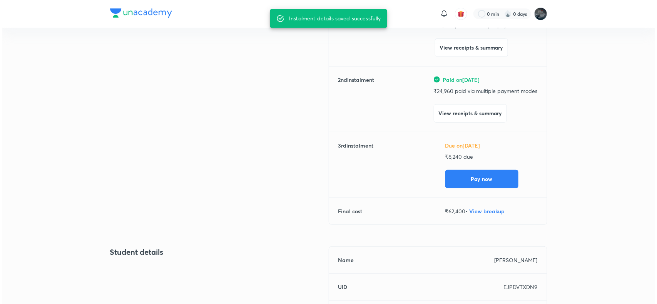
scroll to position [132, 0]
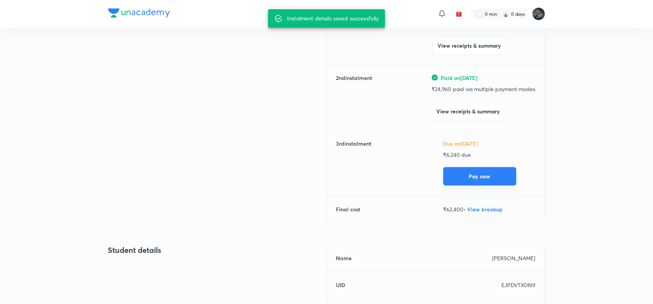
click at [477, 182] on button "Pay now" at bounding box center [479, 176] width 73 height 18
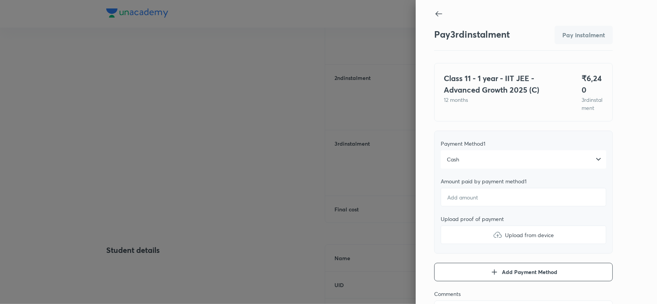
click at [450, 169] on div "Cash" at bounding box center [524, 160] width 166 height 18
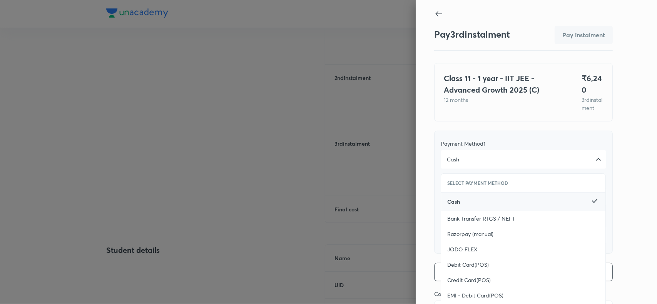
scroll to position [84, 0]
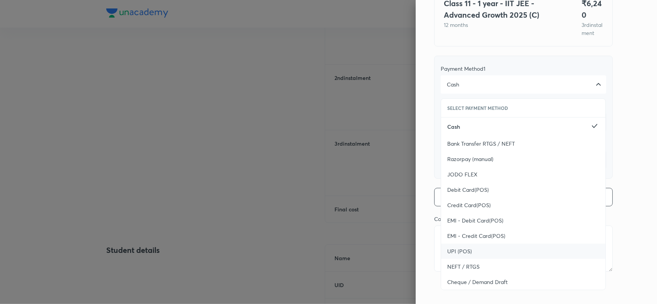
click at [450, 254] on span "UPI (POS)" at bounding box center [459, 252] width 25 height 8
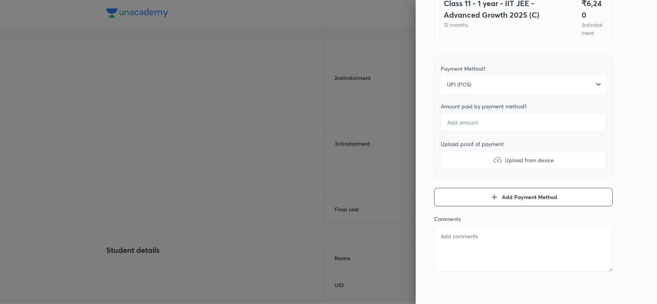
click at [624, 158] on div "Pay 3 rd instalment Pay instalment Class 11 - 1 year - IIT JEE - Advanced Growt…" at bounding box center [536, 152] width 241 height 304
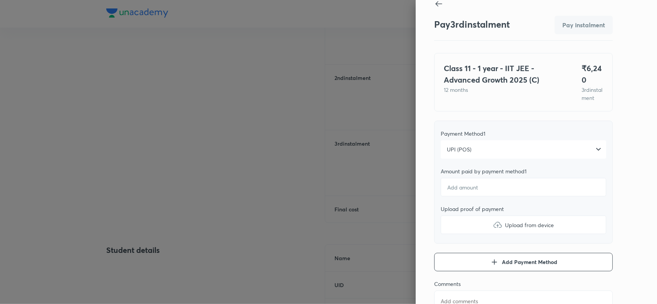
scroll to position [10, 0]
click at [450, 197] on input "number" at bounding box center [524, 188] width 166 height 18
type textarea "x"
type input "6"
type textarea "x"
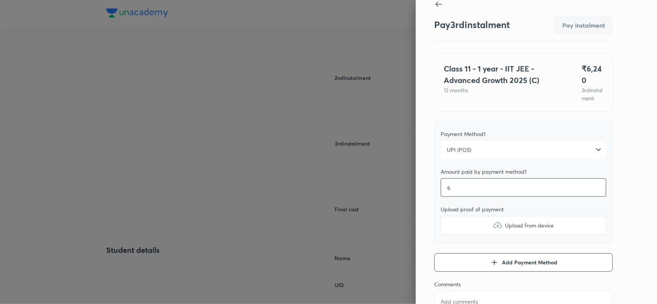
type input "62"
type textarea "x"
type input "624"
type textarea "x"
type input "6240"
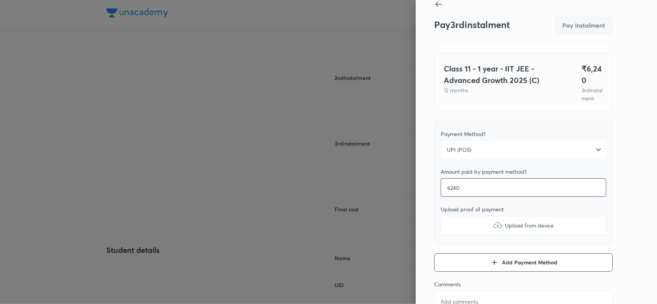
type textarea "x"
type input "6240"
click at [495, 230] on img at bounding box center [497, 225] width 9 height 9
click at [0, 0] on input "Upload from device" at bounding box center [0, 0] width 0 height 0
type textarea "x"
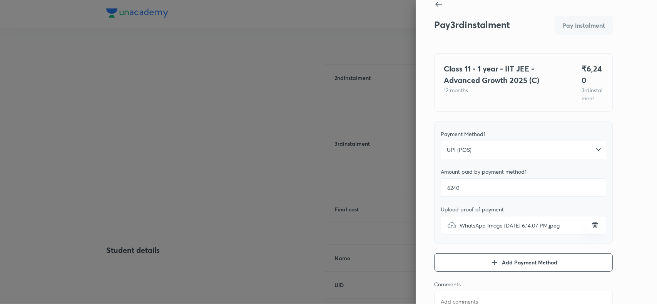
scroll to position [84, 0]
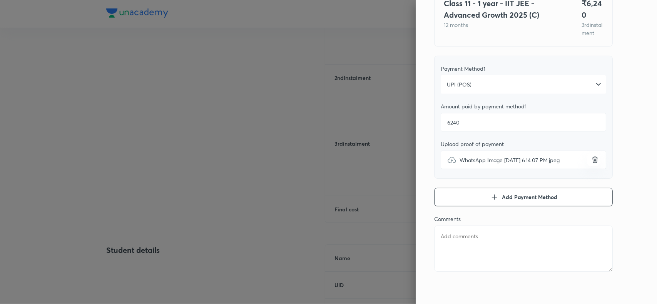
click at [450, 248] on textarea at bounding box center [523, 249] width 179 height 46
paste textarea "Jasti Aineesh"
type textarea "Jasti Aineesh"
type textarea "x"
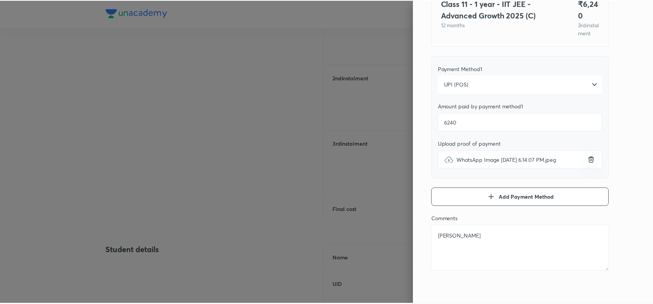
scroll to position [0, 0]
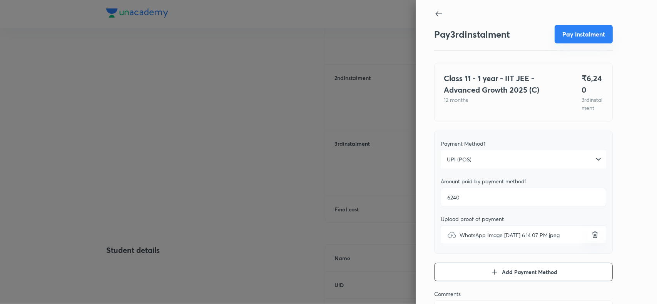
type textarea "Jasti Aineesh"
click at [575, 30] on button "Pay instalment" at bounding box center [584, 34] width 58 height 18
type textarea "x"
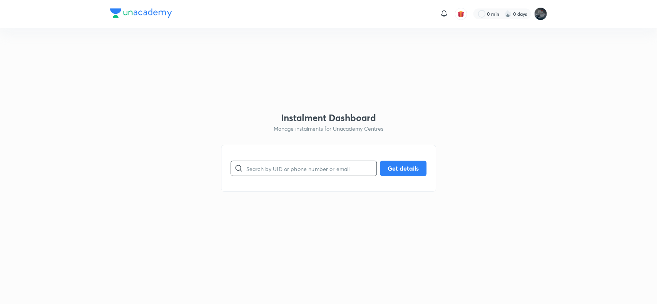
click at [289, 170] on input "text" at bounding box center [311, 169] width 130 height 20
type input "9849995723"
click at [396, 165] on button "Get details" at bounding box center [403, 167] width 47 height 15
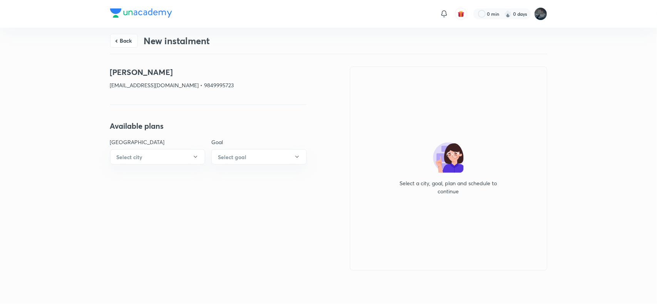
click at [196, 81] on p "[EMAIL_ADDRESS][DOMAIN_NAME] • 9849995723" at bounding box center [208, 85] width 197 height 8
copy p "9849995723"
click at [119, 37] on button "Back" at bounding box center [124, 40] width 28 height 14
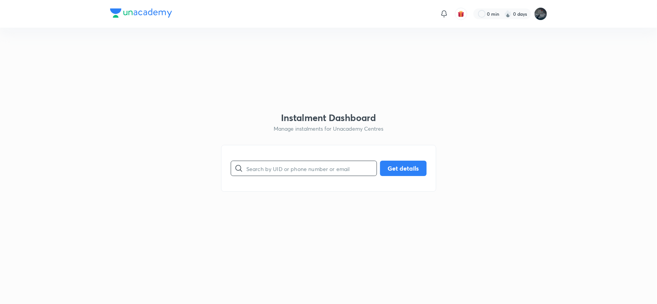
click at [264, 164] on input "text" at bounding box center [311, 169] width 130 height 20
paste input "9849995723"
type input "9849995723"
click at [397, 171] on button "Get details" at bounding box center [403, 167] width 47 height 15
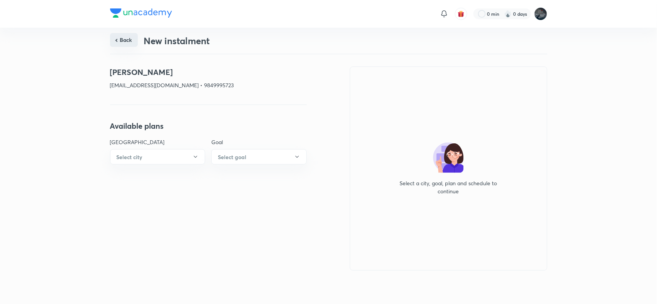
click at [125, 40] on button "Back" at bounding box center [124, 40] width 28 height 14
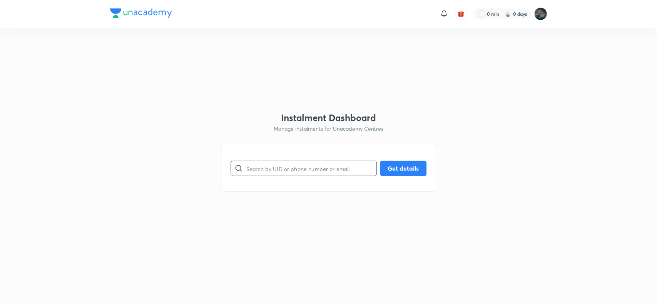
click at [264, 169] on input "text" at bounding box center [311, 169] width 130 height 20
paste input "8919772264"
type input "8919772264"
click at [399, 164] on button "Get details" at bounding box center [403, 167] width 47 height 15
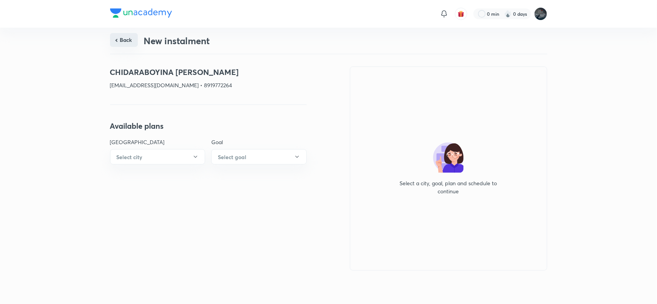
click at [126, 45] on button "Back" at bounding box center [124, 40] width 28 height 14
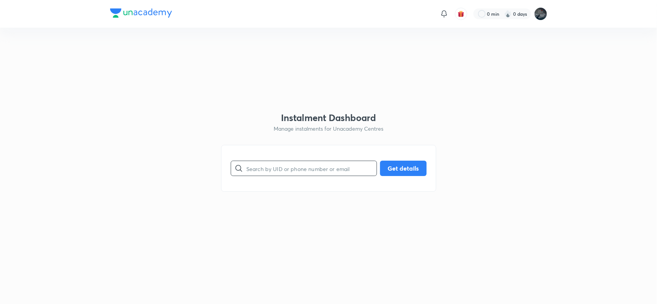
click at [281, 172] on input "text" at bounding box center [311, 169] width 130 height 20
paste input "9948173640"
type input "9948173640"
click at [405, 169] on button "Get details" at bounding box center [403, 167] width 47 height 15
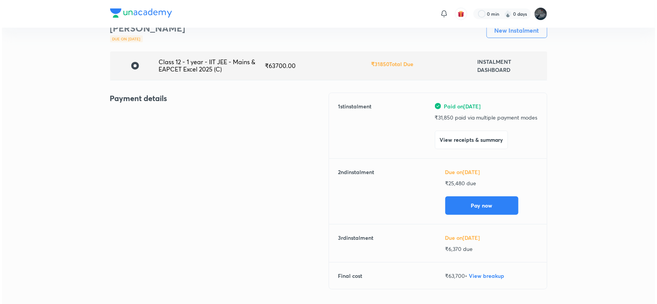
scroll to position [74, 0]
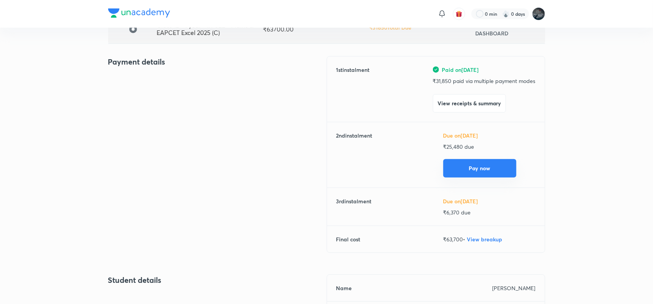
click at [465, 168] on button "Pay now" at bounding box center [479, 168] width 73 height 18
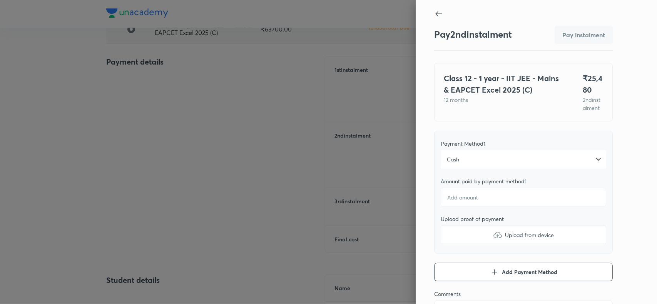
click at [448, 164] on span "Cash" at bounding box center [453, 160] width 12 height 8
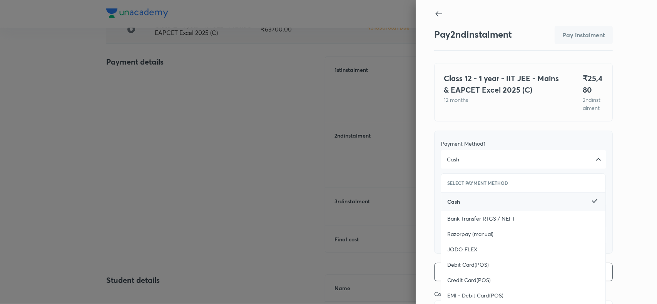
scroll to position [84, 0]
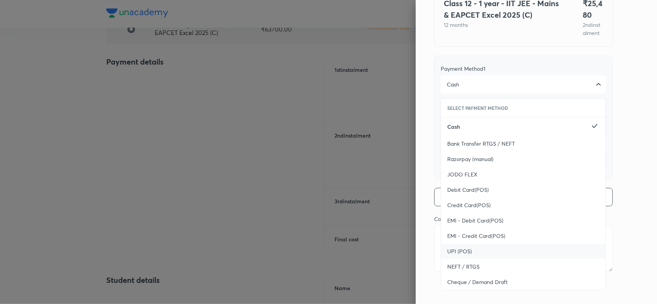
click at [448, 253] on span "UPI (POS)" at bounding box center [459, 252] width 25 height 8
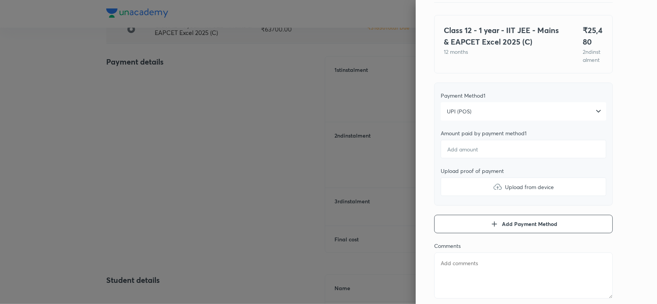
scroll to position [45, 0]
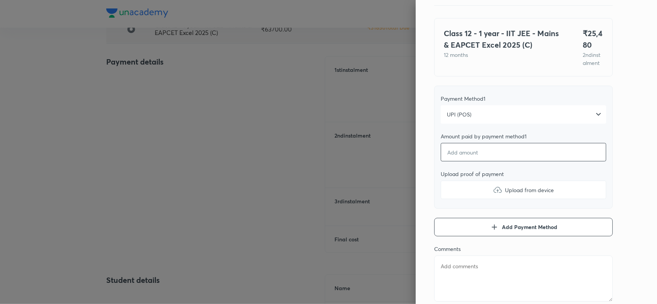
click at [445, 161] on input "number" at bounding box center [524, 152] width 166 height 18
type textarea "x"
type input "2"
type textarea "x"
type input "25"
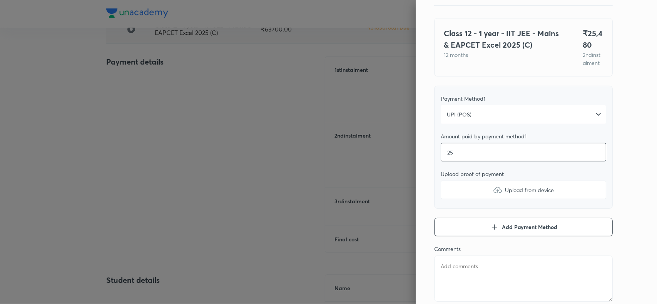
type textarea "x"
type input "254"
type textarea "x"
type input "2548"
type textarea "x"
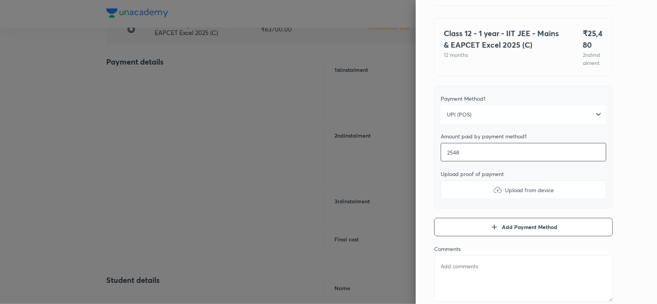
type input "25480"
type textarea "x"
type input "25480"
click at [493, 195] on img at bounding box center [497, 190] width 9 height 9
click at [0, 0] on input "Upload from device" at bounding box center [0, 0] width 0 height 0
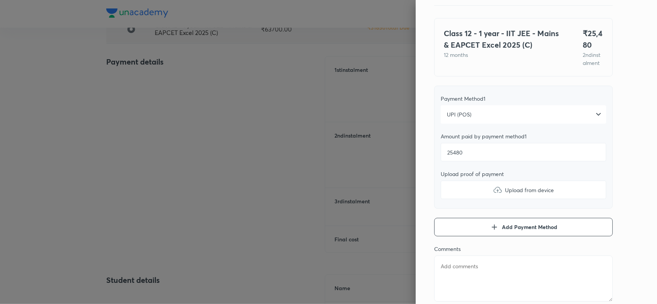
type textarea "x"
click at [475, 275] on textarea at bounding box center [523, 279] width 179 height 46
paste textarea "VULLI TEJESWARI"
type textarea "VULLI TEJESWARI"
type textarea "x"
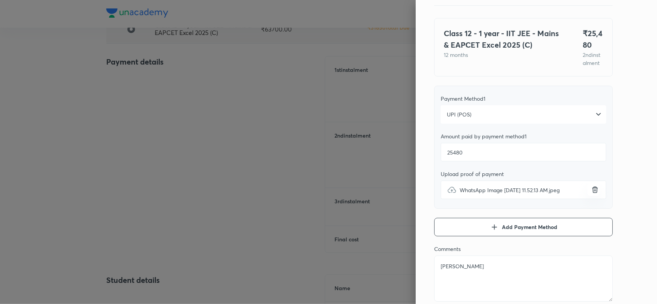
type textarea "VULLI TEJESWARI"
click at [620, 151] on div "Pay 2 nd instalment Pay instalment Class 12 - 1 year - IIT JEE - Mains & EAPCET…" at bounding box center [536, 152] width 241 height 304
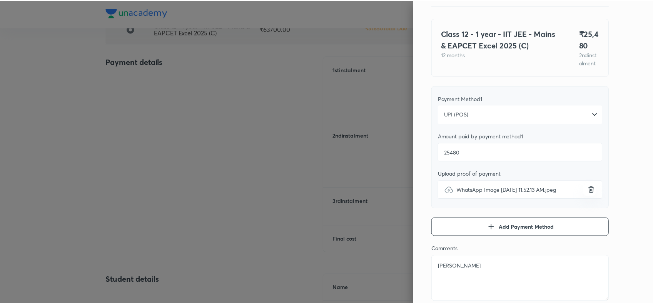
scroll to position [0, 0]
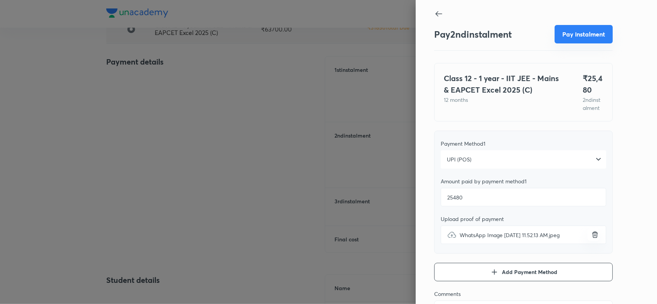
click at [559, 36] on button "Pay instalment" at bounding box center [584, 34] width 58 height 18
type textarea "x"
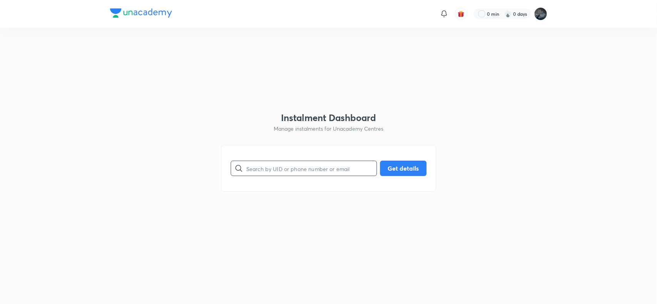
click at [277, 169] on input "text" at bounding box center [311, 169] width 130 height 20
paste input "6301587296"
type input "6301587296"
click at [406, 170] on button "Get details" at bounding box center [403, 167] width 47 height 15
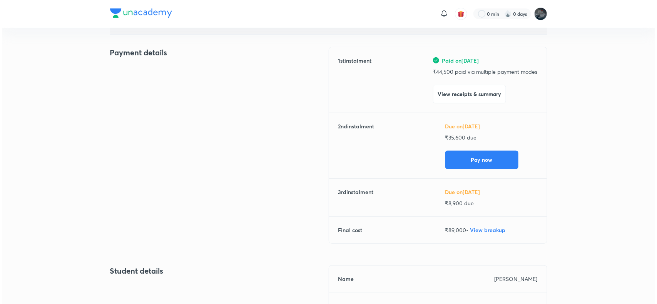
scroll to position [86, 0]
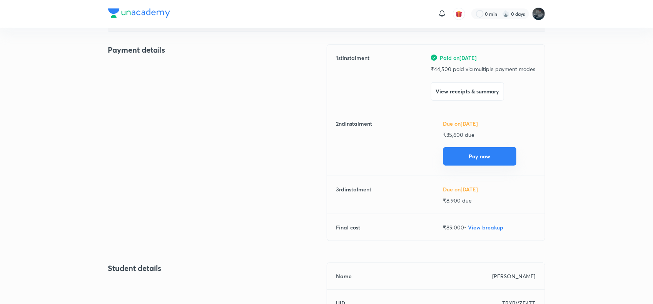
click at [469, 149] on button "Pay now" at bounding box center [479, 156] width 73 height 18
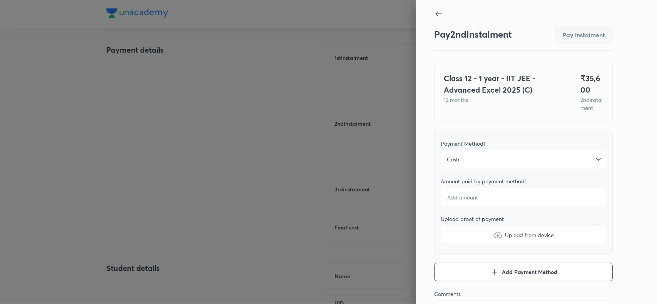
click at [465, 169] on div "Cash" at bounding box center [524, 160] width 166 height 18
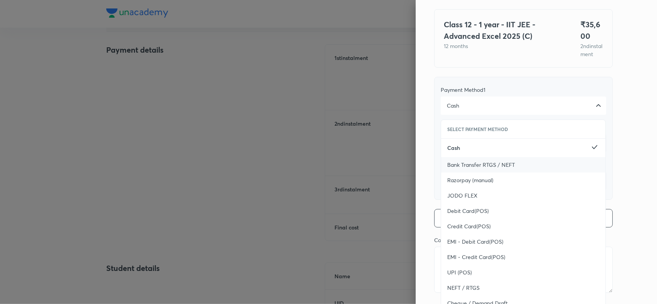
scroll to position [54, 0]
click at [455, 276] on span "UPI (POS)" at bounding box center [459, 273] width 25 height 8
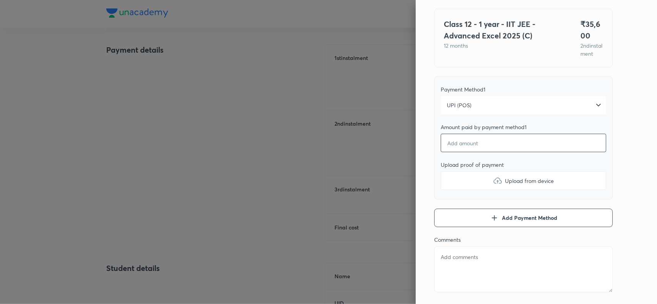
click at [457, 152] on input "number" at bounding box center [524, 143] width 166 height 18
type textarea "x"
type input "3"
type textarea "x"
type input "35"
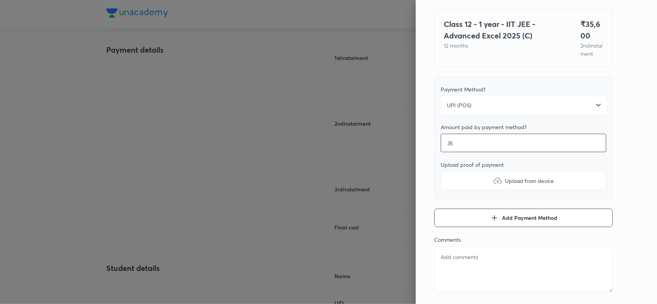
type textarea "x"
type input "356"
type textarea "x"
type input "3560"
type textarea "x"
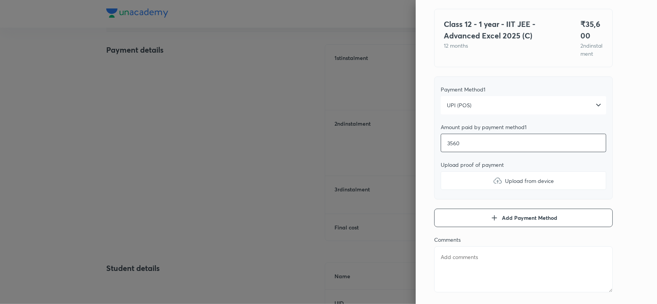
type input "35600"
type textarea "x"
type input "35600"
click at [493, 186] on img at bounding box center [497, 180] width 9 height 9
click at [0, 0] on input "Upload from device" at bounding box center [0, 0] width 0 height 0
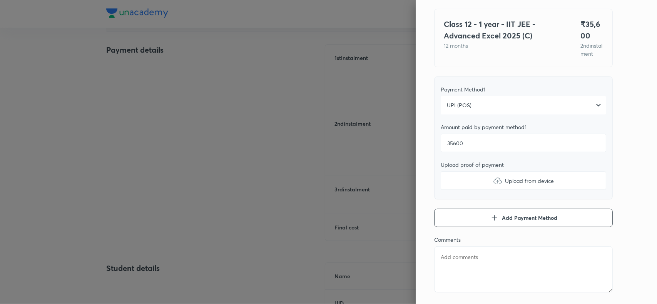
type textarea "x"
click at [461, 269] on textarea at bounding box center [523, 270] width 179 height 46
paste textarea "Mallimpalli Chethana"
type textarea "Mallimpalli Chethana"
type textarea "x"
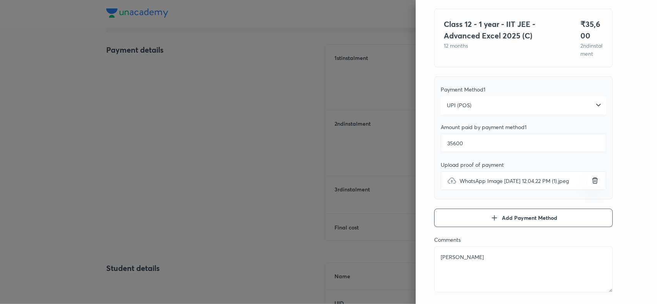
type textarea "Mallimpalli Chethana"
click at [622, 158] on div "Pay 2 nd instalment Pay instalment Class 12 - 1 year - IIT JEE - Advanced Excel…" at bounding box center [536, 152] width 241 height 304
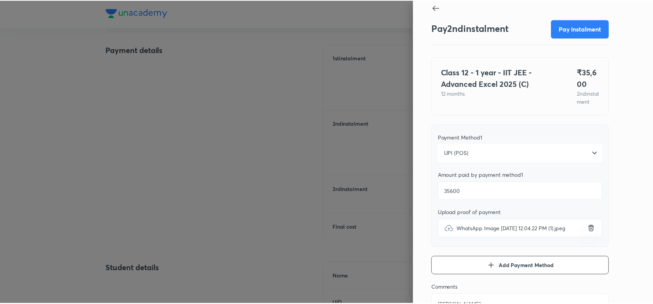
scroll to position [0, 0]
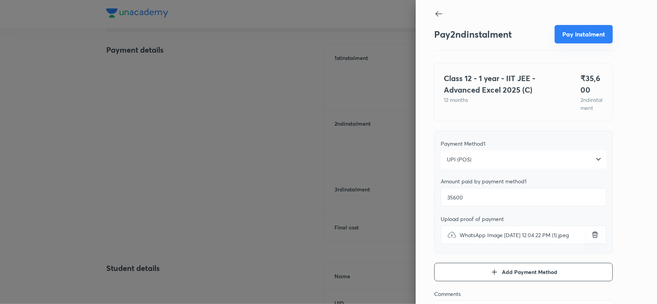
click at [577, 38] on button "Pay instalment" at bounding box center [584, 34] width 58 height 18
type textarea "x"
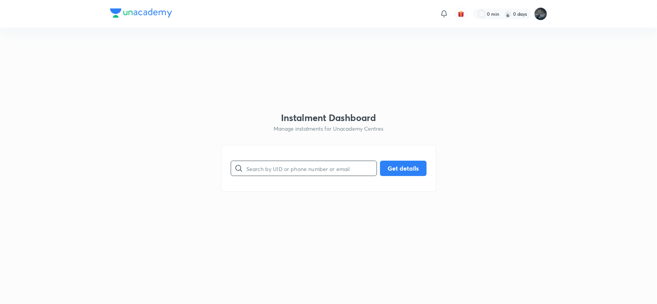
click at [286, 168] on input "text" at bounding box center [311, 169] width 130 height 20
type input "7386044493"
click at [403, 167] on button "Get details" at bounding box center [403, 167] width 47 height 15
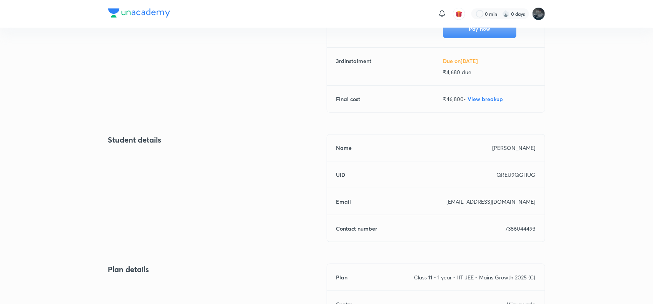
scroll to position [228, 0]
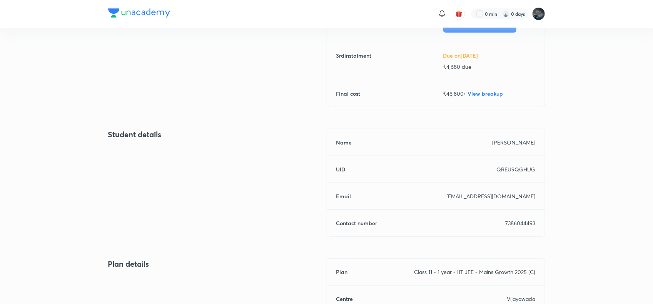
click at [528, 220] on p "7386044493" at bounding box center [521, 223] width 30 height 8
copy p "7386044493"
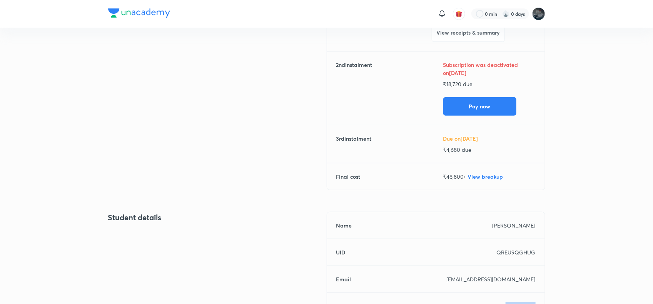
scroll to position [144, 0]
click at [448, 86] on p "₹ 18,720 due" at bounding box center [489, 85] width 92 height 8
copy p "18,720"
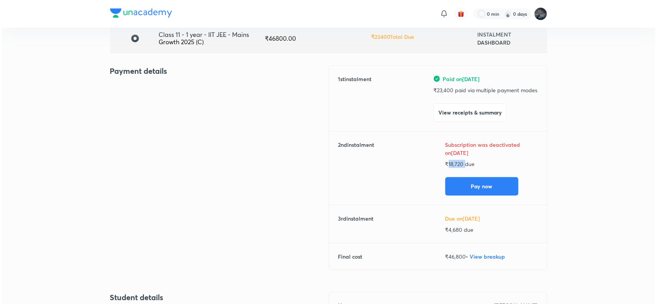
scroll to position [65, 0]
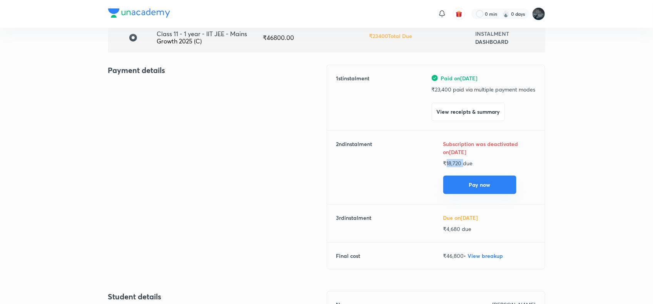
click at [470, 181] on button "Pay now" at bounding box center [479, 185] width 73 height 18
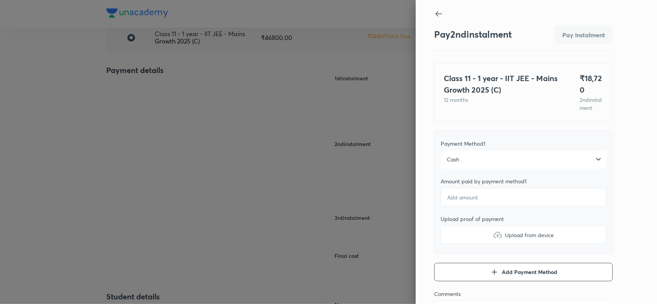
click at [462, 169] on div "Cash" at bounding box center [524, 160] width 166 height 18
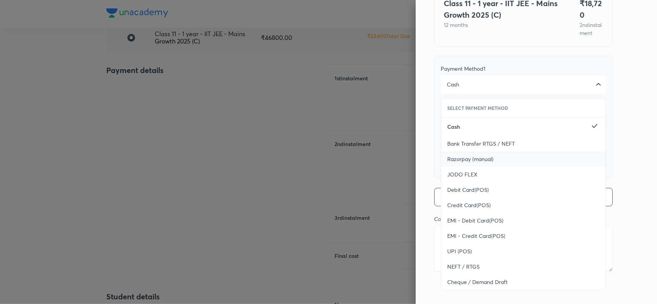
scroll to position [84, 0]
click at [464, 254] on span "UPI (POS)" at bounding box center [459, 252] width 25 height 8
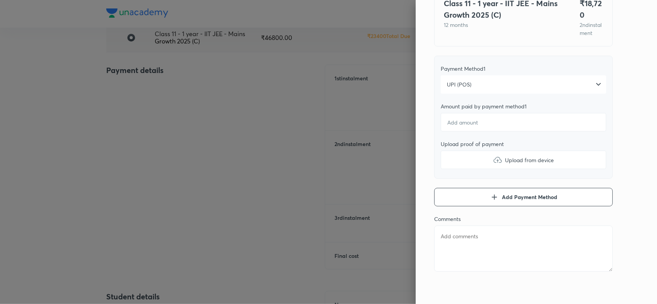
click at [616, 160] on div "Pay 2 nd instalment Pay instalment Class 11 - 1 year - IIT JEE - Mains Growth 2…" at bounding box center [536, 152] width 241 height 304
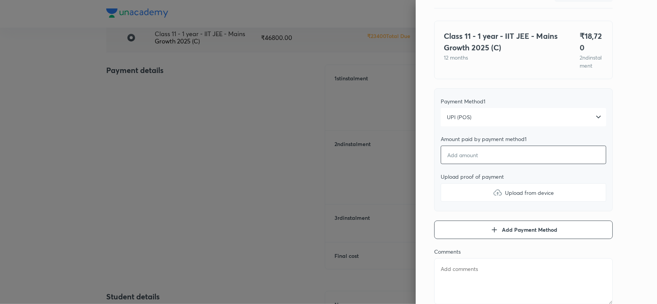
click at [488, 164] on input "number" at bounding box center [524, 155] width 166 height 18
type textarea "x"
type input "1"
type textarea "x"
type input "18"
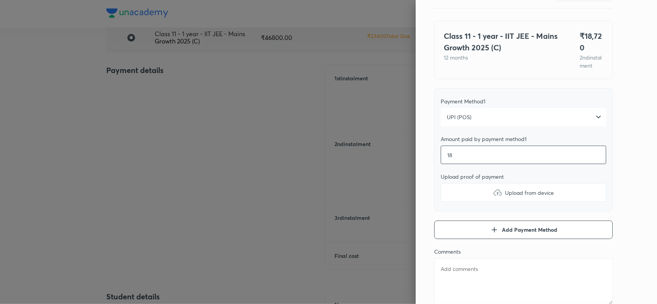
type textarea "x"
type input "187"
type textarea "x"
type input "1872"
type textarea "x"
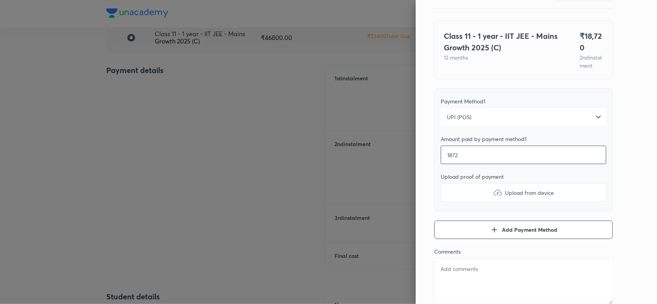
type input "18720"
type textarea "x"
type input "18720"
click at [493, 197] on img at bounding box center [497, 192] width 9 height 9
click at [0, 0] on input "Upload from device" at bounding box center [0, 0] width 0 height 0
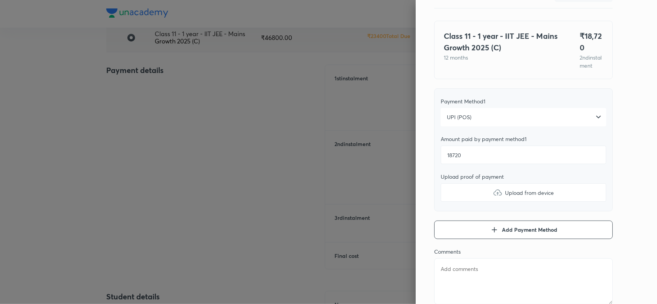
type textarea "x"
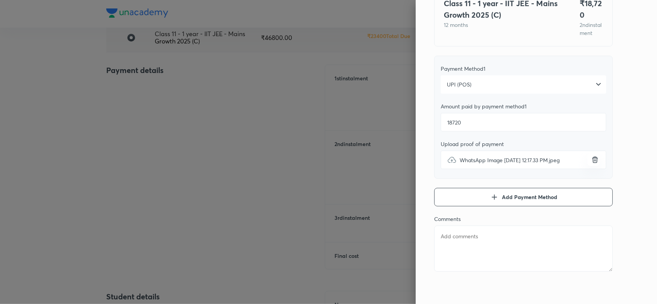
click at [462, 240] on textarea at bounding box center [523, 249] width 179 height 46
paste textarea "Karnool Akshaya"
type textarea "Karnool Akshaya"
type textarea "x"
type textarea "Karnool Akshaya"
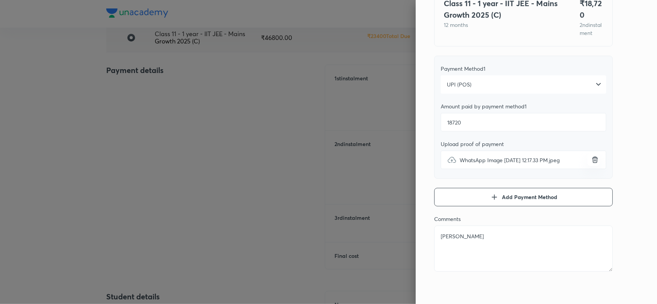
click at [621, 157] on div "Pay 2 nd instalment Pay instalment Class 11 - 1 year - IIT JEE - Mains Growth 2…" at bounding box center [536, 152] width 241 height 304
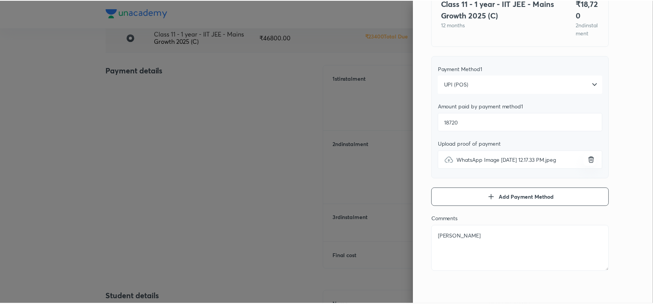
scroll to position [0, 0]
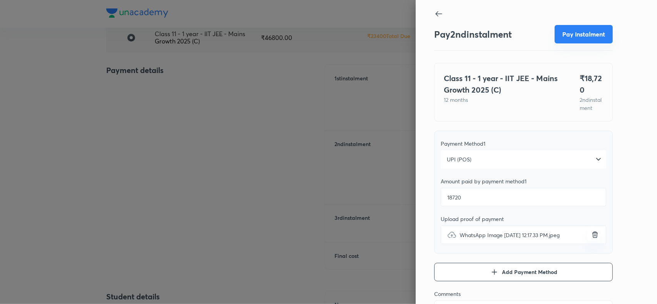
click at [577, 33] on button "Pay instalment" at bounding box center [584, 34] width 58 height 18
type textarea "x"
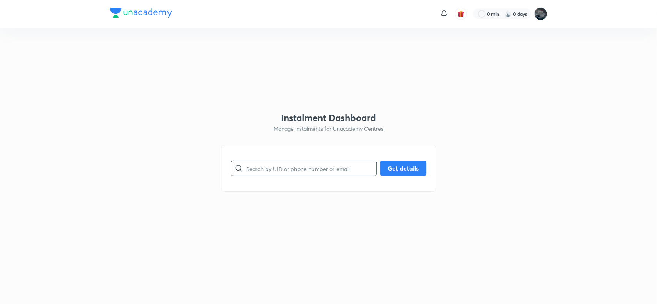
click at [288, 168] on input "text" at bounding box center [311, 169] width 130 height 20
type input "9010185584"
click at [399, 168] on button "Get details" at bounding box center [403, 167] width 47 height 15
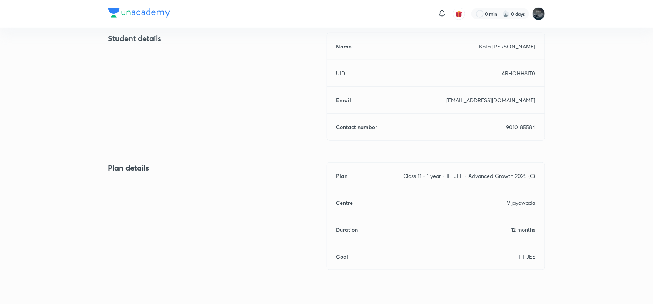
scroll to position [338, 0]
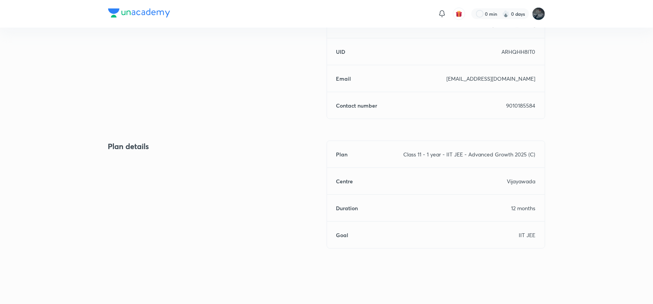
click at [518, 104] on p "9010185584" at bounding box center [521, 106] width 29 height 8
copy p "9010185584"
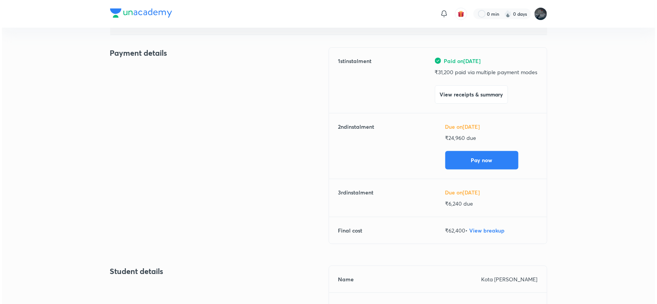
scroll to position [0, 0]
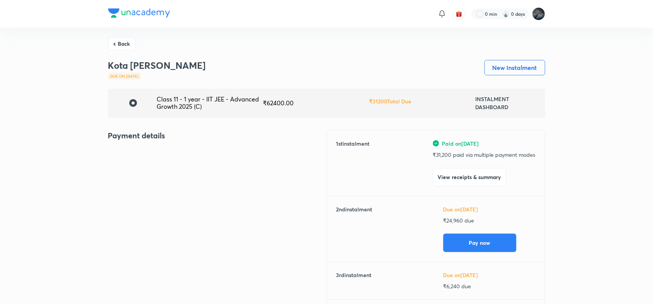
click at [450, 220] on p "₹ 24,960 due" at bounding box center [489, 221] width 92 height 8
copy p "24,960"
click at [466, 239] on button "Pay now" at bounding box center [479, 242] width 73 height 18
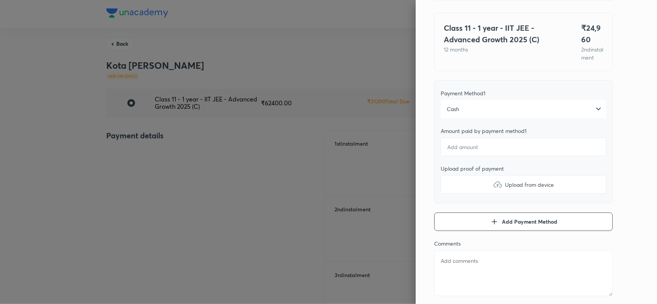
scroll to position [51, 0]
click at [489, 115] on div "Cash" at bounding box center [524, 108] width 166 height 18
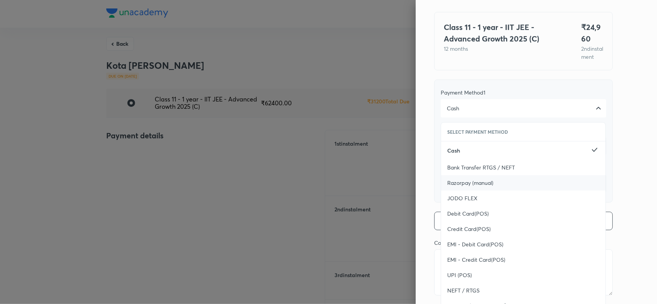
scroll to position [84, 0]
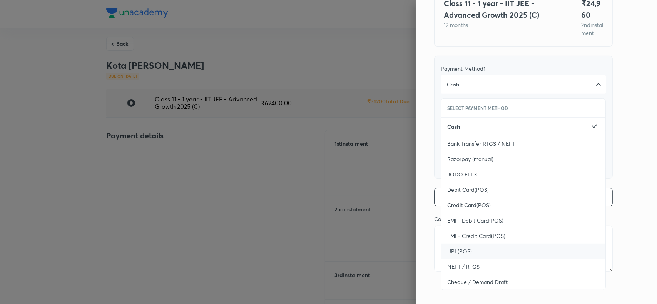
click at [451, 253] on span "UPI (POS)" at bounding box center [459, 252] width 25 height 8
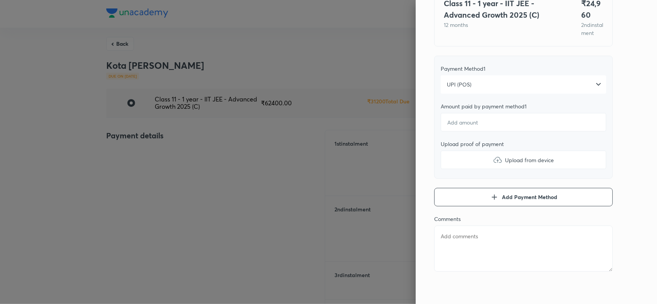
click at [626, 143] on div "Pay 2 nd instalment Pay instalment Class 11 - 1 year - IIT JEE - Advanced Growt…" at bounding box center [536, 152] width 241 height 304
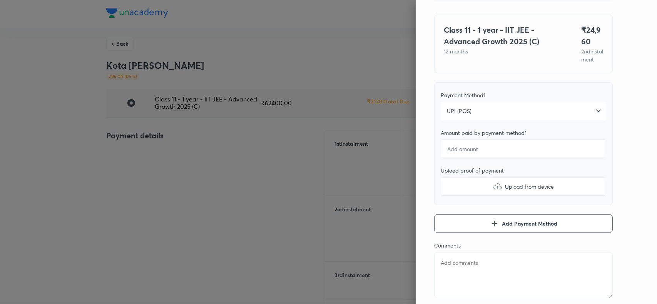
scroll to position [48, 0]
click at [489, 156] on input "number" at bounding box center [524, 149] width 166 height 18
type textarea "x"
type input "2"
type textarea "x"
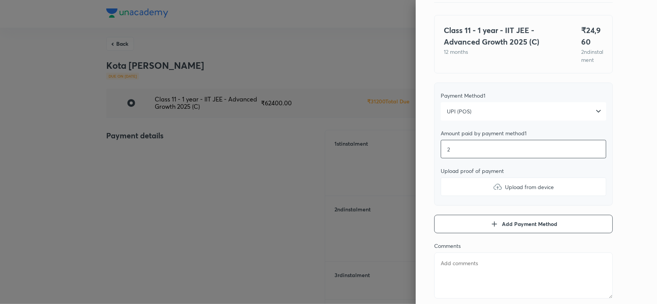
type input "24"
type textarea "x"
type input "249"
type textarea "x"
type input "2496"
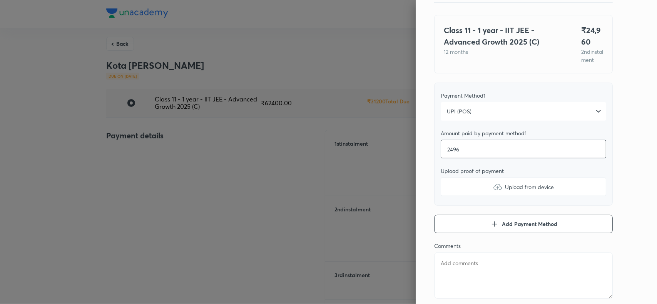
type textarea "x"
type input "24960"
type textarea "x"
type input "24960"
click at [493, 192] on img at bounding box center [497, 186] width 9 height 9
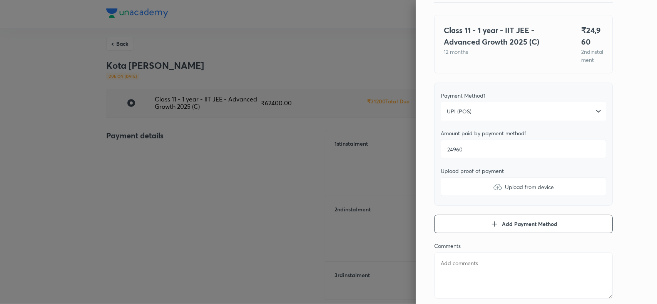
click at [0, 0] on input "Upload from device" at bounding box center [0, 0] width 0 height 0
type textarea "x"
click at [457, 285] on textarea at bounding box center [523, 276] width 179 height 46
paste textarea "Kota [PERSON_NAME]"
type textarea "Kota [PERSON_NAME]"
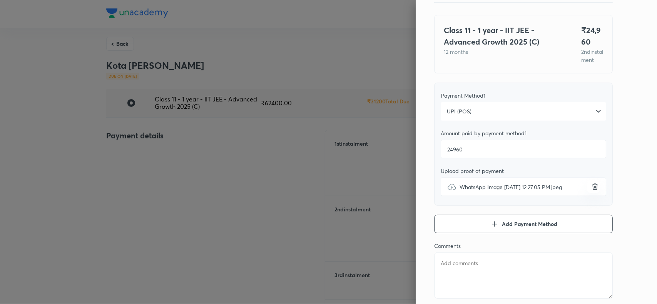
type textarea "x"
type textarea "Kota [PERSON_NAME]"
click at [632, 185] on div "Pay 2 nd instalment Pay instalment Class 11 - 1 year - IIT JEE - Advanced Growt…" at bounding box center [536, 152] width 241 height 304
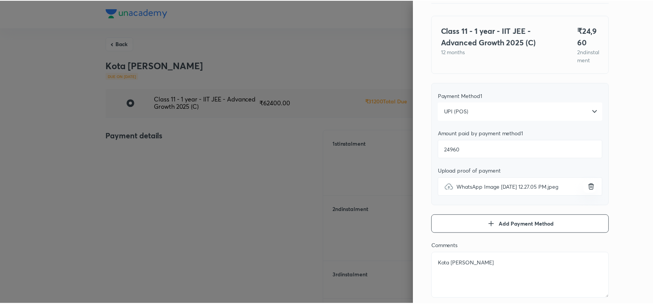
scroll to position [0, 0]
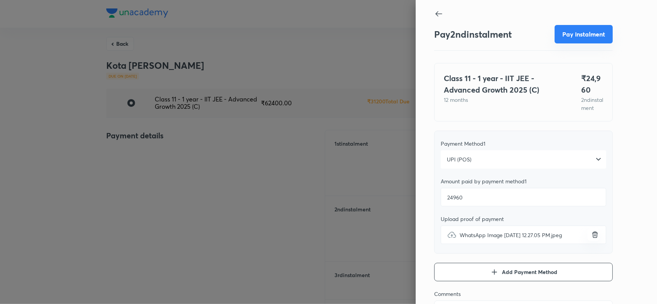
click at [580, 33] on button "Pay instalment" at bounding box center [584, 34] width 58 height 18
type textarea "x"
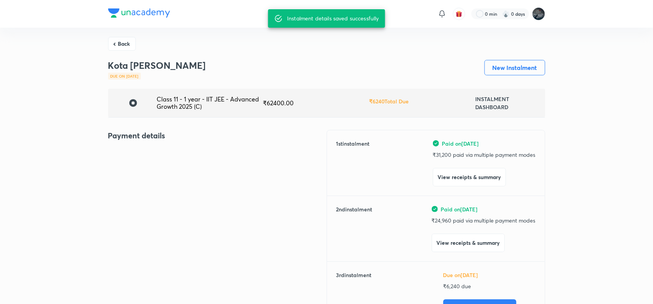
scroll to position [60, 0]
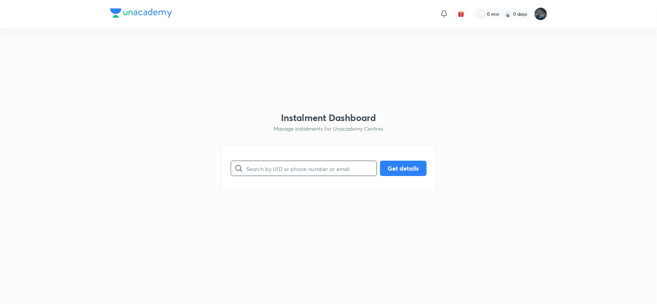
click at [264, 163] on input "text" at bounding box center [311, 169] width 130 height 20
paste input "8919772264"
type input "8919772264"
click at [403, 171] on button "Get details" at bounding box center [403, 167] width 47 height 15
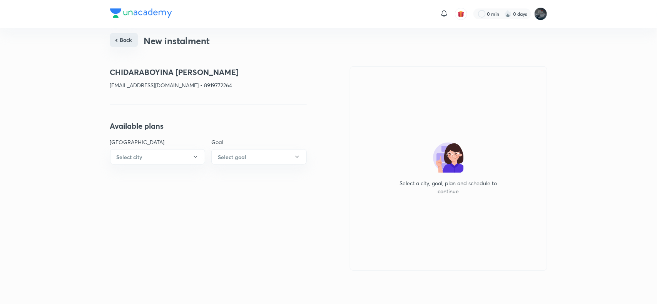
click at [122, 43] on button "Back" at bounding box center [124, 40] width 28 height 14
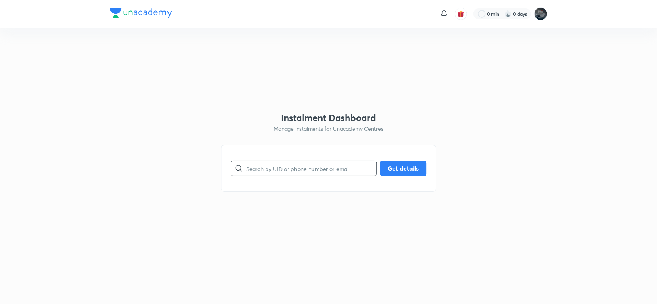
click at [252, 169] on input "text" at bounding box center [311, 169] width 130 height 20
type input "9985571505"
click at [403, 168] on button "Get details" at bounding box center [403, 167] width 47 height 15
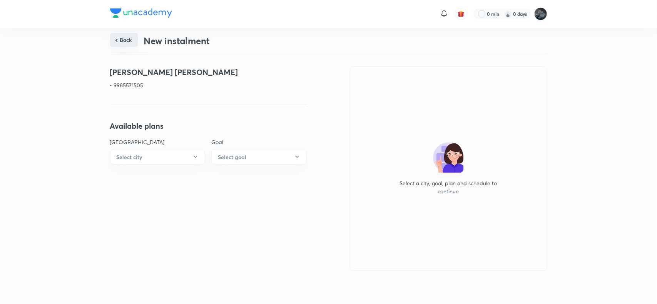
click at [128, 37] on button "Back" at bounding box center [124, 40] width 28 height 14
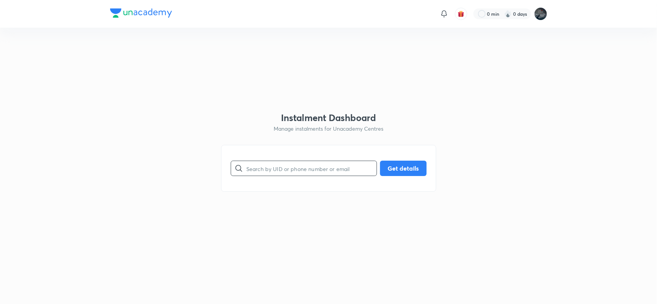
paste input "9494909058"
click at [266, 172] on input "text" at bounding box center [311, 169] width 130 height 20
type input "9494909058"
click at [391, 165] on button "Get details" at bounding box center [403, 167] width 47 height 15
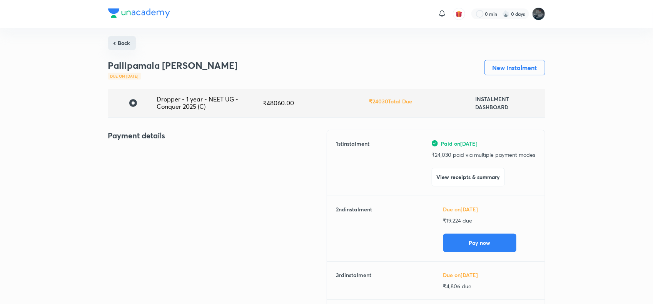
click at [124, 43] on button "Back" at bounding box center [122, 43] width 28 height 14
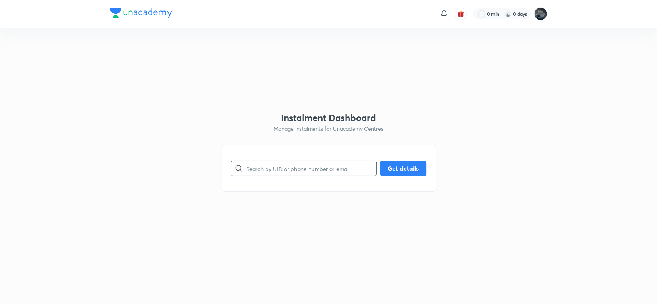
click at [328, 167] on input "text" at bounding box center [311, 169] width 130 height 20
type input "9440856213"
click at [396, 168] on button "Get details" at bounding box center [403, 167] width 47 height 15
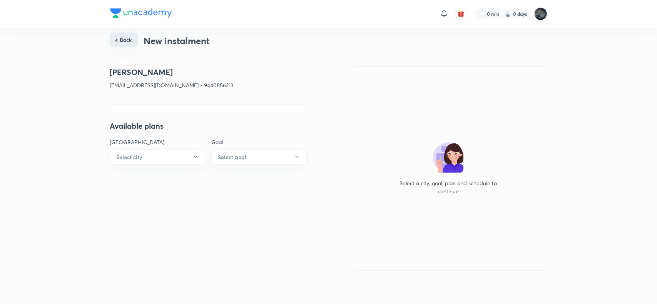
click at [119, 40] on button "Back" at bounding box center [124, 40] width 28 height 14
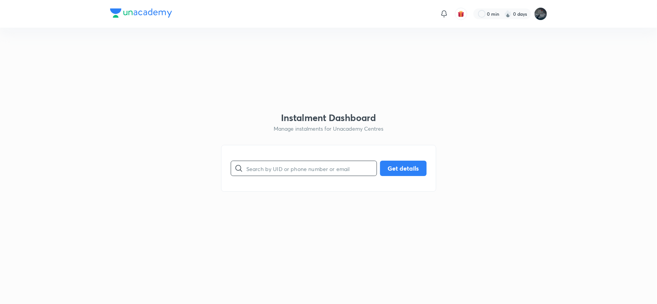
click at [266, 166] on input "text" at bounding box center [311, 169] width 130 height 20
type input "9490335422"
click at [401, 167] on button "Get details" at bounding box center [403, 167] width 47 height 15
click at [260, 173] on input "9490335422" at bounding box center [311, 169] width 130 height 20
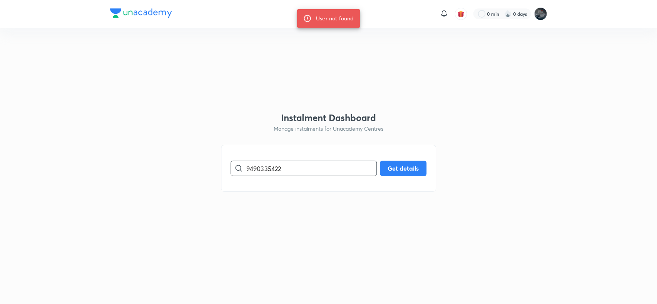
paste input "8639181465"
type input "8639181465"
click at [400, 170] on button "Get details" at bounding box center [403, 167] width 47 height 15
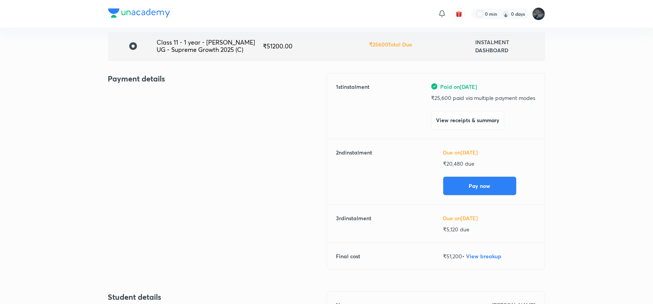
scroll to position [57, 0]
click at [458, 167] on p "₹ 20,480 due" at bounding box center [489, 164] width 92 height 8
copy p "20,480"
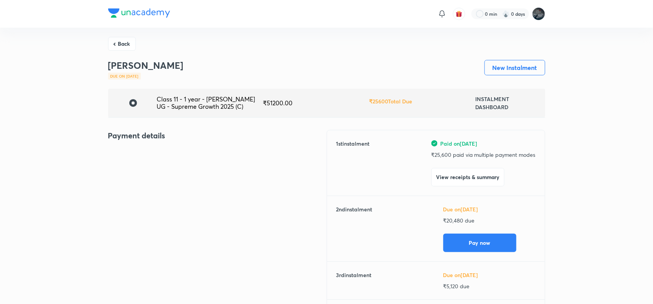
click at [120, 38] on button "Back" at bounding box center [122, 43] width 28 height 14
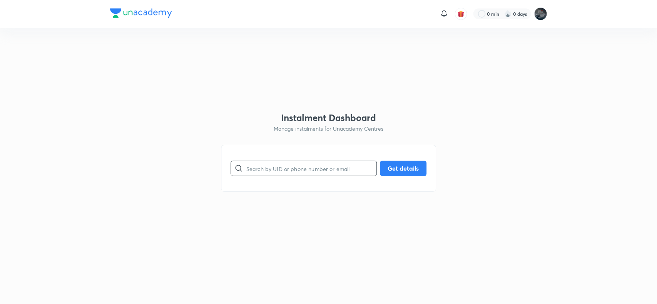
click at [264, 166] on input "text" at bounding box center [311, 169] width 130 height 20
type input "9849858312"
click at [393, 164] on button "Get details" at bounding box center [403, 167] width 47 height 15
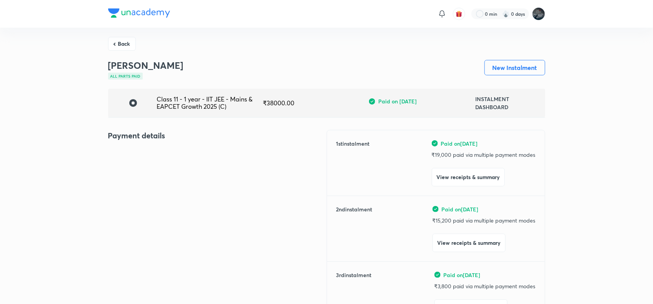
drag, startPoint x: 410, startPoint y: 202, endPoint x: 284, endPoint y: 197, distance: 126.4
click at [284, 197] on div "Payment details" at bounding box center [217, 247] width 219 height 234
click at [121, 39] on button "Back" at bounding box center [122, 43] width 28 height 14
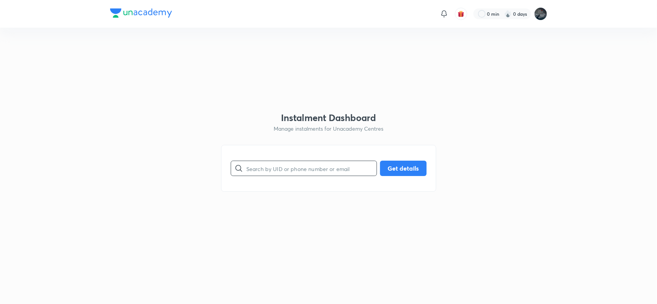
click at [268, 167] on input "text" at bounding box center [311, 169] width 130 height 20
type input "9848443555"
click at [394, 173] on button "Get details" at bounding box center [403, 167] width 47 height 15
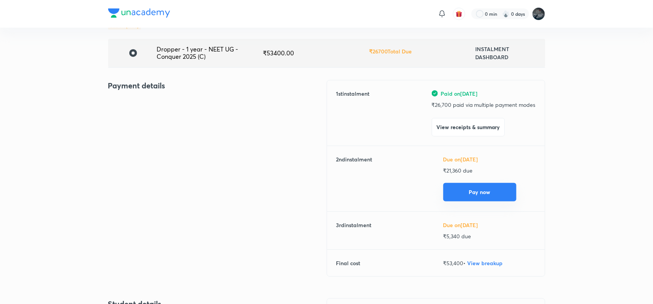
scroll to position [8, 0]
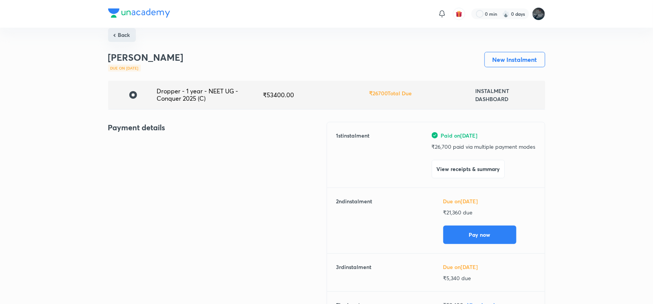
click at [120, 33] on button "Back" at bounding box center [122, 35] width 28 height 14
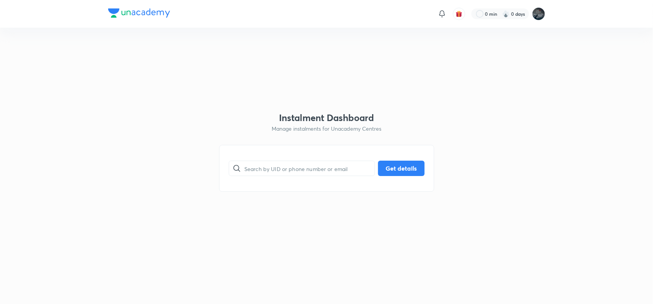
scroll to position [0, 0]
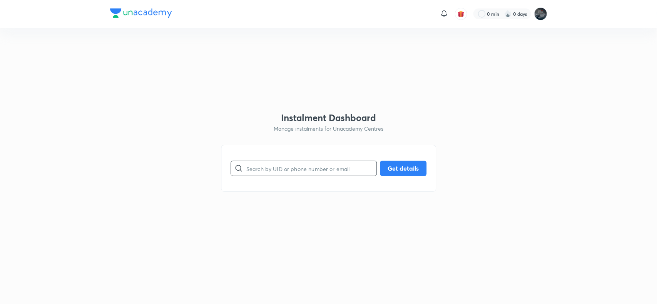
click at [273, 166] on input "text" at bounding box center [311, 169] width 130 height 20
click at [264, 169] on input "text" at bounding box center [311, 169] width 130 height 20
type input "8639976675"
click at [400, 163] on button "Get details" at bounding box center [403, 167] width 47 height 15
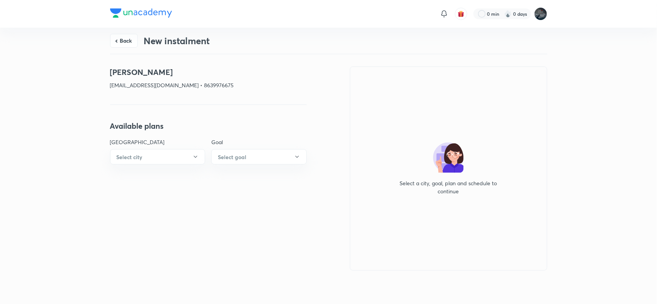
click at [221, 85] on p "tejaswichowdarygadde@gmail.com • 8639976675" at bounding box center [208, 85] width 197 height 8
copy p "8639976675"
click at [126, 43] on button "Back" at bounding box center [124, 40] width 28 height 14
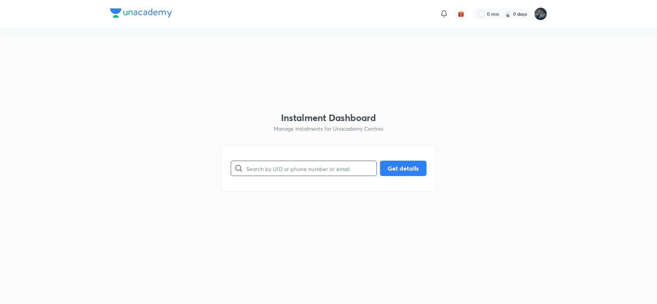
click at [281, 166] on input "text" at bounding box center [311, 169] width 130 height 20
type input "9848443555"
click at [396, 171] on button "Get details" at bounding box center [403, 167] width 47 height 15
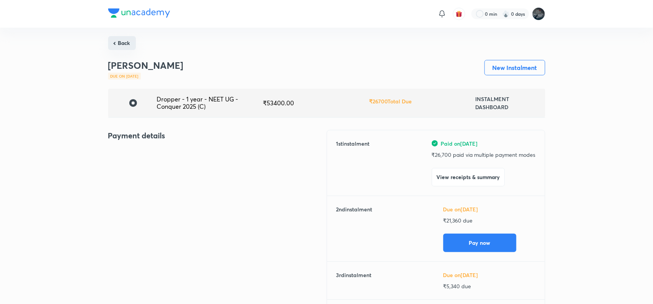
click at [128, 44] on button "Back" at bounding box center [122, 43] width 28 height 14
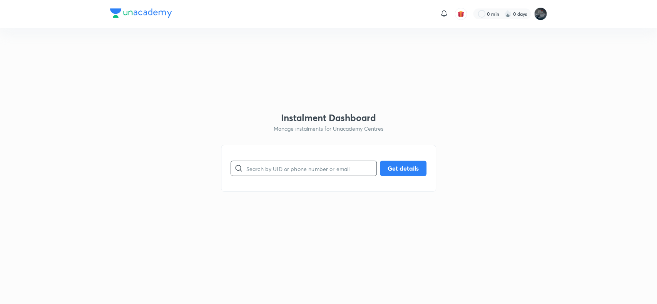
click at [249, 171] on input "text" at bounding box center [311, 169] width 130 height 20
type input "8125494868"
click at [403, 166] on button "Get details" at bounding box center [403, 167] width 47 height 15
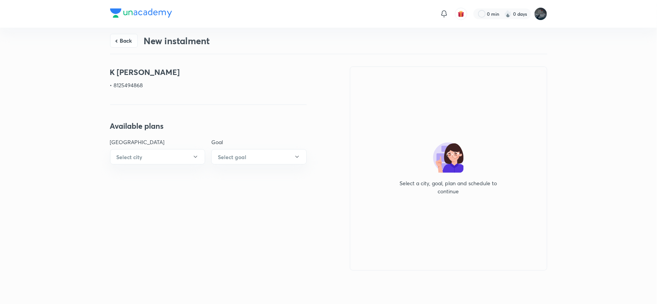
click at [133, 85] on p "• 8125494868" at bounding box center [208, 85] width 197 height 8
copy p "8125494868"
click at [133, 69] on h4 "K rakshitha" at bounding box center [208, 73] width 197 height 12
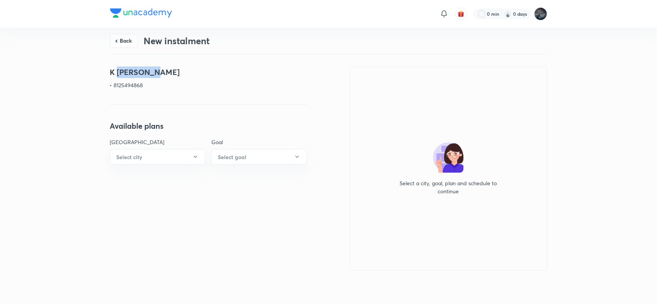
copy h4 "rakshitha"
click at [120, 38] on button "Back" at bounding box center [124, 40] width 28 height 14
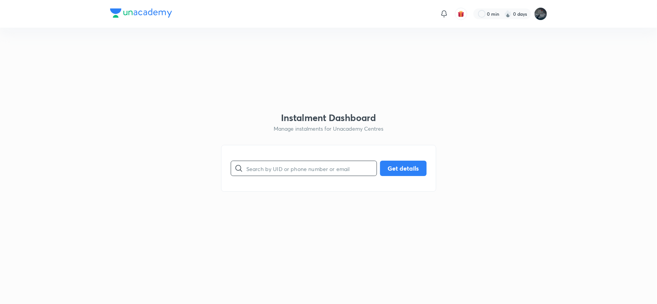
click at [266, 174] on input "text" at bounding box center [311, 169] width 130 height 20
type input "7416661555"
click at [396, 171] on button "Get details" at bounding box center [403, 167] width 47 height 15
click at [274, 169] on input "7416661555" at bounding box center [311, 169] width 130 height 20
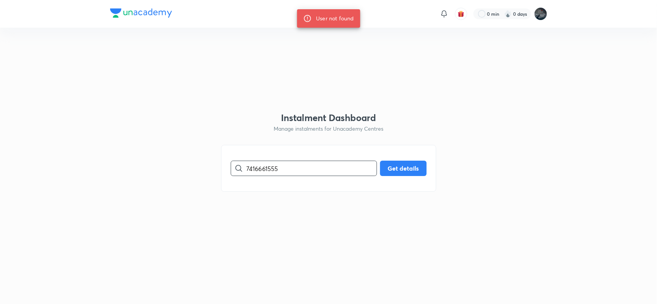
click at [274, 169] on input "7416661555" at bounding box center [311, 169] width 130 height 20
paste input "damarkalyan@gmail.com"
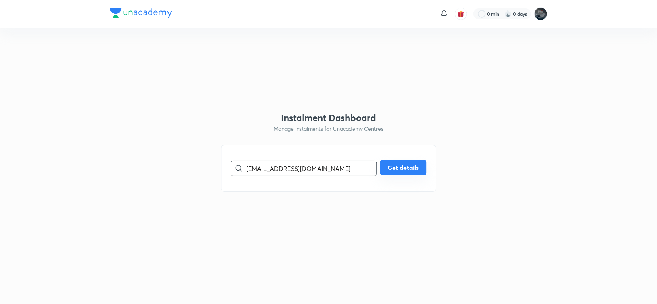
type input "damarkalyan@gmail.com"
click at [399, 168] on button "Get details" at bounding box center [403, 167] width 47 height 15
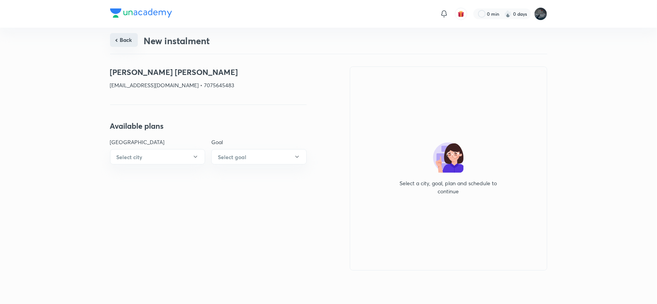
click at [126, 38] on button "Back" at bounding box center [124, 40] width 28 height 14
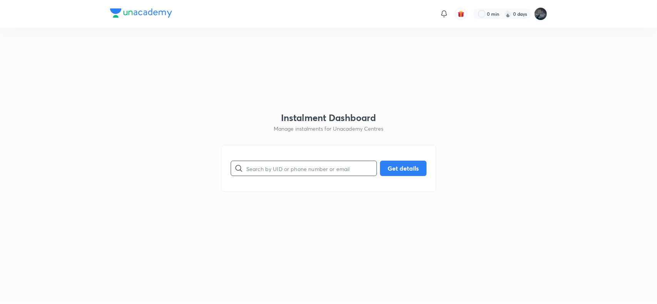
click at [266, 176] on input "text" at bounding box center [311, 169] width 130 height 20
type input "9848443555"
click at [398, 172] on button "Get details" at bounding box center [403, 167] width 47 height 15
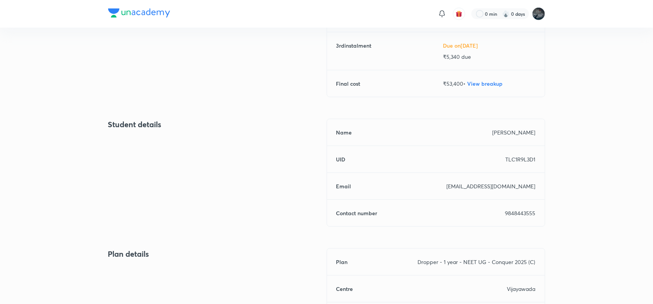
scroll to position [230, 0]
click at [525, 212] on p "9848443555" at bounding box center [520, 213] width 30 height 8
copy p "9848443555"
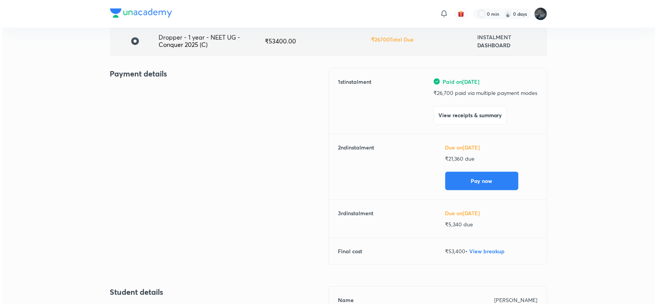
scroll to position [0, 0]
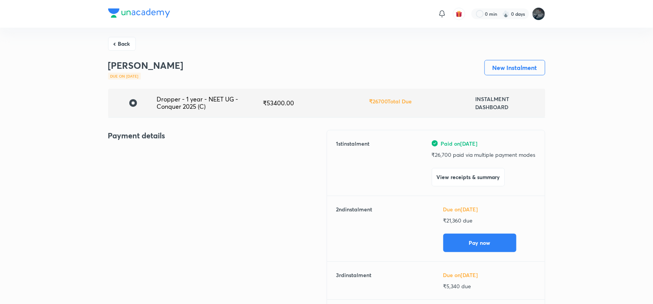
click at [455, 217] on p "₹ 21,360 due" at bounding box center [489, 221] width 92 height 8
copy p "21,360"
click at [455, 217] on p "₹ 21,360 due" at bounding box center [489, 221] width 92 height 8
click at [484, 238] on button "Pay now" at bounding box center [479, 242] width 73 height 18
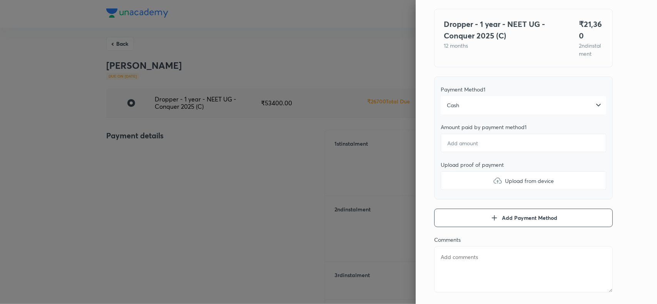
scroll to position [57, 0]
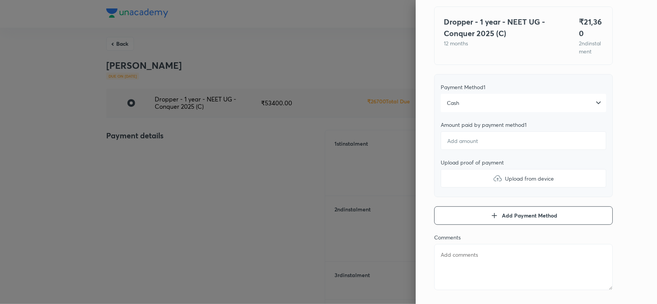
click at [577, 110] on div "Cash" at bounding box center [524, 103] width 166 height 18
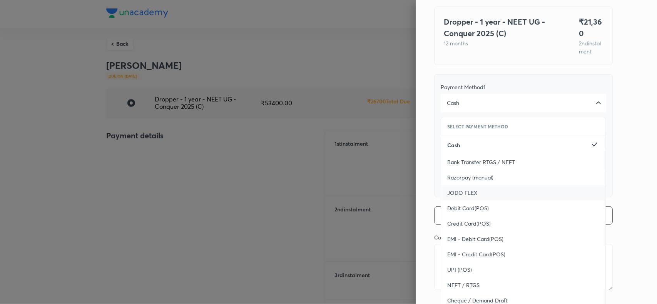
scroll to position [84, 0]
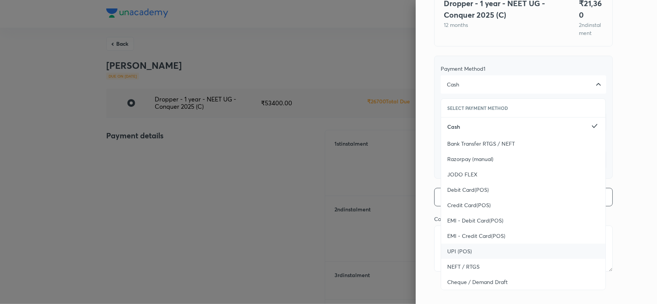
click at [455, 251] on span "UPI (POS)" at bounding box center [459, 252] width 25 height 8
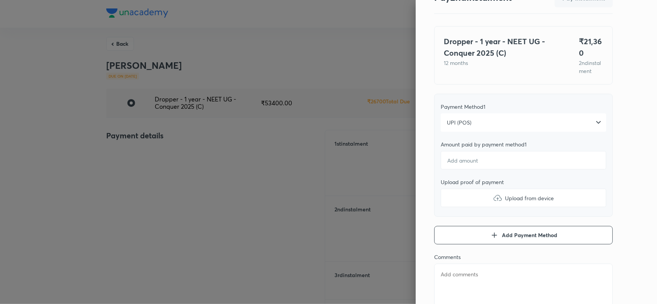
scroll to position [37, 0]
click at [472, 170] on input "number" at bounding box center [524, 161] width 166 height 18
type textarea "x"
type input "2"
type textarea "x"
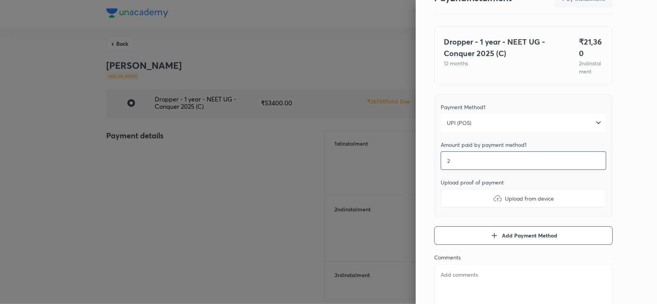
type input "21"
type textarea "x"
type input "213"
type textarea "x"
type input "2136"
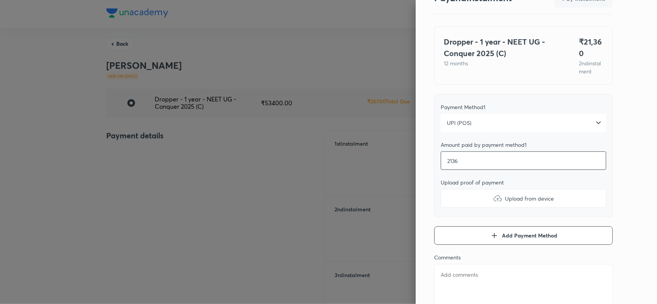
type textarea "x"
type input "21360"
type textarea "x"
type input "21360"
click at [493, 203] on img at bounding box center [497, 198] width 9 height 9
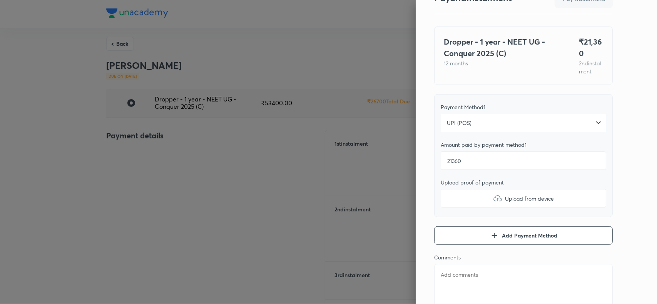
click at [0, 0] on input "Upload from device" at bounding box center [0, 0] width 0 height 0
type textarea "x"
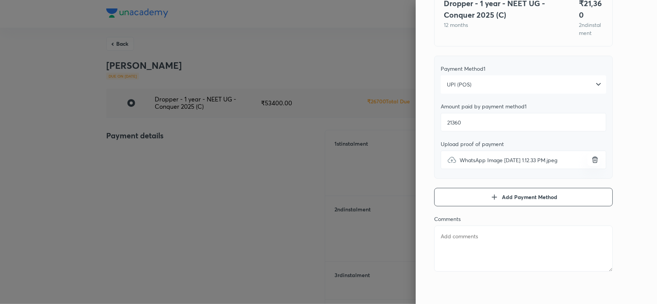
click at [486, 236] on textarea at bounding box center [523, 249] width 179 height 46
paste textarea "MORU MANOJI SRI DURGA"
type textarea "MORU MANOJI SRI DURGA"
type textarea "x"
type textarea "MORU MANOJI SRI DURGA"
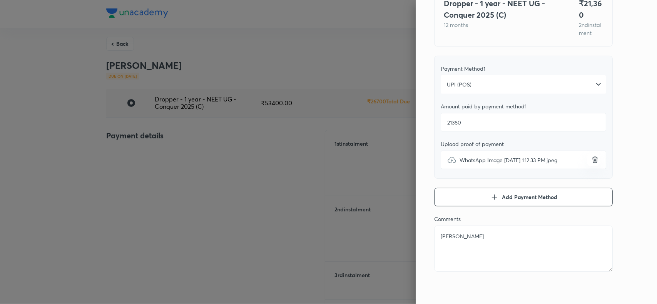
click at [626, 103] on div "Pay 2 nd instalment Pay instalment Dropper - 1 year - NEET UG - Conquer 2025 (C…" at bounding box center [536, 152] width 241 height 304
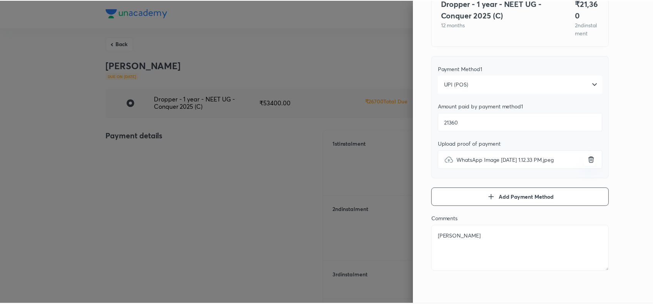
scroll to position [0, 0]
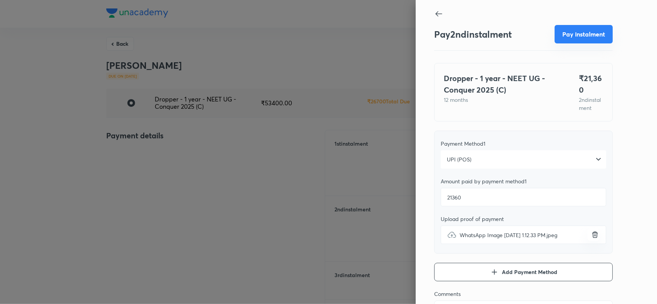
click at [570, 37] on button "Pay instalment" at bounding box center [584, 34] width 58 height 18
type textarea "x"
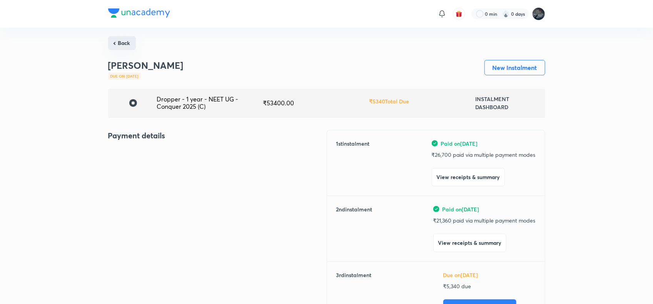
click at [120, 41] on button "Back" at bounding box center [122, 43] width 28 height 14
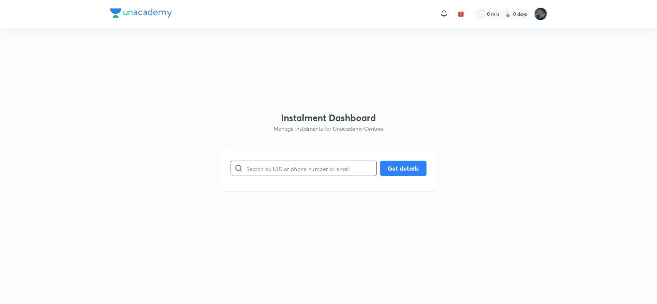
click at [281, 173] on input "text" at bounding box center [311, 169] width 130 height 20
type input "9866138831"
click at [401, 171] on button "Get details" at bounding box center [403, 167] width 47 height 15
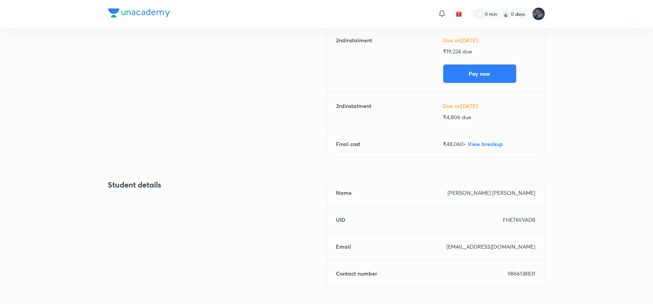
scroll to position [170, 0]
click at [514, 273] on p "9866138831" at bounding box center [522, 273] width 28 height 8
copy p "9866138831"
click at [514, 273] on p "9866138831" at bounding box center [522, 273] width 28 height 8
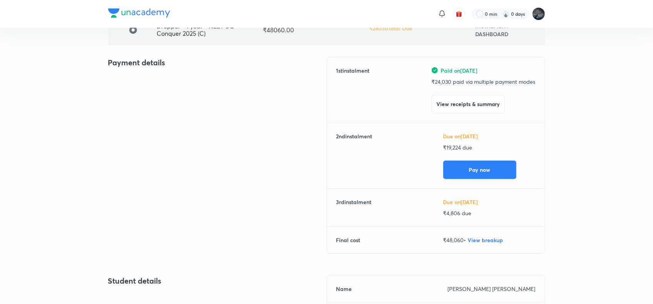
scroll to position [70, 0]
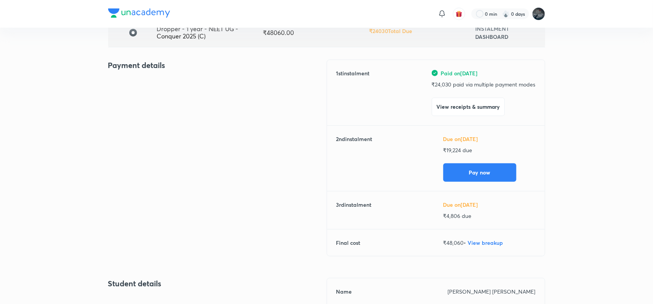
click at [442, 85] on p "₹ 24,030 paid via multiple payment modes" at bounding box center [484, 84] width 104 height 8
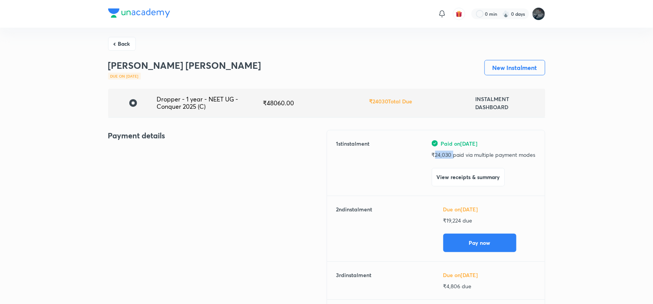
copy p "24,030"
click at [121, 43] on button "Back" at bounding box center [122, 43] width 28 height 14
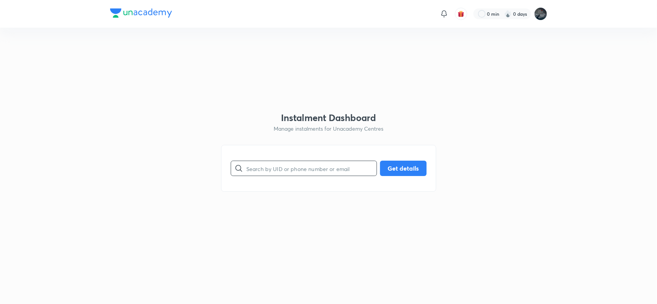
click at [263, 173] on input "text" at bounding box center [311, 169] width 130 height 20
type input "8125494868"
click at [398, 167] on button "Get details" at bounding box center [403, 167] width 47 height 15
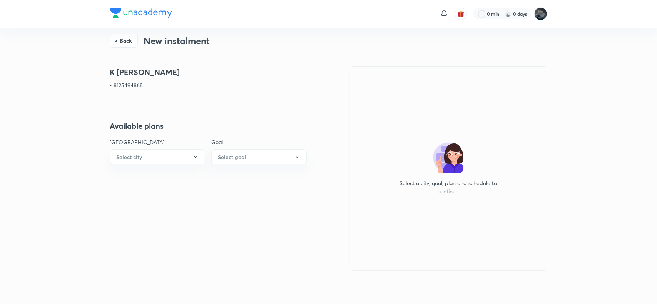
click at [133, 84] on p "• 8125494868" at bounding box center [208, 85] width 197 height 8
copy p "8125494868"
click at [126, 39] on button "Back" at bounding box center [124, 40] width 28 height 14
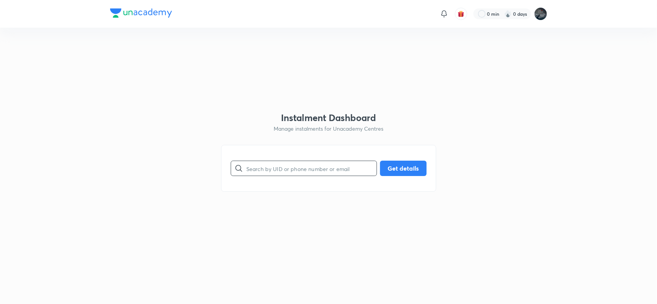
click at [281, 171] on input "text" at bounding box center [311, 169] width 130 height 20
type input "8886286656"
click at [400, 167] on button "Get details" at bounding box center [403, 167] width 47 height 15
click at [259, 170] on input "8886286656" at bounding box center [311, 169] width 130 height 20
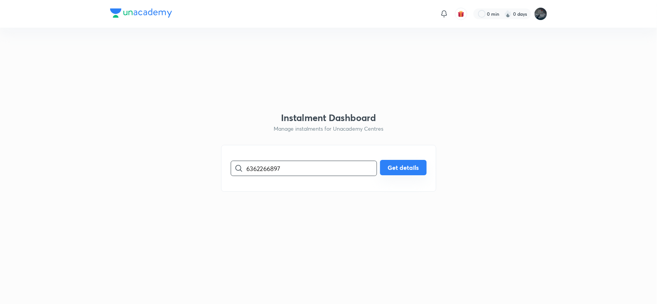
type input "6362266897"
click at [399, 162] on button "Get details" at bounding box center [403, 167] width 47 height 15
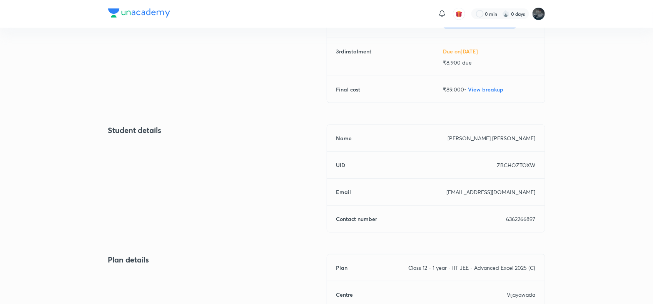
scroll to position [243, 0]
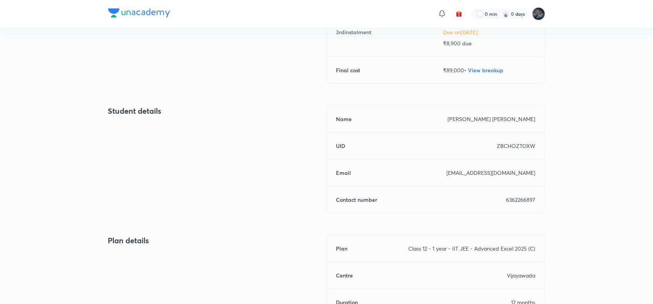
click at [526, 203] on p "6362266897" at bounding box center [521, 200] width 29 height 8
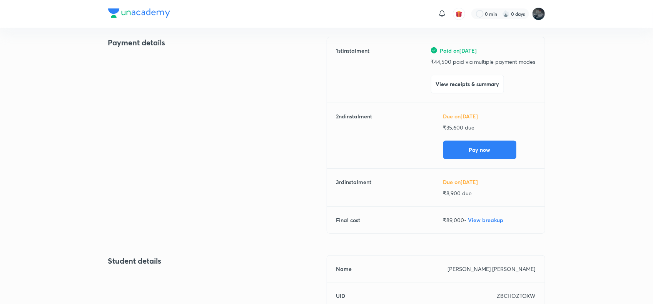
scroll to position [93, 0]
click at [453, 128] on p "₹ 35,600 due" at bounding box center [489, 128] width 92 height 8
click at [390, 149] on div "2 nd instalment Due on Oct 28, 2025 ₹ 35,600 due Pay now" at bounding box center [435, 136] width 199 height 47
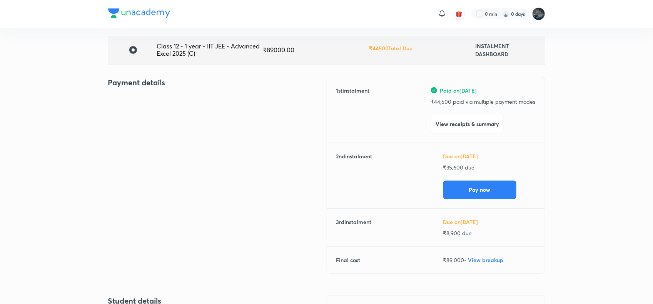
scroll to position [0, 0]
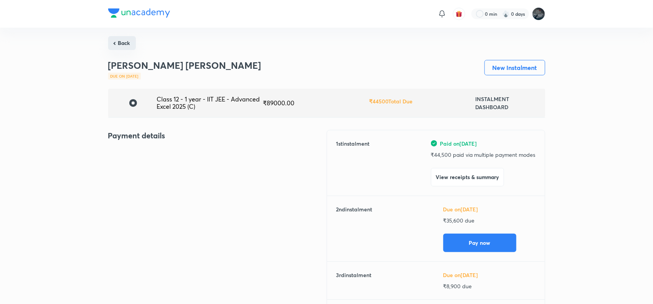
click at [118, 47] on button "Back" at bounding box center [122, 43] width 28 height 14
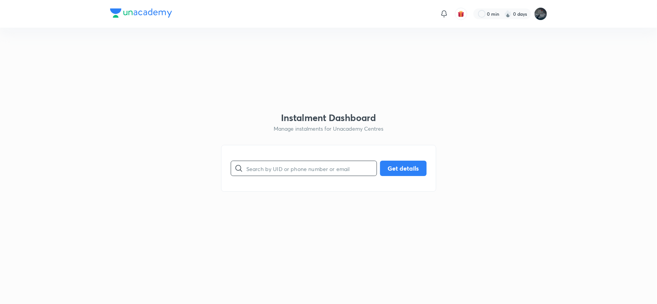
click at [287, 172] on input "text" at bounding box center [311, 169] width 130 height 20
paste input "prasannalaxmi5547@gmail.com"
type input "prasannalaxmi5547@gmail.com"
click at [402, 166] on button "Get details" at bounding box center [403, 167] width 47 height 15
click at [263, 174] on input "prasannalaxmi5547@gmail.com" at bounding box center [311, 169] width 130 height 20
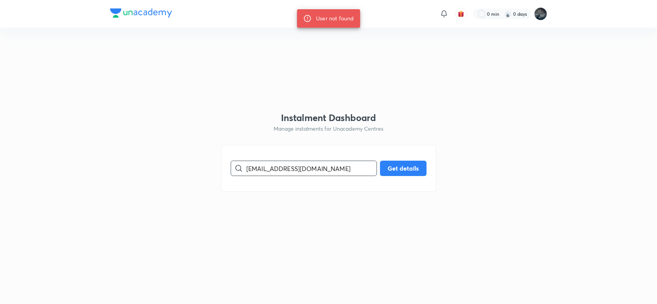
click at [263, 174] on input "prasannalaxmi5547@gmail.com" at bounding box center [311, 169] width 130 height 20
paste input "6362266897"
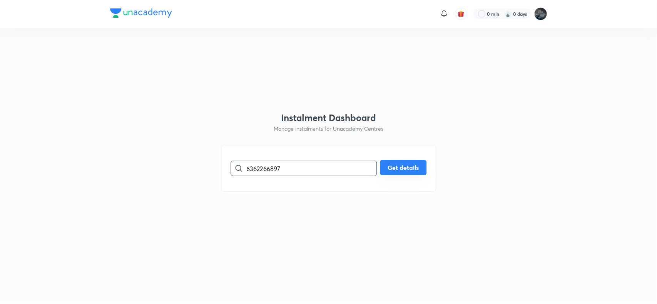
type input "6362266897"
click at [395, 166] on button "Get details" at bounding box center [403, 167] width 47 height 15
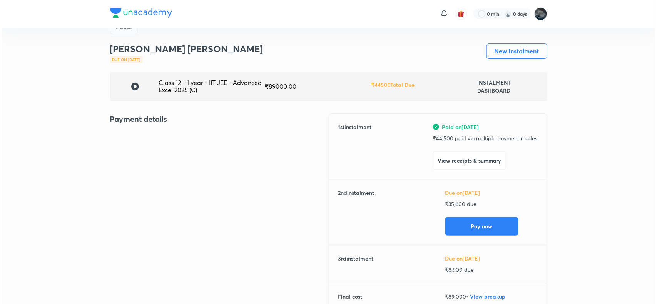
scroll to position [26, 0]
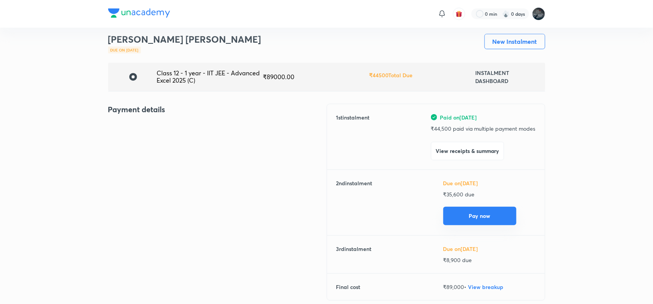
click at [458, 219] on button "Pay now" at bounding box center [479, 216] width 73 height 18
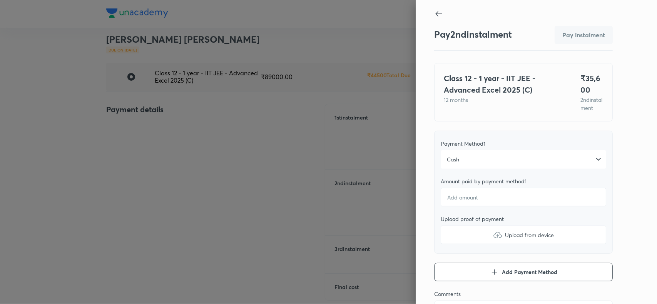
click at [472, 166] on div "Cash" at bounding box center [524, 160] width 166 height 18
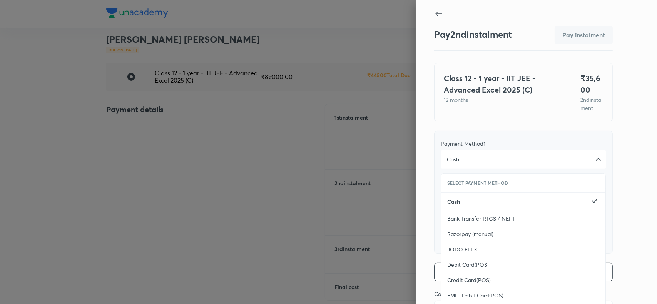
type textarea "x"
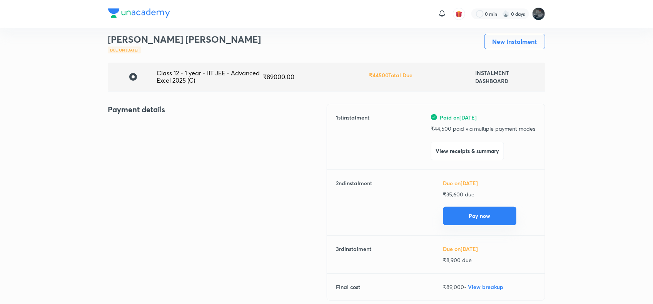
click at [485, 218] on button "Pay now" at bounding box center [479, 216] width 73 height 18
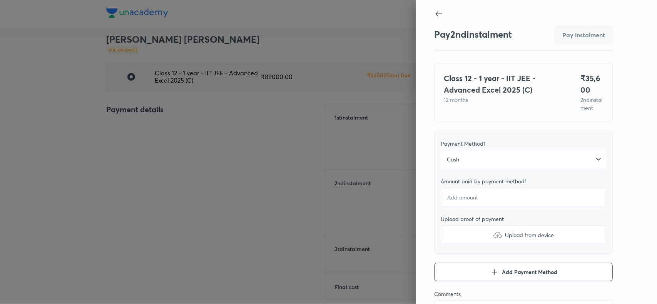
click at [488, 168] on div "Cash" at bounding box center [524, 160] width 166 height 18
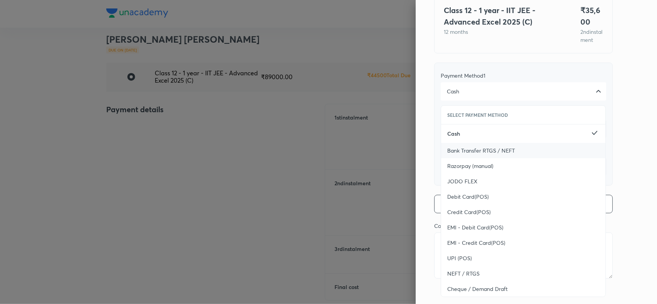
scroll to position [69, 0]
click at [450, 261] on span "UPI (POS)" at bounding box center [459, 258] width 25 height 8
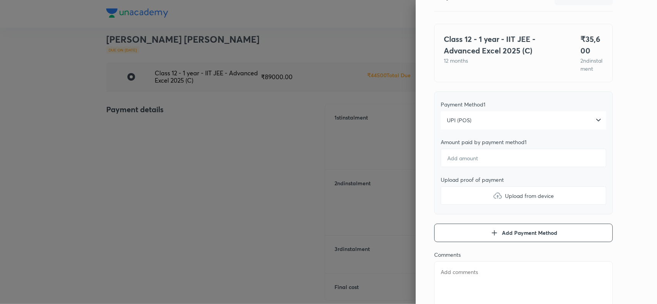
scroll to position [38, 0]
click at [493, 168] on input "number" at bounding box center [524, 159] width 166 height 18
type textarea "x"
type input "3"
type textarea "x"
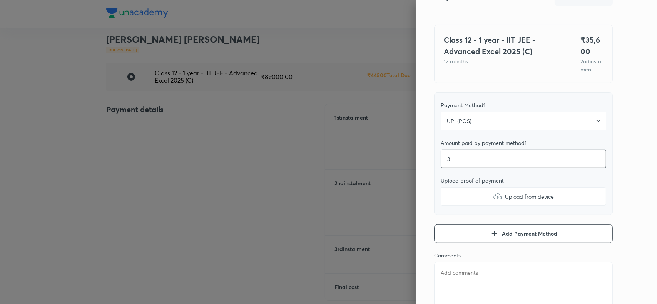
type input "35"
type textarea "x"
type input "356"
type textarea "x"
type input "3560"
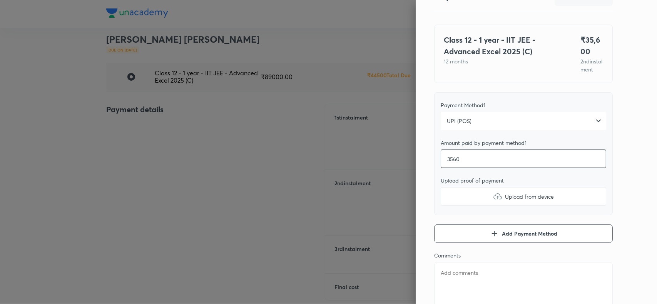
type textarea "x"
type input "35600"
type textarea "x"
type input "35600"
click at [493, 201] on img at bounding box center [497, 196] width 9 height 9
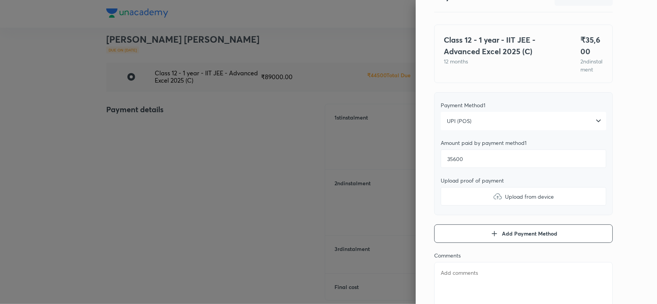
click at [0, 0] on input "Upload from device" at bounding box center [0, 0] width 0 height 0
type textarea "x"
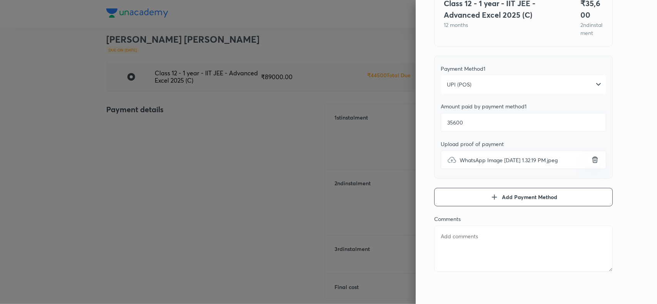
click at [453, 246] on textarea at bounding box center [523, 249] width 179 height 46
paste textarea "Palagiri Revanth Reddy"
type textarea "Palagiri Revanth Reddy"
type textarea "x"
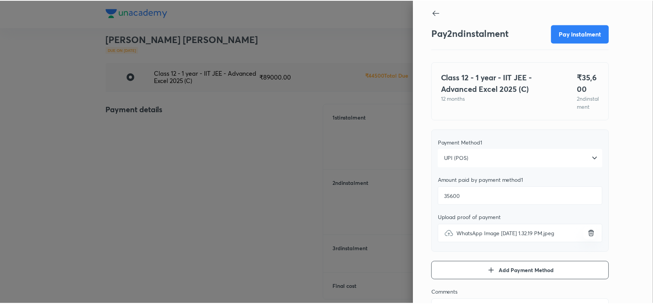
scroll to position [1, 0]
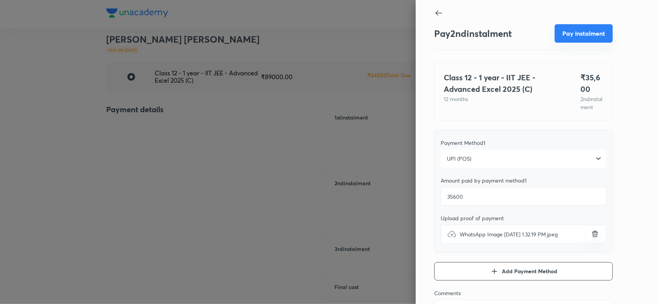
type textarea "Palagiri Revanth Reddy"
click at [571, 33] on button "Pay instalment" at bounding box center [584, 33] width 58 height 18
type textarea "x"
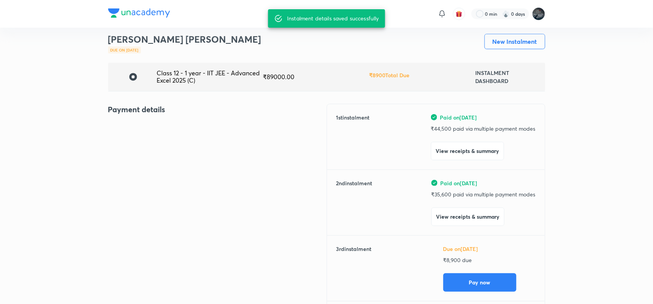
scroll to position [0, 0]
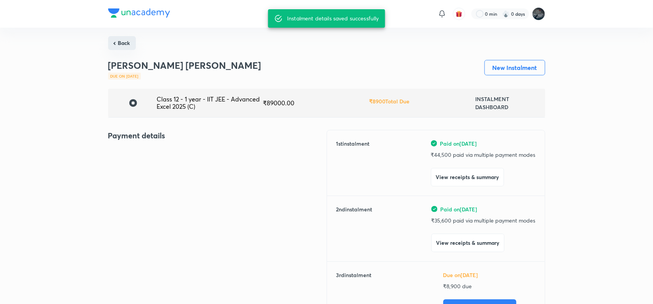
click at [124, 41] on button "Back" at bounding box center [122, 43] width 28 height 14
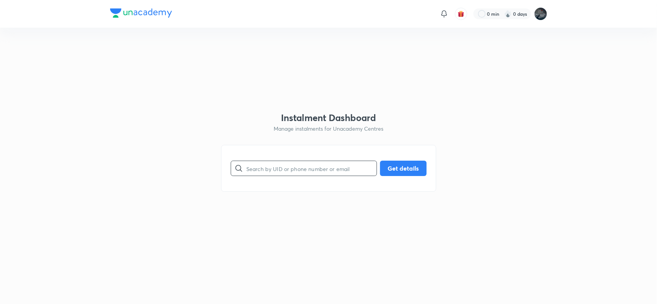
click at [278, 171] on input "text" at bounding box center [311, 169] width 130 height 20
type input "0"
click at [403, 171] on button "Get details" at bounding box center [403, 167] width 47 height 15
click at [268, 174] on input "9948332707" at bounding box center [311, 169] width 130 height 20
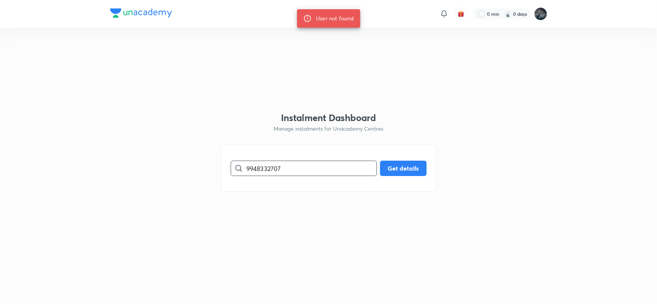
click at [296, 171] on input "9948332707" at bounding box center [311, 169] width 130 height 20
type input "9948332702"
click at [396, 167] on button "Get details" at bounding box center [403, 167] width 47 height 15
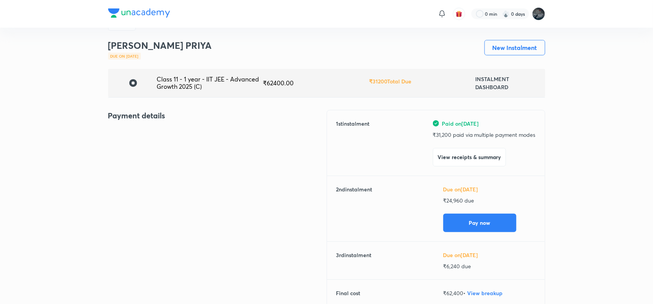
scroll to position [19, 0]
click at [472, 160] on button "View receipts & summary" at bounding box center [469, 157] width 73 height 18
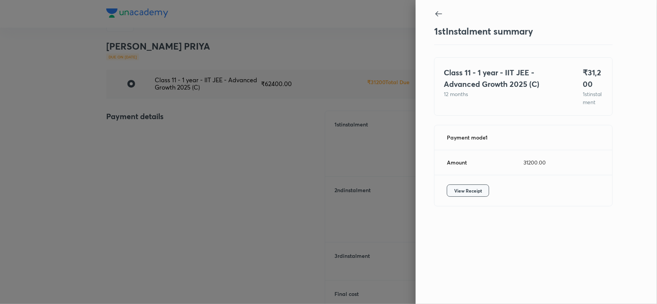
click at [476, 195] on span "View Receipt" at bounding box center [468, 191] width 28 height 8
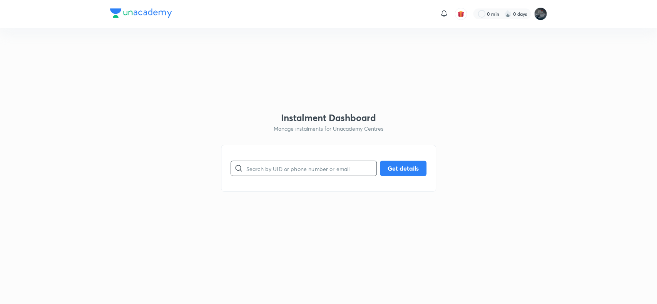
click at [293, 166] on input "text" at bounding box center [311, 169] width 130 height 20
paste input "9493545401"
type input "9493545401"
click at [389, 174] on button "Get details" at bounding box center [403, 167] width 47 height 15
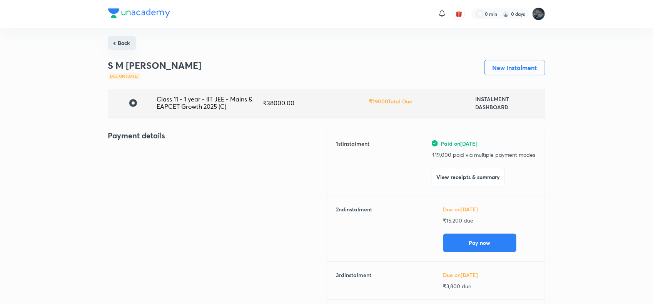
click at [124, 41] on button "Back" at bounding box center [122, 43] width 28 height 14
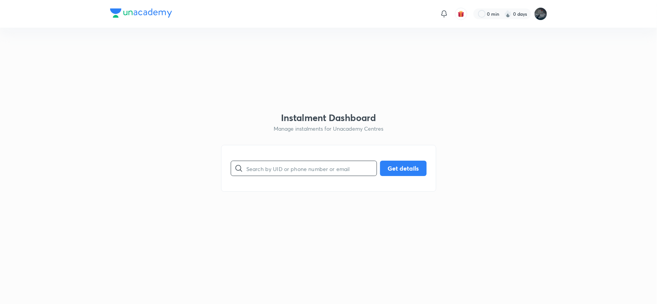
click at [259, 173] on input "text" at bounding box center [311, 169] width 130 height 20
type input "7981744775"
click at [408, 162] on button "Get details" at bounding box center [403, 167] width 47 height 15
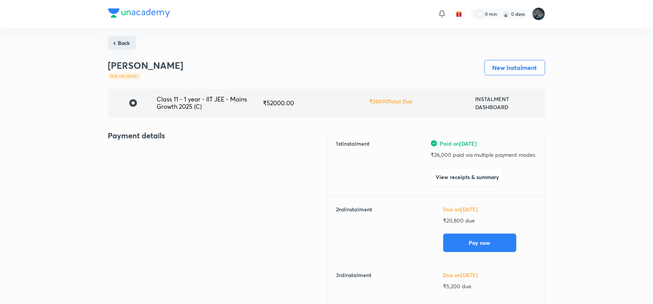
click at [122, 43] on button "Back" at bounding box center [122, 43] width 28 height 14
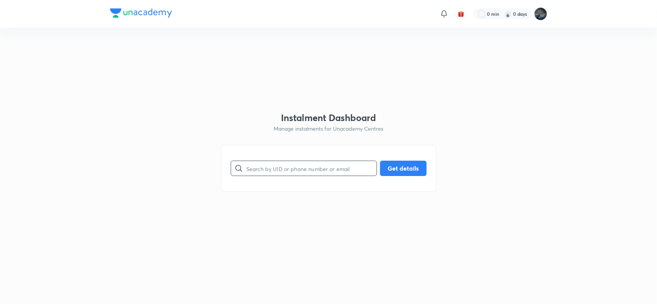
click at [261, 168] on input "text" at bounding box center [311, 169] width 130 height 20
paste input "9493545401"
type input "9493545401"
click at [387, 169] on button "Get details" at bounding box center [403, 167] width 47 height 15
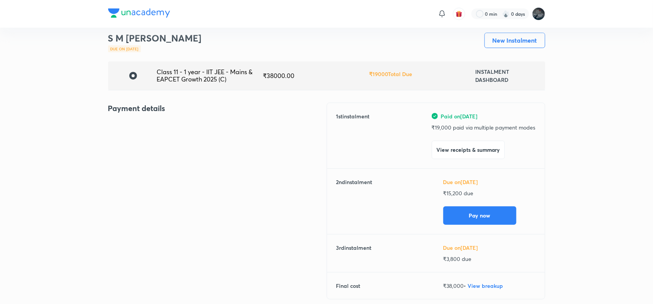
scroll to position [27, 0]
click at [449, 147] on button "View receipts & summary" at bounding box center [468, 150] width 73 height 18
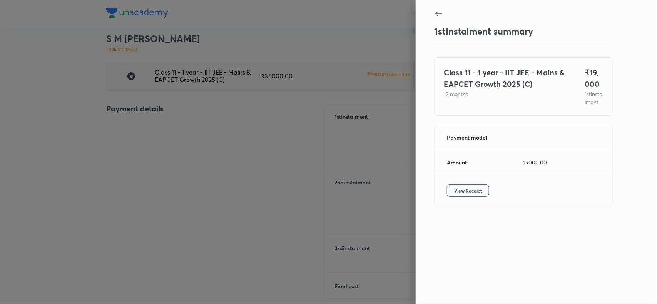
click at [470, 195] on span "View Receipt" at bounding box center [468, 191] width 28 height 8
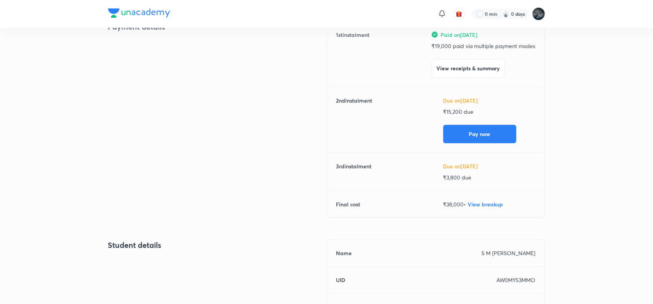
scroll to position [0, 0]
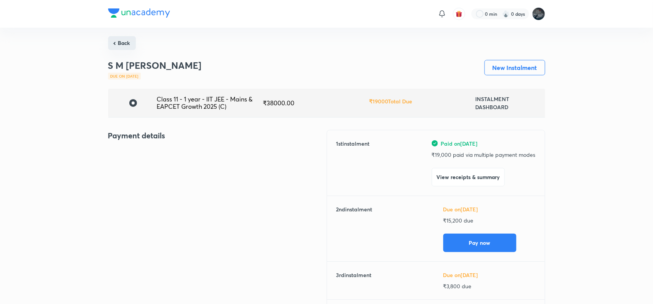
click at [123, 37] on button "Back" at bounding box center [122, 43] width 28 height 14
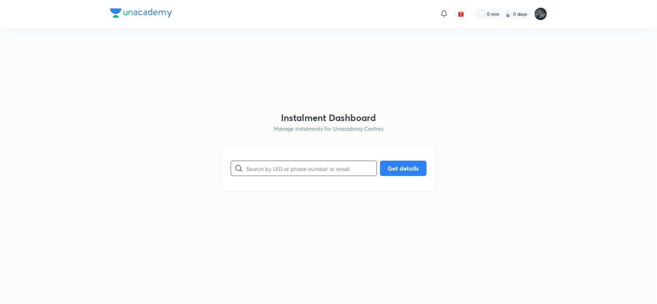
click at [279, 172] on input "text" at bounding box center [311, 169] width 130 height 20
type input "7981744775"
click at [400, 162] on button "Get details" at bounding box center [403, 167] width 47 height 15
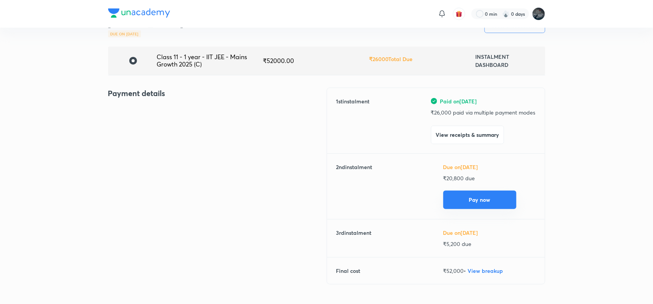
scroll to position [55, 0]
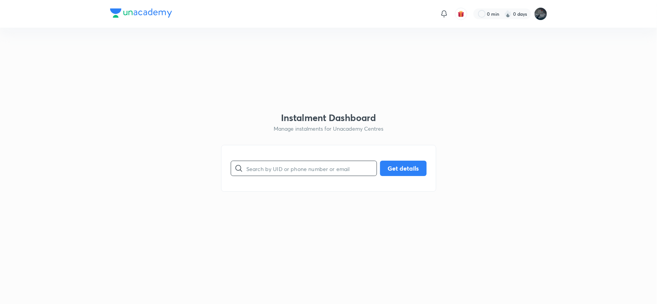
paste input "[PERSON_NAME]"
click at [271, 170] on input "[PERSON_NAME]" at bounding box center [311, 169] width 130 height 20
click at [280, 171] on input "[PERSON_NAME]" at bounding box center [311, 169] width 130 height 20
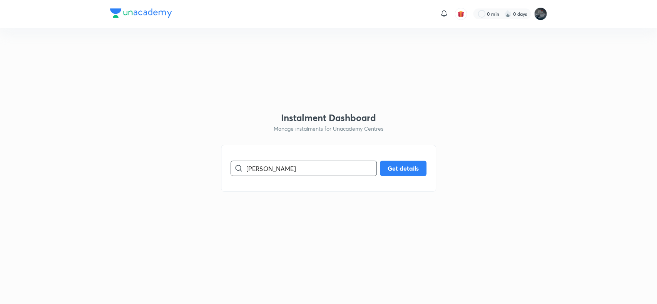
click at [280, 171] on input "[PERSON_NAME]" at bounding box center [311, 169] width 130 height 20
paste input "9493545401"
type input "9493545401"
click at [405, 162] on button "Get details" at bounding box center [403, 167] width 47 height 15
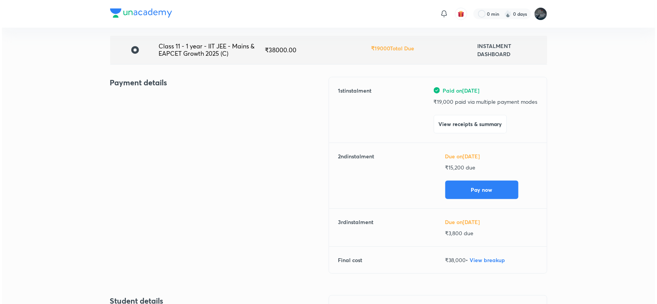
scroll to position [54, 0]
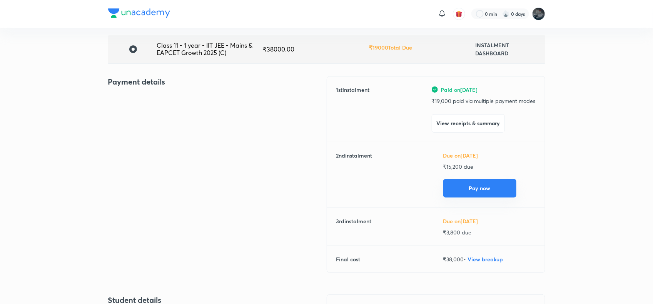
click at [478, 190] on button "Pay now" at bounding box center [479, 188] width 73 height 18
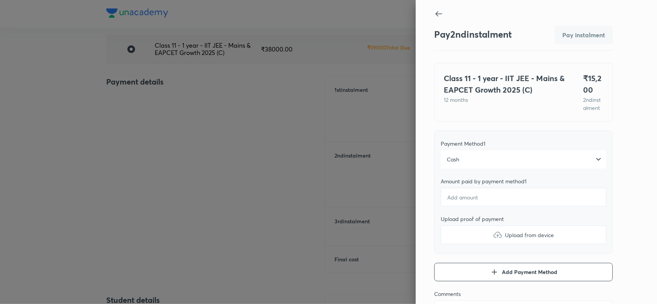
click at [449, 169] on div "Cash" at bounding box center [524, 160] width 166 height 18
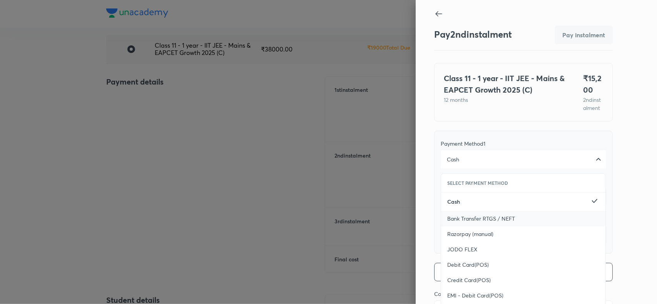
scroll to position [84, 0]
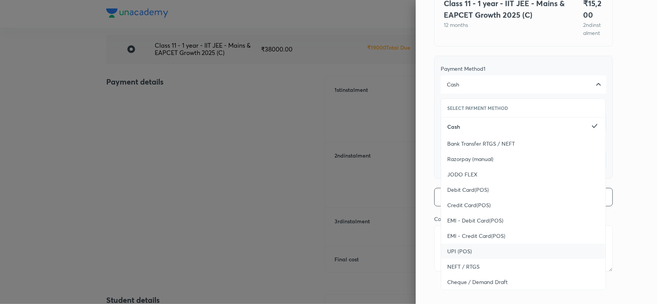
click at [447, 251] on span "UPI (POS)" at bounding box center [459, 252] width 25 height 8
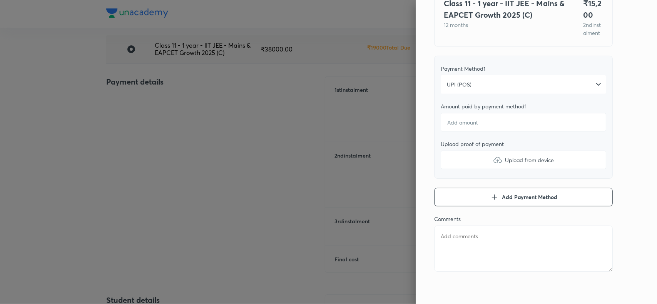
click at [629, 140] on div "Pay 2 nd instalment Pay instalment Class 11 - 1 year - IIT JEE - Mains & EAPCET…" at bounding box center [536, 152] width 241 height 304
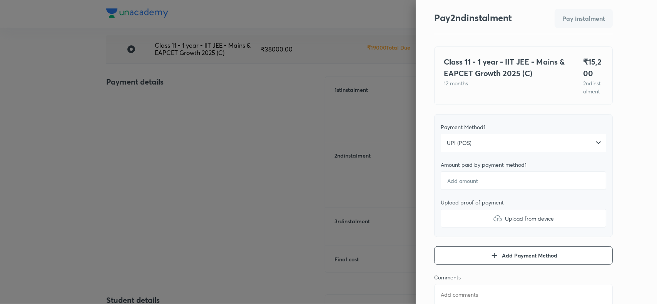
scroll to position [16, 0]
click at [453, 188] on input "number" at bounding box center [524, 181] width 166 height 18
type textarea "x"
type input "1"
type textarea "x"
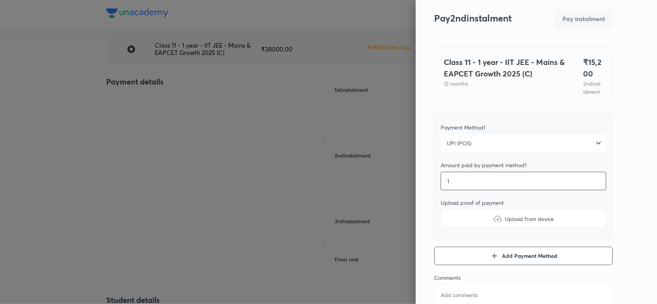
type input "15"
type textarea "x"
type input "152"
type textarea "x"
type input "1520"
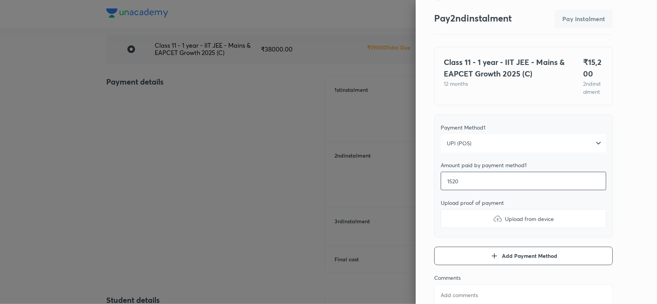
type textarea "x"
type input "15200"
type textarea "x"
type input "15200"
click at [493, 224] on img at bounding box center [497, 218] width 9 height 9
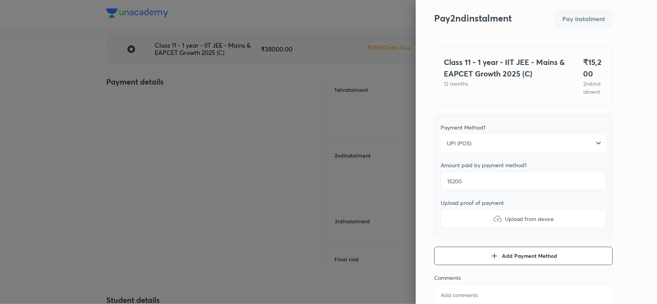
click at [0, 0] on input "Upload from device" at bounding box center [0, 0] width 0 height 0
type textarea "x"
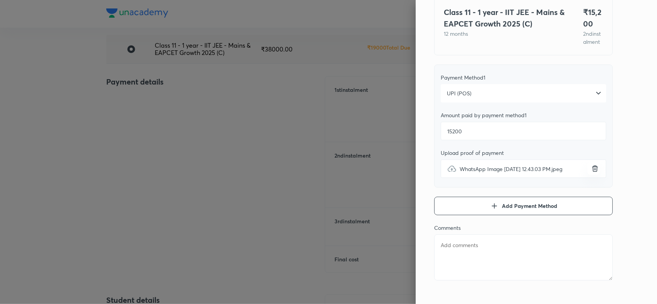
scroll to position [67, 0]
click at [461, 267] on textarea at bounding box center [523, 257] width 179 height 46
paste textarea "9493545401"
type textarea "9493545401"
type textarea "x"
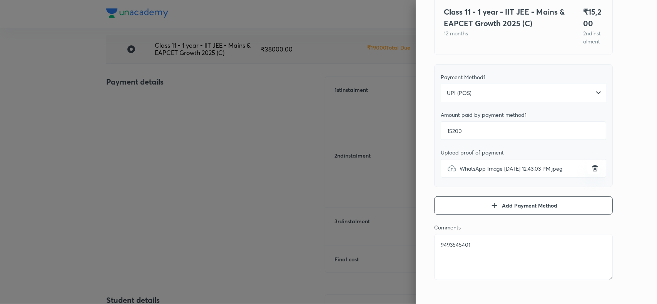
click at [449, 253] on textarea "9493545401" at bounding box center [523, 257] width 179 height 46
paste textarea "[PERSON_NAME]"
type textarea "[PERSON_NAME]"
type textarea "x"
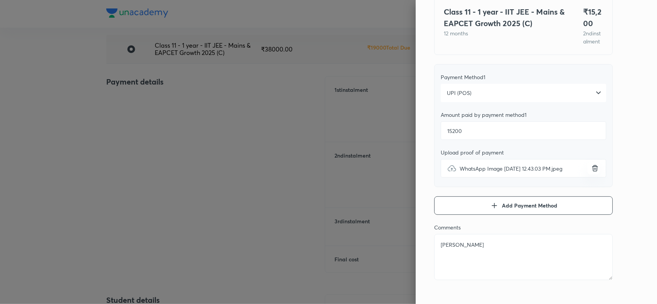
type textarea "[PERSON_NAME]"
click at [628, 149] on div "Pay 2 nd instalment Pay instalment Class 11 - 1 year - IIT JEE - Mains & EAPCET…" at bounding box center [536, 152] width 241 height 304
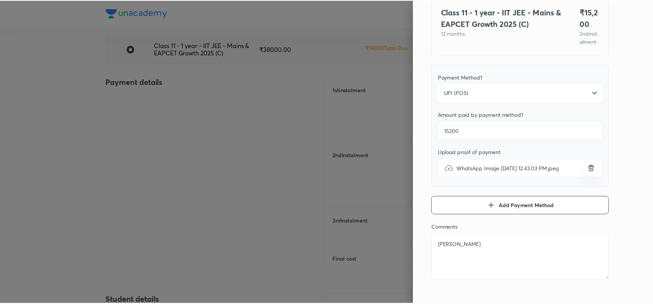
scroll to position [0, 0]
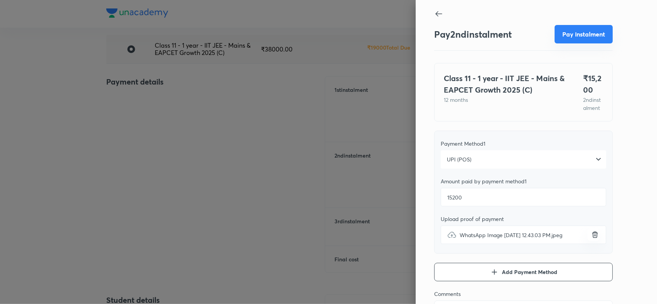
click at [574, 33] on button "Pay instalment" at bounding box center [584, 34] width 58 height 18
type textarea "x"
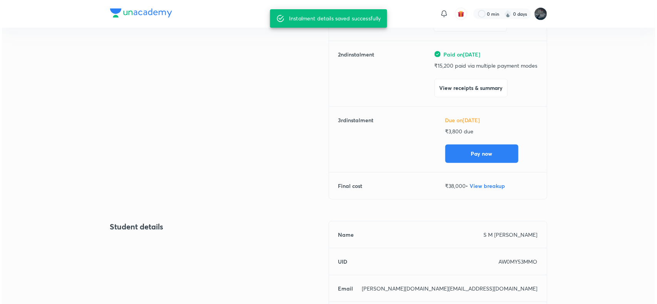
scroll to position [156, 0]
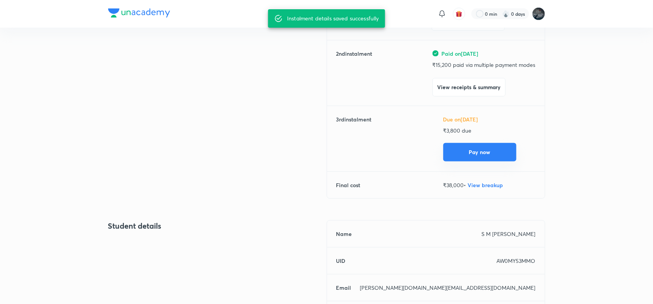
click at [473, 154] on button "Pay now" at bounding box center [479, 152] width 73 height 18
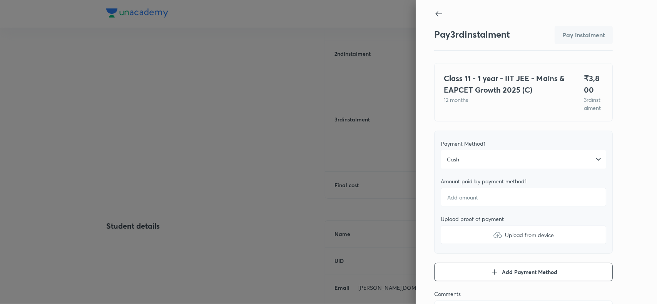
click at [453, 169] on div "Cash" at bounding box center [524, 160] width 166 height 18
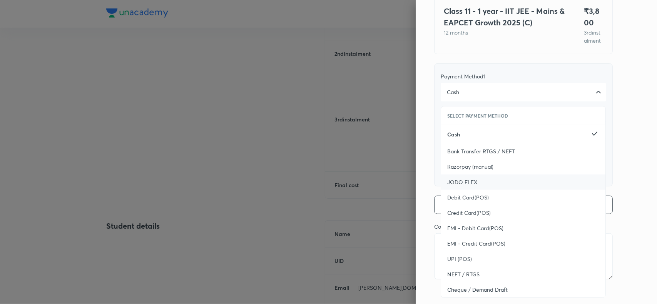
scroll to position [68, 0]
click at [458, 263] on span "UPI (POS)" at bounding box center [459, 259] width 25 height 8
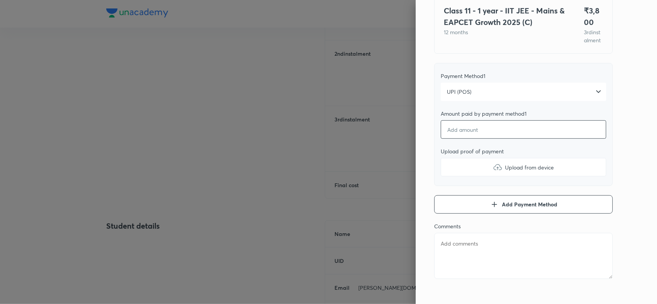
click at [478, 139] on input "number" at bounding box center [524, 129] width 166 height 18
type textarea "x"
type input "2"
type textarea "x"
type input "28"
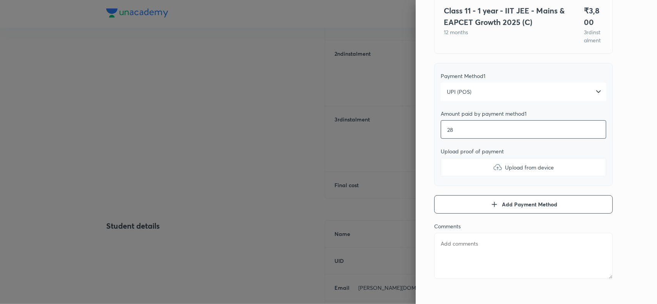
type textarea "x"
type input "280"
type textarea "x"
type input "2800"
type textarea "x"
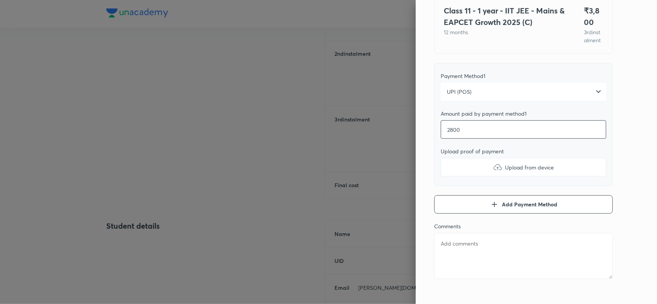
type input "2800"
click at [493, 172] on img at bounding box center [497, 167] width 9 height 9
click at [0, 0] on input "Upload from device" at bounding box center [0, 0] width 0 height 0
click at [492, 209] on icon "button" at bounding box center [494, 204] width 9 height 9
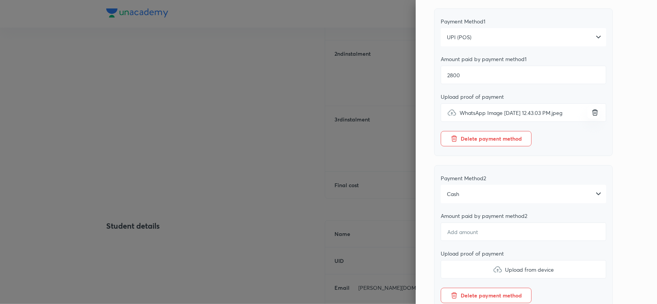
scroll to position [137, 0]
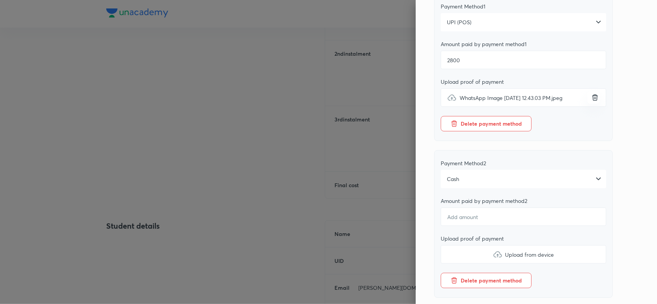
click at [463, 182] on div "Cash" at bounding box center [524, 179] width 166 height 18
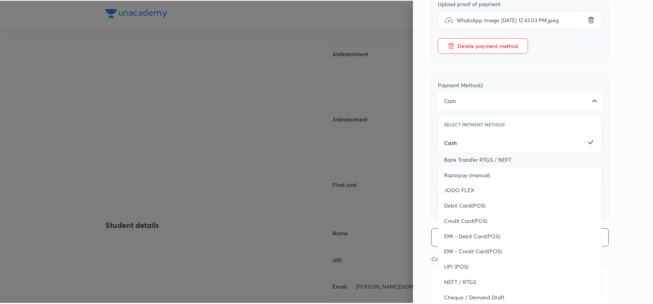
scroll to position [219, 0]
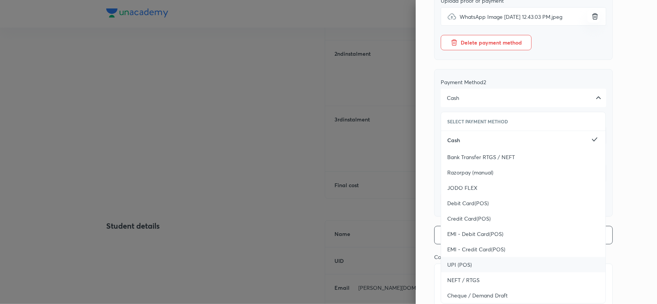
click at [447, 269] on span "UPI (POS)" at bounding box center [459, 265] width 25 height 8
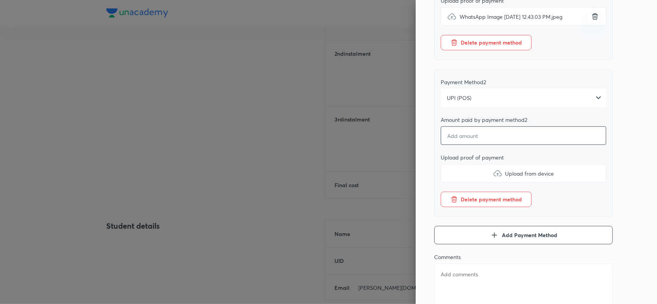
type textarea "x"
type input "1"
click at [477, 145] on input "1" at bounding box center [524, 136] width 166 height 18
type textarea "x"
type input "10"
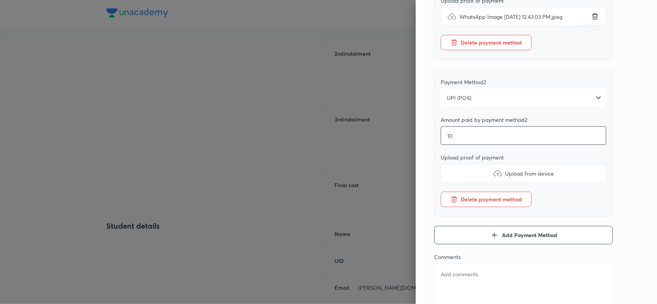
type textarea "x"
type input "100"
type textarea "x"
type input "1000"
type textarea "x"
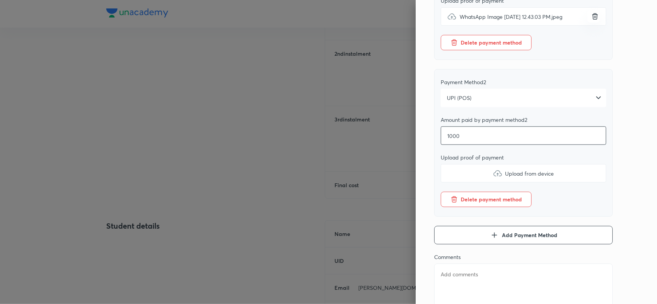
type input "1000"
click at [493, 178] on img at bounding box center [497, 173] width 9 height 9
click at [0, 0] on input "Upload from device" at bounding box center [0, 0] width 0 height 0
type textarea "x"
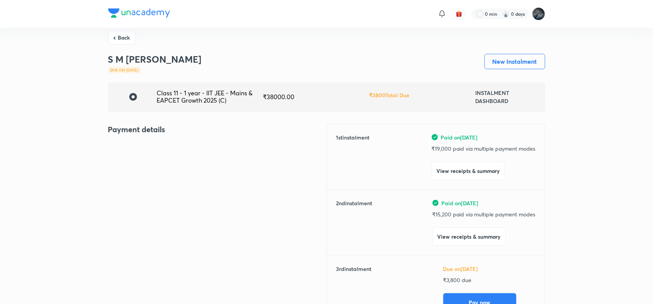
scroll to position [6, 0]
click at [452, 172] on button "View receipts & summary" at bounding box center [468, 171] width 73 height 18
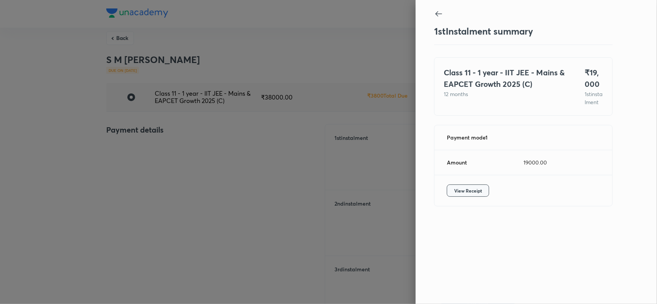
click at [460, 195] on span "View Receipt" at bounding box center [468, 191] width 28 height 8
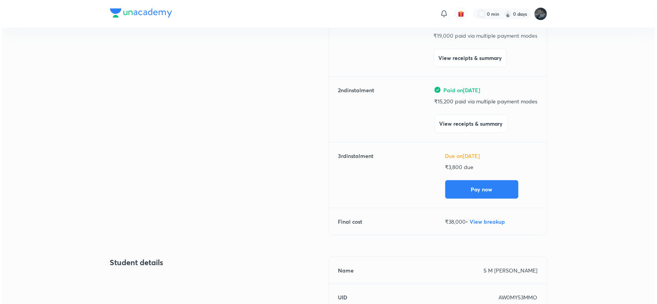
scroll to position [120, 0]
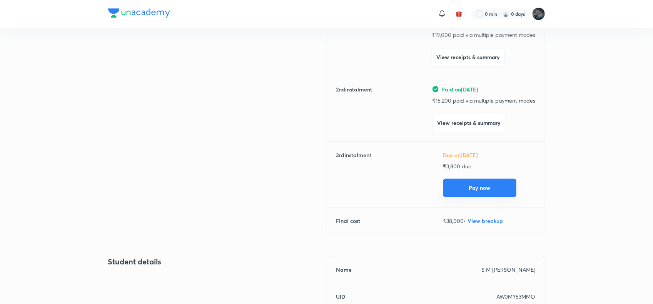
click at [476, 187] on button "Pay now" at bounding box center [479, 188] width 73 height 18
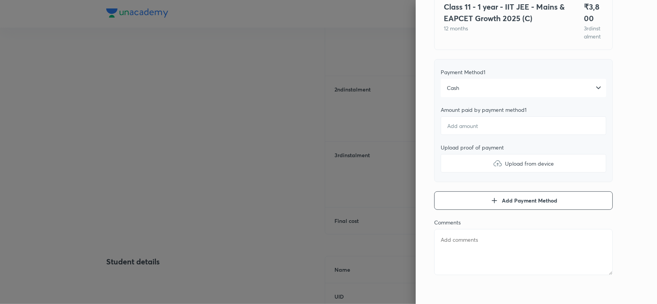
scroll to position [72, 0]
click at [468, 89] on div "Cash" at bounding box center [524, 87] width 166 height 18
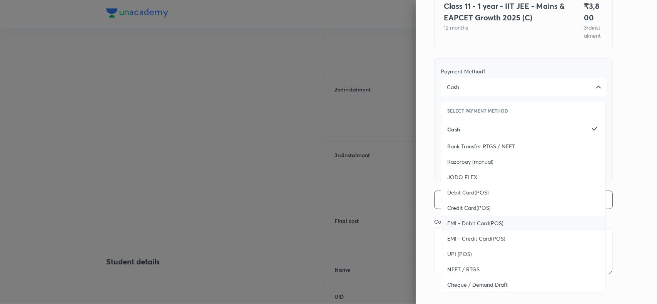
scroll to position [84, 0]
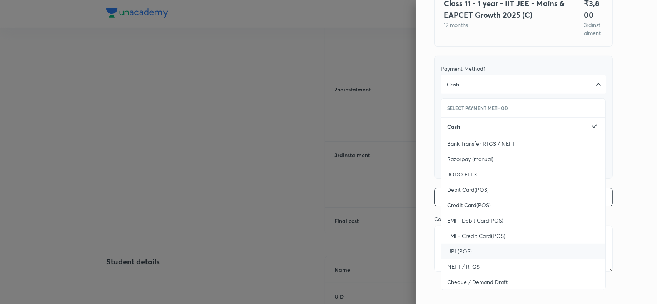
click at [456, 251] on span "UPI (POS)" at bounding box center [459, 252] width 25 height 8
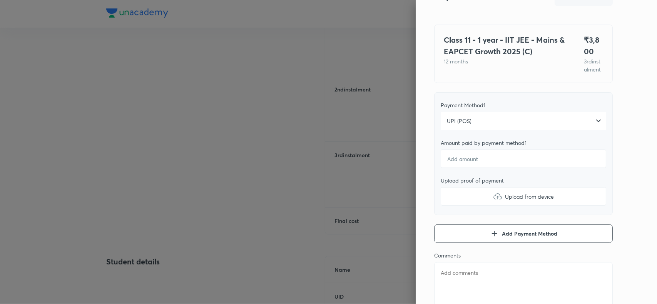
scroll to position [37, 0]
click at [463, 170] on input "number" at bounding box center [524, 160] width 166 height 18
type textarea "x"
type input "2"
type textarea "x"
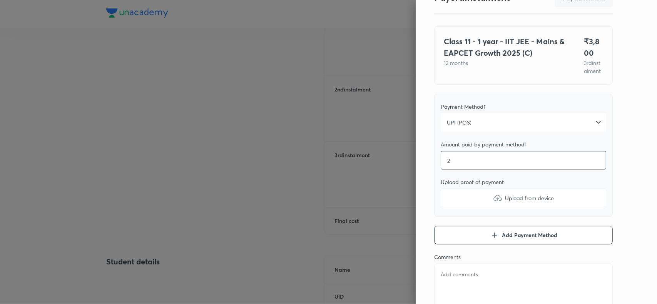
type input "28"
type textarea "x"
type input "280"
type textarea "x"
type input "2800"
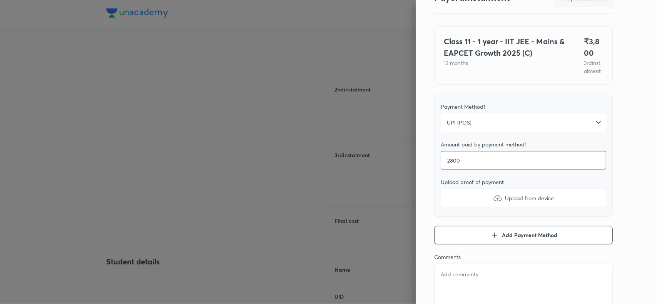
type textarea "x"
type input "2800"
click at [493, 203] on img at bounding box center [497, 198] width 9 height 9
click at [0, 0] on input "Upload from device" at bounding box center [0, 0] width 0 height 0
type textarea "x"
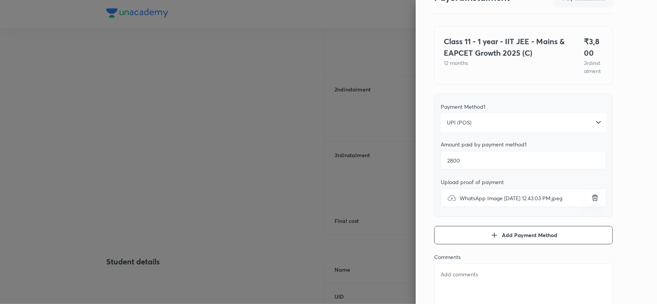
click at [451, 277] on textarea at bounding box center [523, 287] width 179 height 46
paste textarea "[PERSON_NAME]"
type textarea "[PERSON_NAME]"
type textarea "x"
type textarea "[PERSON_NAME]"
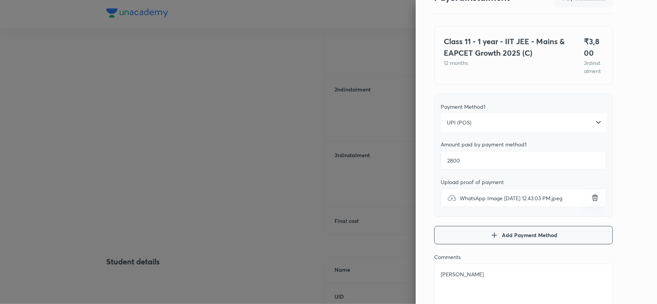
click at [490, 240] on icon "button" at bounding box center [494, 235] width 9 height 9
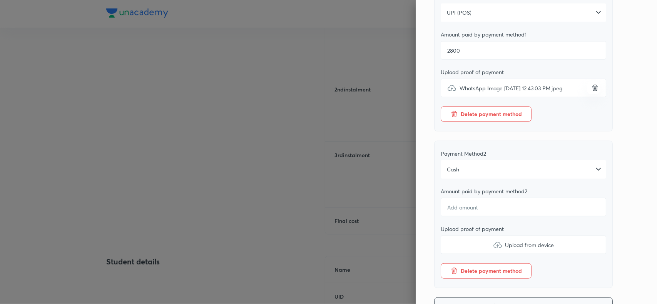
scroll to position [174, 0]
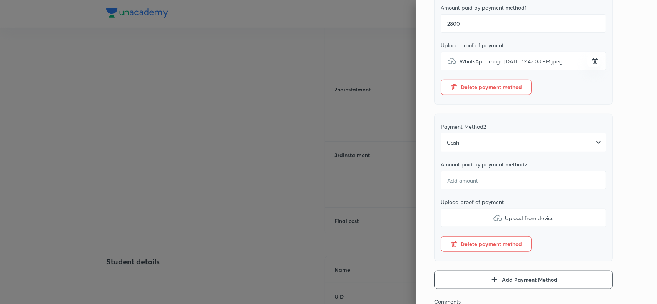
click at [507, 149] on div "Cash" at bounding box center [524, 143] width 166 height 18
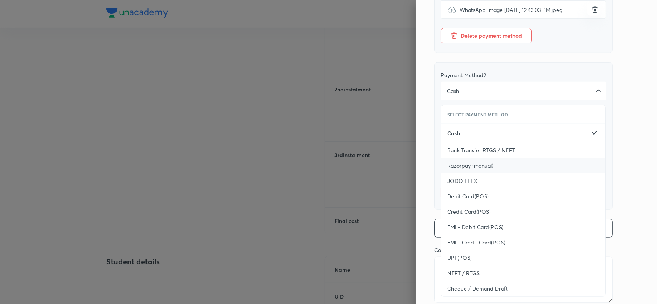
scroll to position [231, 0]
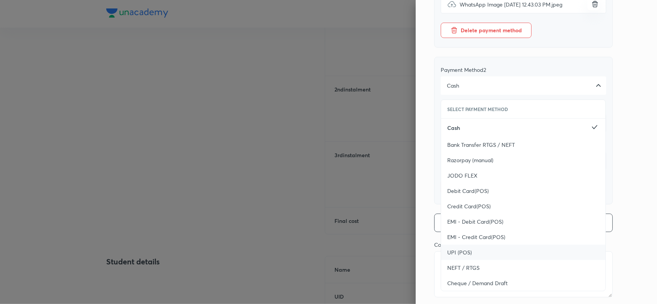
click at [447, 257] on span "UPI (POS)" at bounding box center [459, 253] width 25 height 8
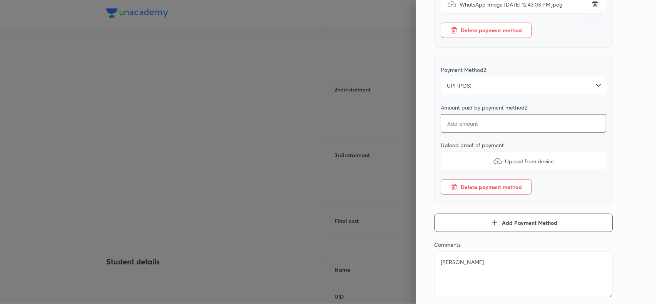
click at [484, 132] on input "number" at bounding box center [524, 123] width 166 height 18
type textarea "x"
type input "1"
type textarea "x"
type input "10"
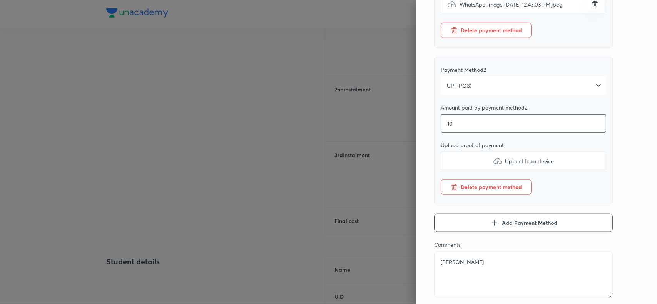
type textarea "x"
type input "100"
type textarea "x"
type input "1000"
type textarea "x"
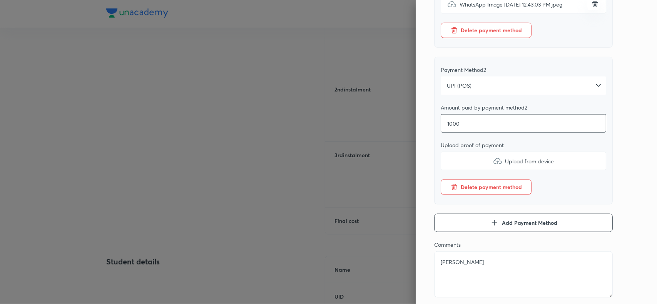
type input "1000"
click at [493, 166] on img at bounding box center [497, 161] width 9 height 9
click at [0, 0] on input "Upload from device" at bounding box center [0, 0] width 0 height 0
click at [625, 156] on div "Pay 3 rd instalment Pay instalment Class 11 - 1 year - IIT JEE - Mains & EAPCET…" at bounding box center [536, 152] width 241 height 304
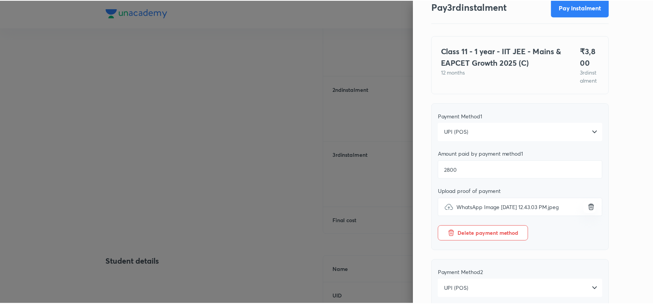
scroll to position [0, 0]
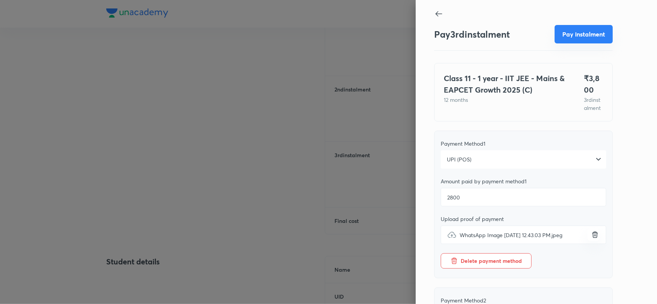
click at [578, 36] on button "Pay instalment" at bounding box center [584, 34] width 58 height 18
type textarea "x"
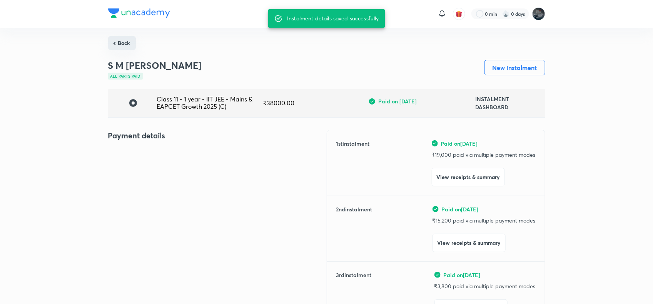
click at [120, 45] on button "Back" at bounding box center [122, 43] width 28 height 14
